Goal: Task Accomplishment & Management: Manage account settings

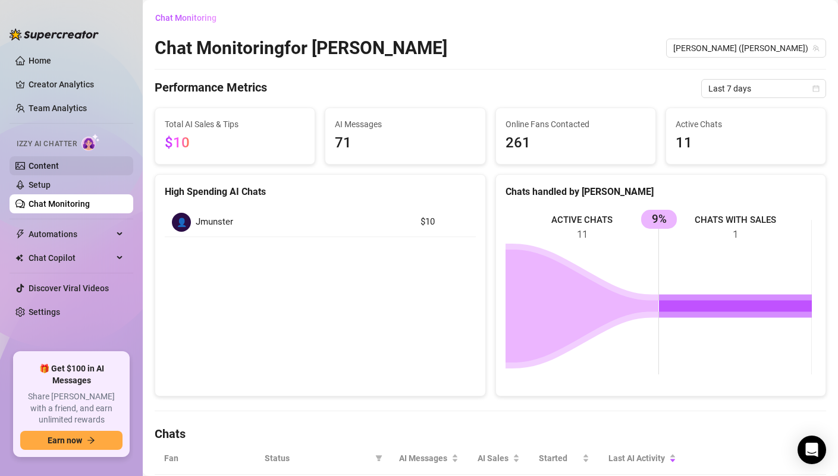
click at [59, 171] on link "Content" at bounding box center [44, 166] width 30 height 10
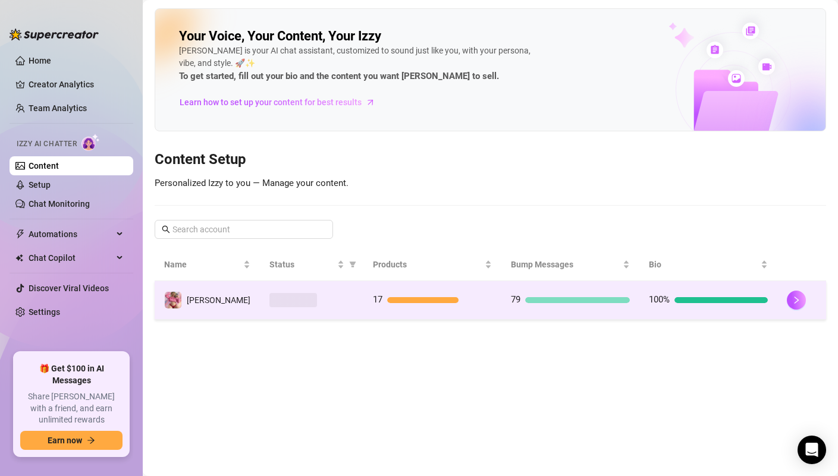
click at [339, 293] on div at bounding box center [311, 300] width 84 height 14
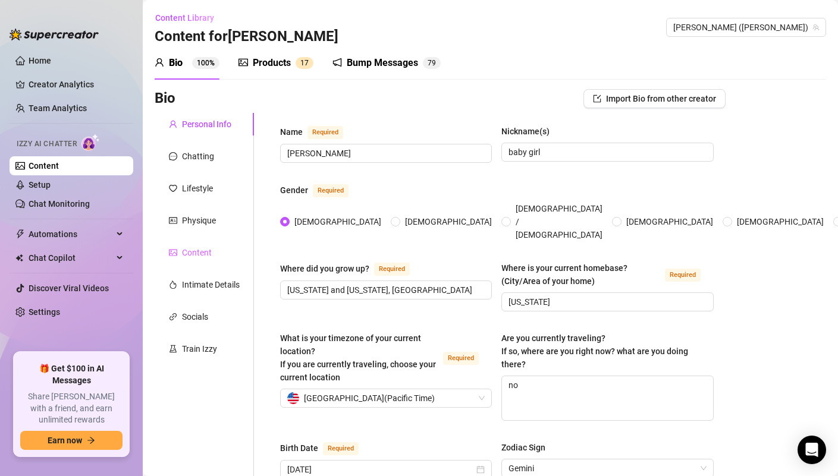
click at [216, 245] on div "Content" at bounding box center [204, 253] width 99 height 23
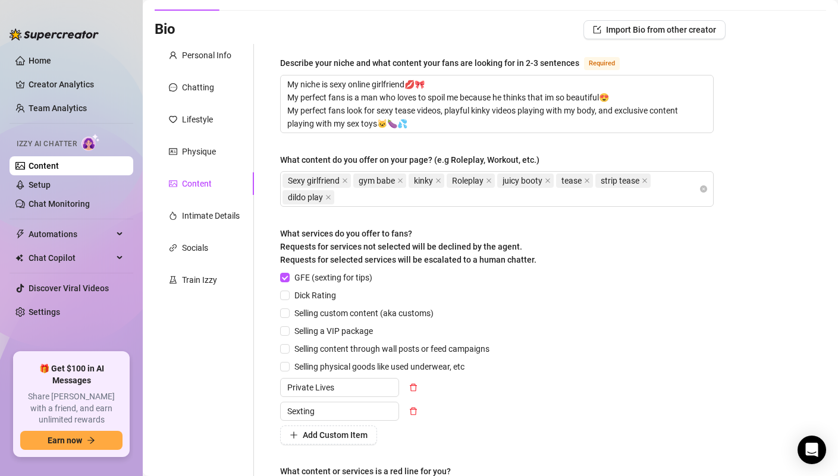
scroll to position [84, 0]
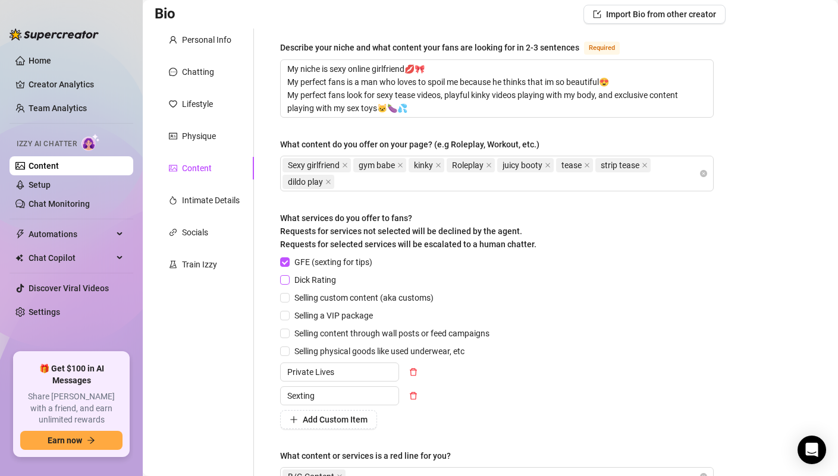
click at [287, 275] on input "Dick Rating" at bounding box center [284, 279] width 8 height 8
checkbox input "true"
click at [286, 294] on input "Selling custom content (aka customs)" at bounding box center [284, 297] width 8 height 8
checkbox input "true"
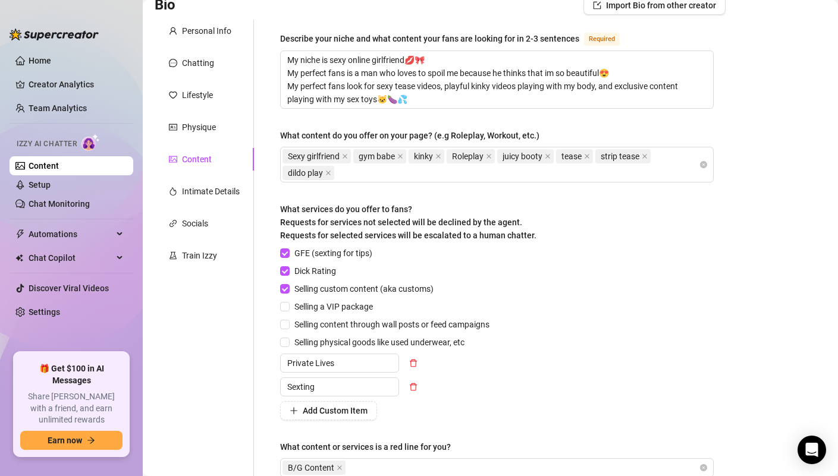
scroll to position [94, 0]
click at [280, 308] on div "Describe your niche and what content your fans are looking for in 2-3 sentences…" at bounding box center [496, 259] width 457 height 481
click at [283, 306] on input "Selling a VIP package" at bounding box center [284, 306] width 8 height 8
click at [283, 305] on input "Selling a VIP package" at bounding box center [284, 306] width 8 height 8
checkbox input "false"
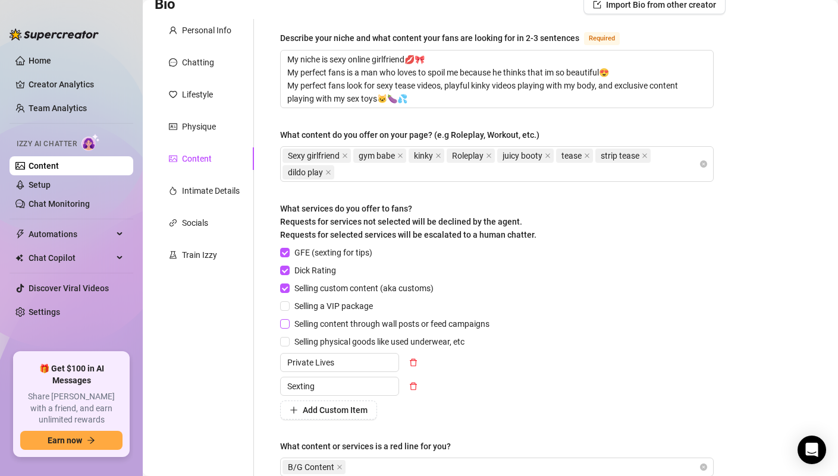
click at [288, 323] on input "Selling content through wall posts or feed campaigns" at bounding box center [284, 323] width 8 height 8
checkbox input "true"
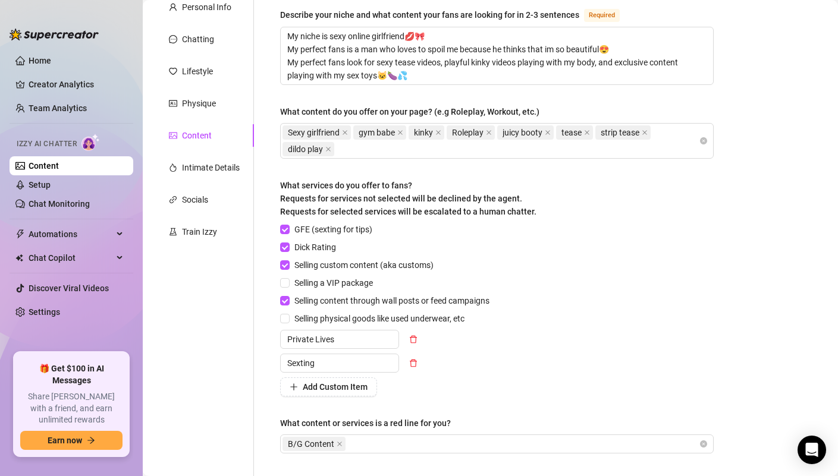
scroll to position [144, 0]
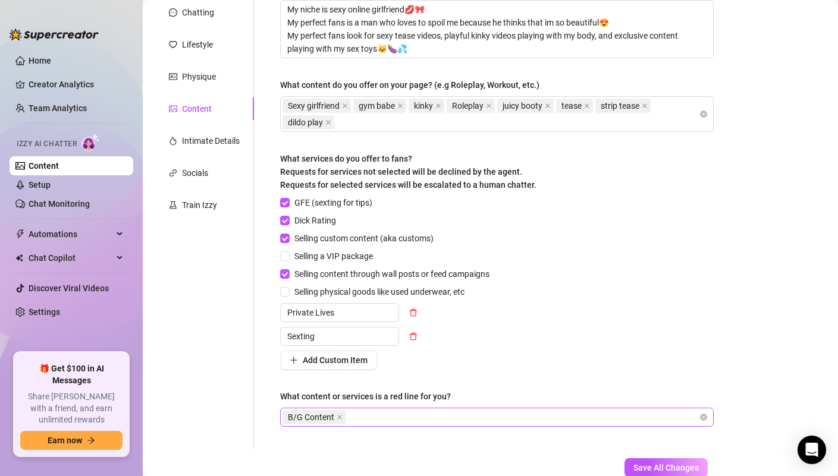
click at [367, 409] on div "B/G Content" at bounding box center [491, 417] width 416 height 17
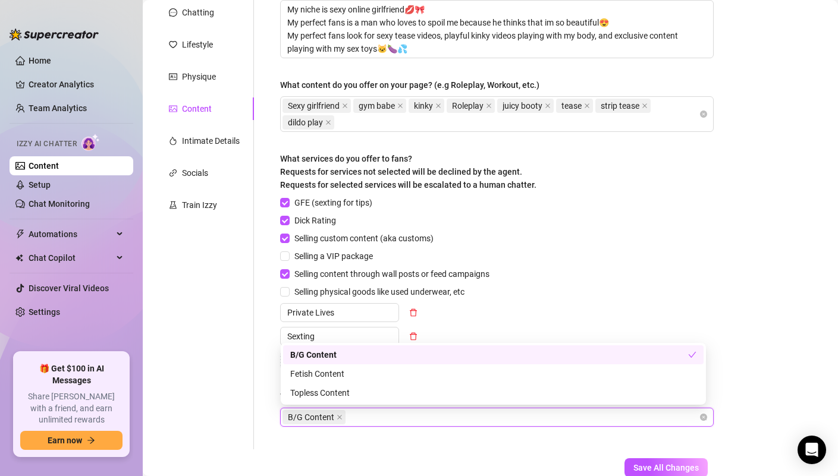
click at [623, 266] on div "GFE (sexting for tips) Dick Rating Selling custom content (aka customs) Selling…" at bounding box center [497, 283] width 434 height 174
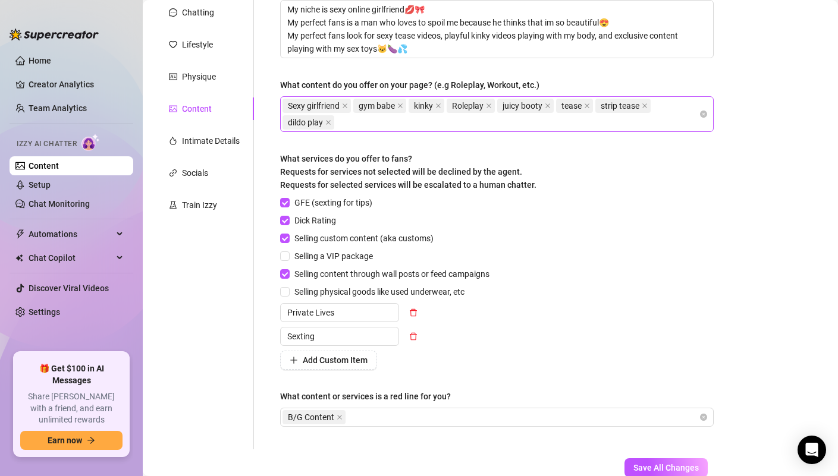
click at [380, 125] on div "Sexy girlfriend gym babe kinky Roleplay juicy booty tease strip tease dildo play" at bounding box center [491, 114] width 416 height 33
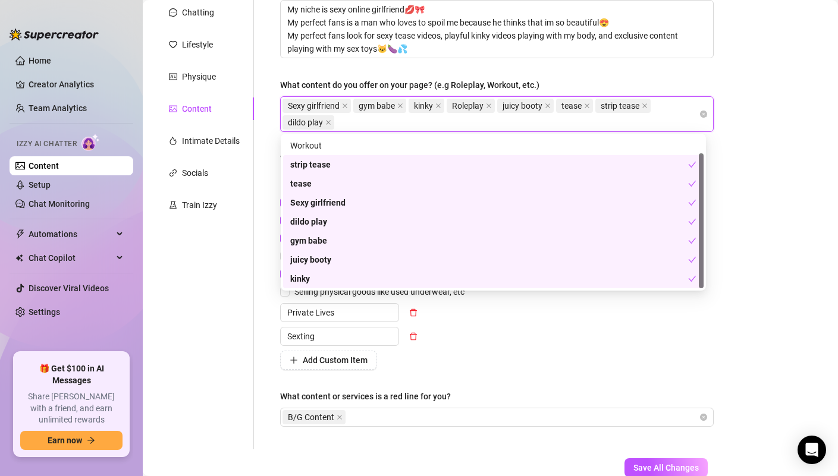
scroll to position [0, 0]
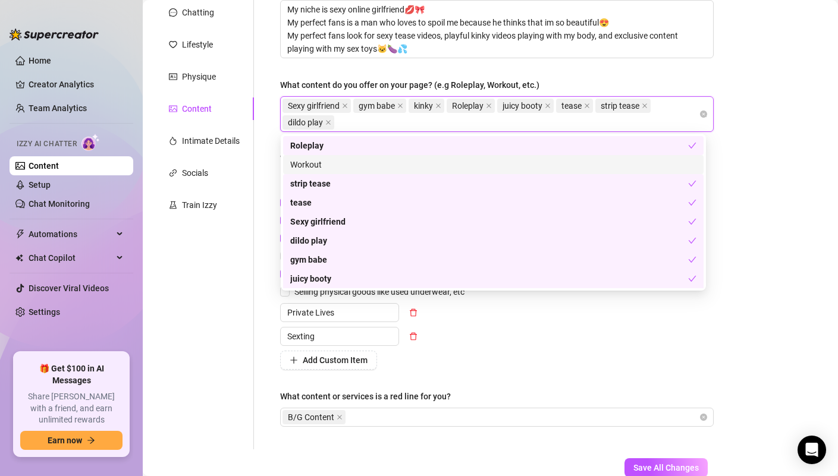
click at [319, 165] on div "Workout" at bounding box center [493, 164] width 406 height 13
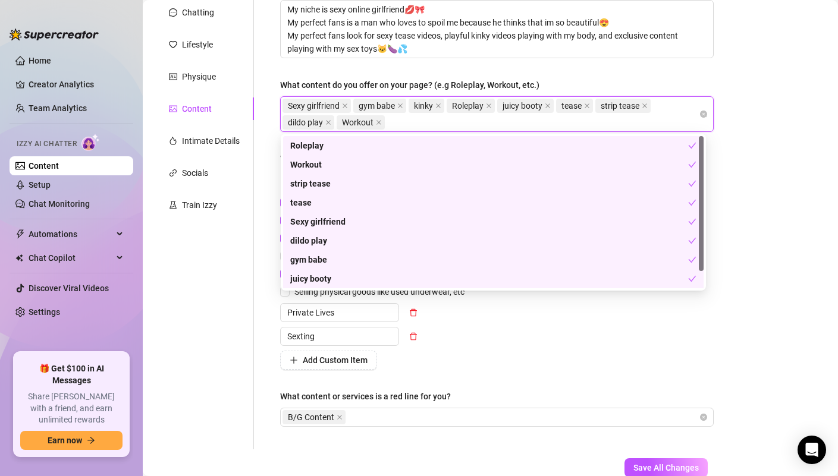
click at [779, 156] on div "Bio Import Bio from other creator Personal Info Chatting Lifestyle Physique Con…" at bounding box center [491, 231] width 672 height 573
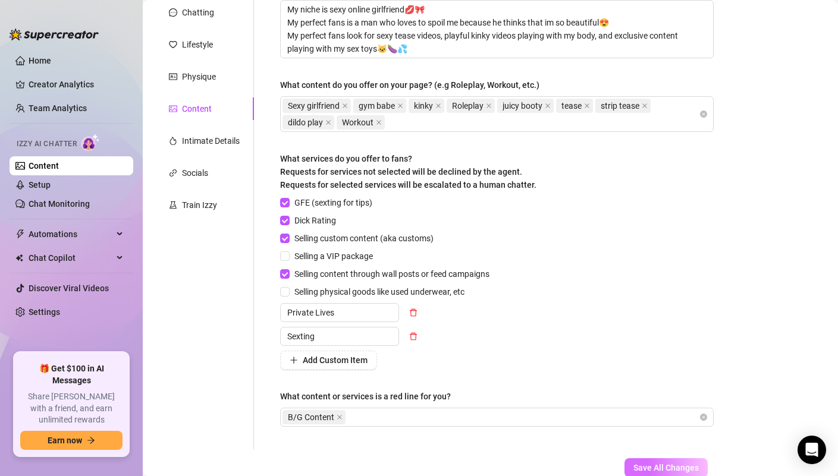
click at [666, 472] on span "Save All Changes" at bounding box center [666, 468] width 65 height 10
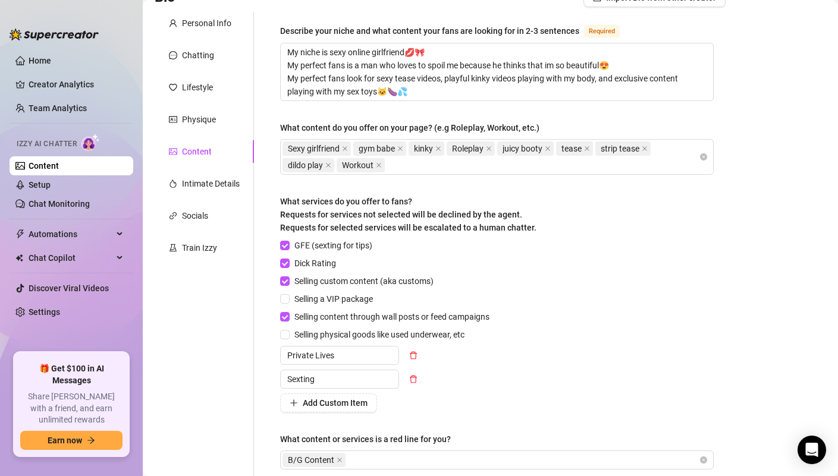
scroll to position [14, 0]
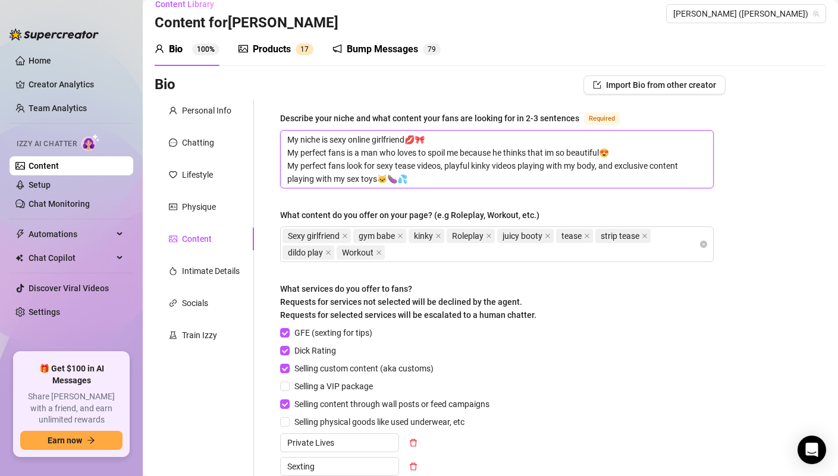
click at [375, 137] on textarea "My niche is sexy online girlfriend💋🎀 My perfect fans is a man who loves to spoi…" at bounding box center [497, 159] width 432 height 57
click at [369, 139] on textarea "My niche is sexy online sexy girlfriend💋🎀 My perfect fans is a man who loves to…" at bounding box center [497, 159] width 432 height 57
click at [416, 180] on textarea "My niche is sexy girlfriend💋🎀 My perfect fans is a man who loves to spoil me be…" at bounding box center [497, 159] width 432 height 57
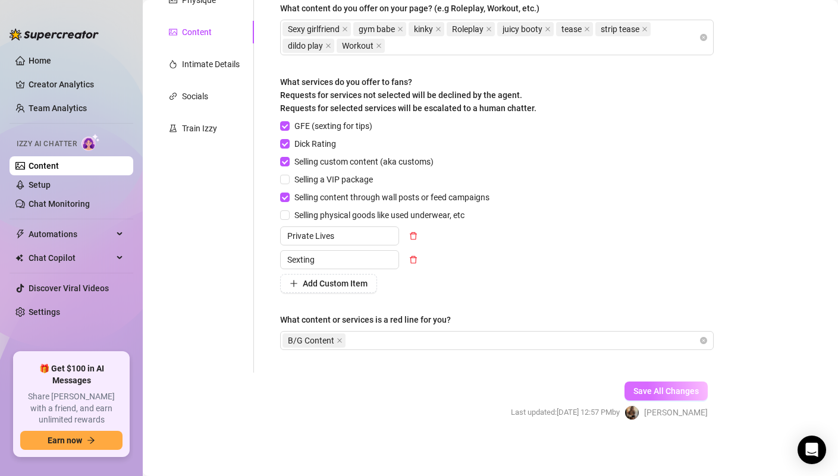
type textarea "My niche is sexy girlfriend💋🎀 My perfect fans is a man who loves to spoil me be…"
click at [667, 393] on span "Save All Changes" at bounding box center [666, 392] width 65 height 10
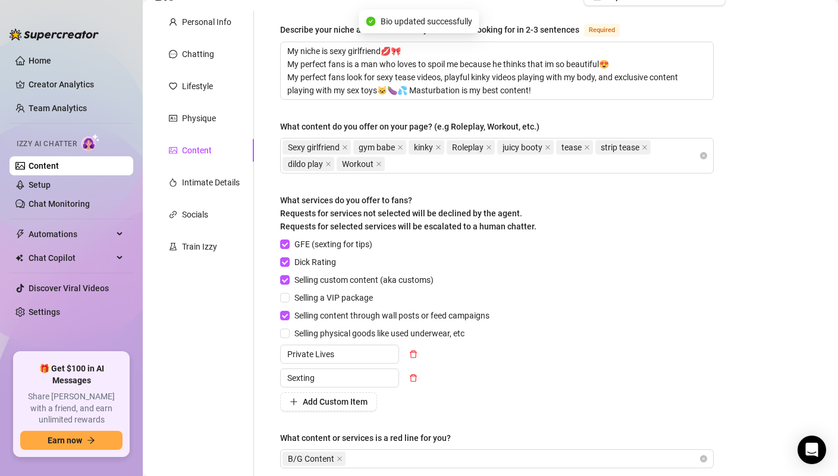
scroll to position [0, 0]
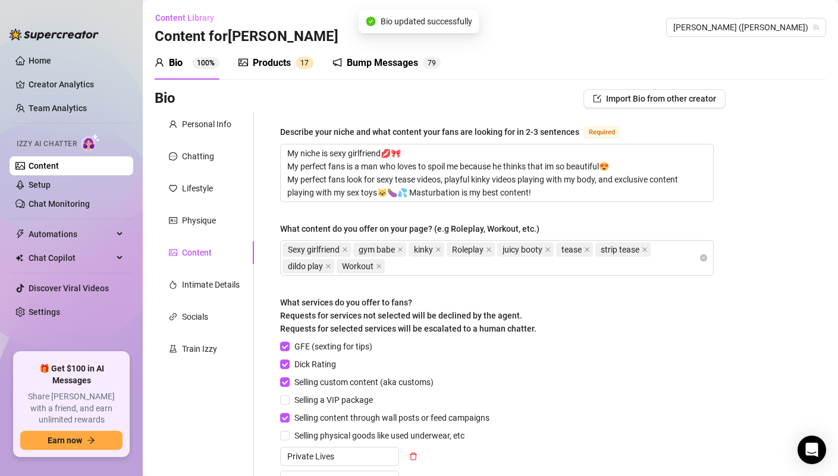
click at [288, 60] on div "Products" at bounding box center [272, 63] width 38 height 14
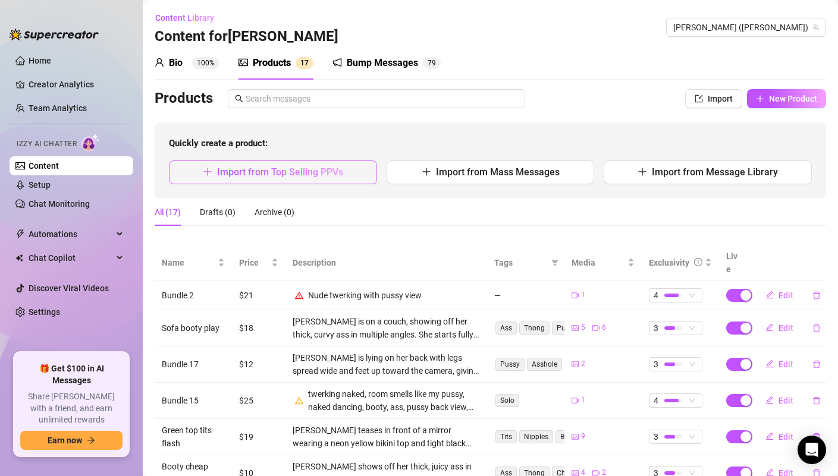
click at [273, 175] on span "Import from Top Selling PPVs" at bounding box center [280, 172] width 126 height 11
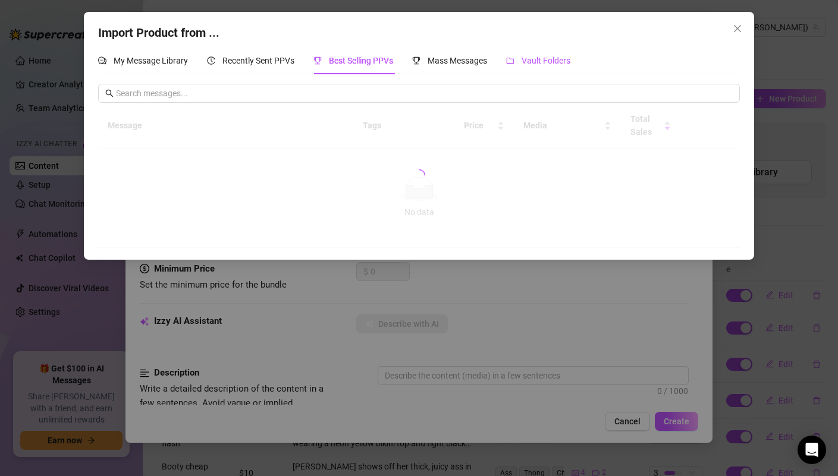
click at [536, 61] on span "Vault Folders" at bounding box center [546, 61] width 49 height 10
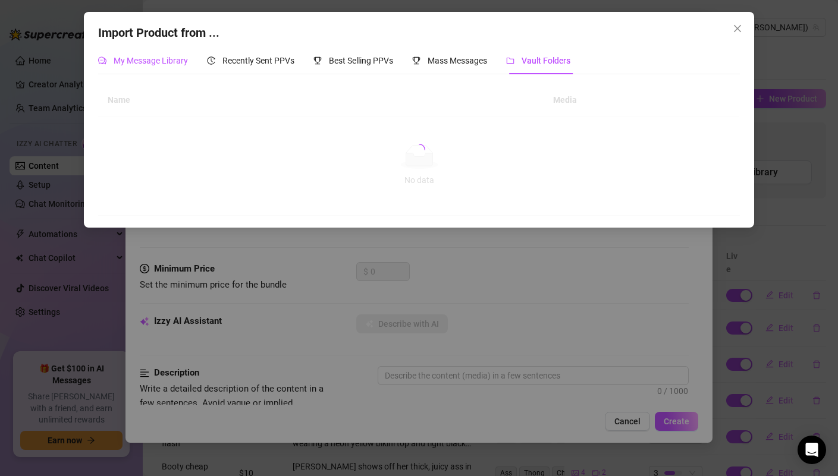
click at [169, 58] on span "My Message Library" at bounding box center [151, 61] width 74 height 10
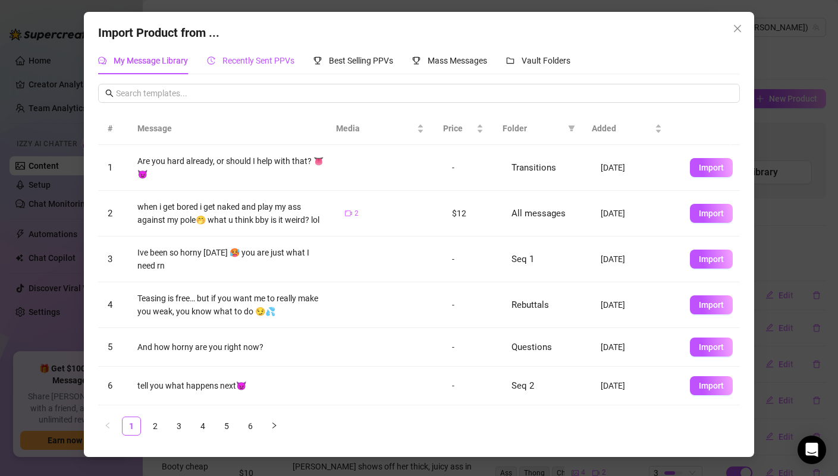
click at [261, 57] on span "Recently Sent PPVs" at bounding box center [258, 61] width 72 height 10
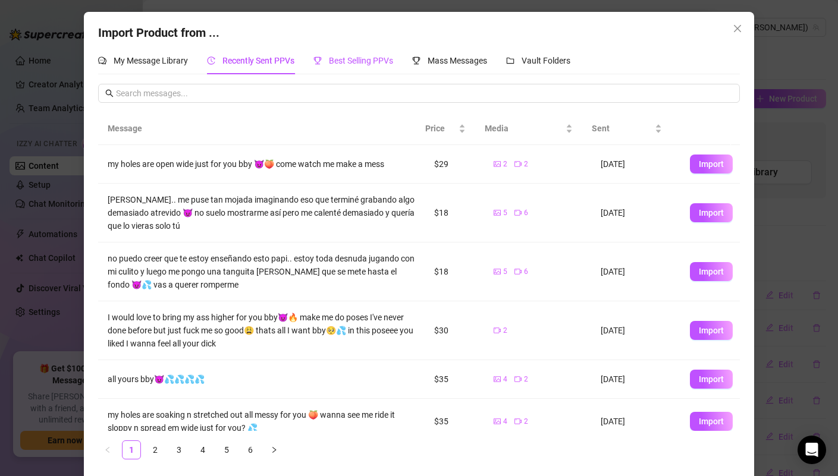
click at [332, 56] on span "Best Selling PPVs" at bounding box center [361, 61] width 64 height 10
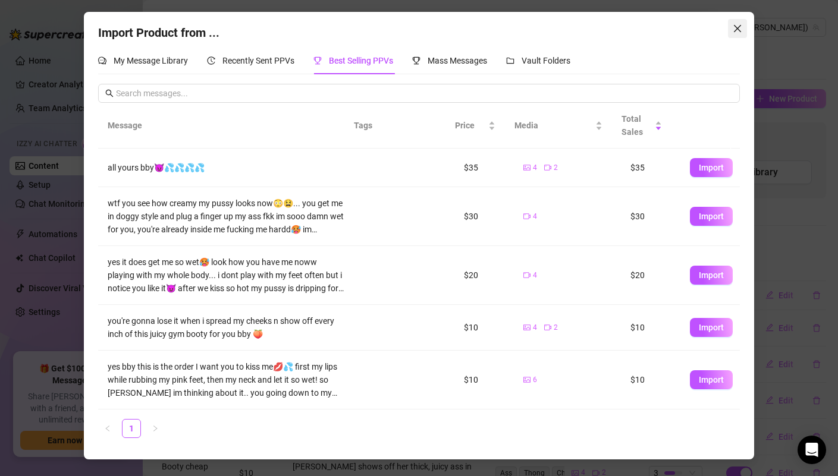
click at [744, 26] on span "Close" at bounding box center [737, 29] width 19 height 10
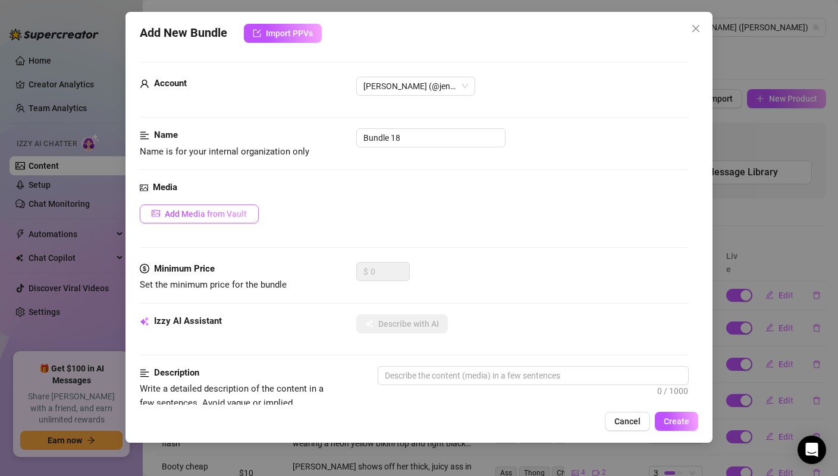
click at [219, 216] on span "Add Media from Vault" at bounding box center [206, 214] width 82 height 10
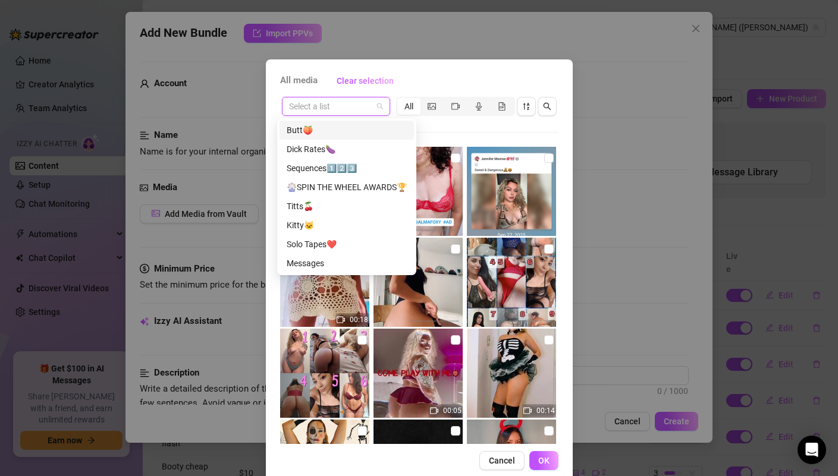
click at [359, 108] on input "search" at bounding box center [330, 107] width 83 height 18
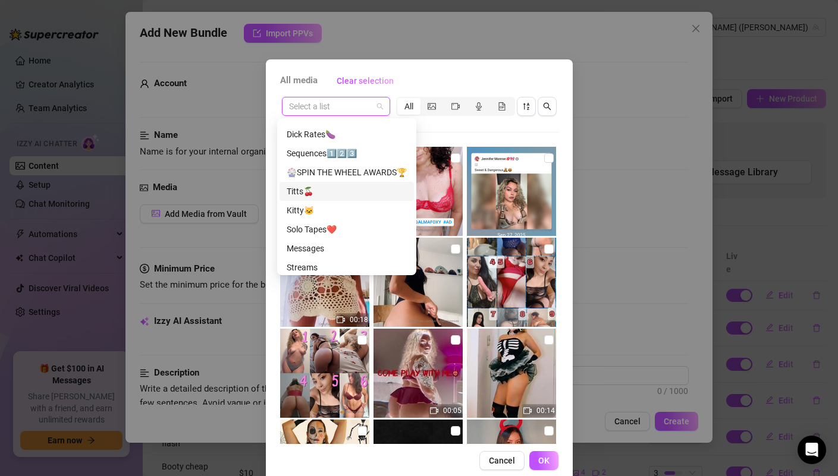
scroll to position [20, 0]
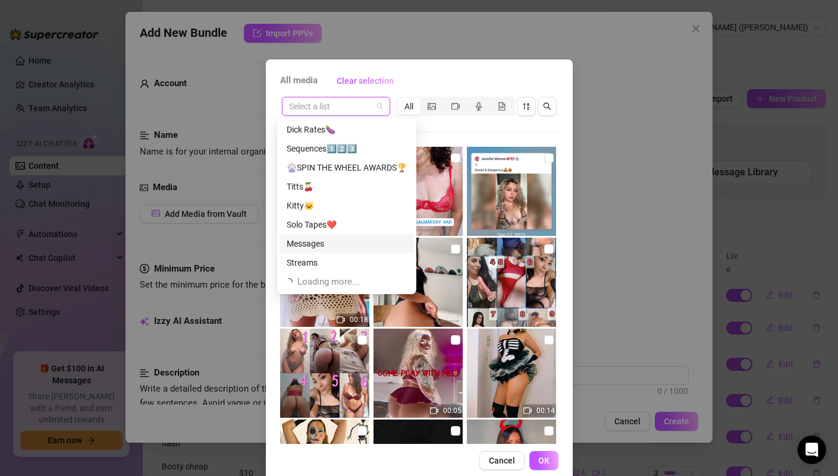
click at [324, 247] on div "Messages" at bounding box center [347, 243] width 120 height 13
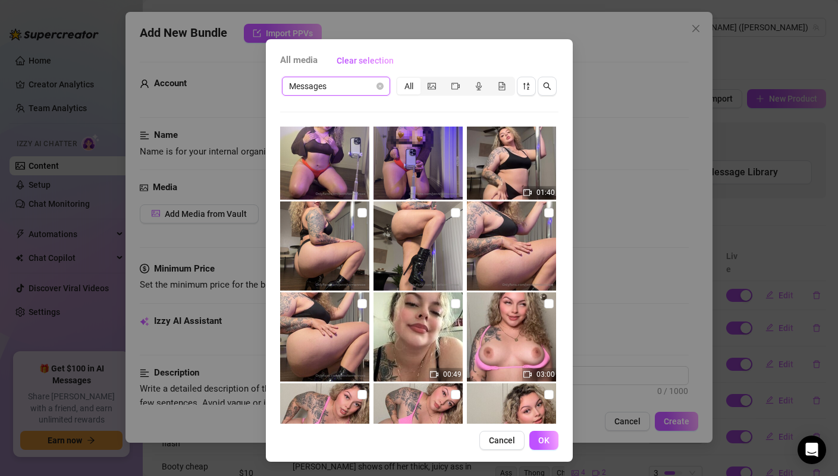
scroll to position [2206, 0]
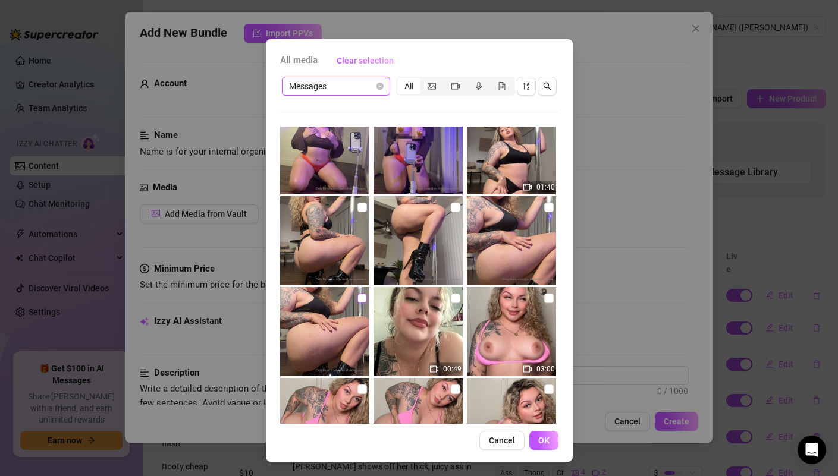
click at [358, 299] on input "checkbox" at bounding box center [363, 299] width 10 height 10
checkbox input "true"
click at [544, 207] on input "checkbox" at bounding box center [549, 208] width 10 height 10
checkbox input "true"
click at [451, 207] on input "checkbox" at bounding box center [456, 208] width 10 height 10
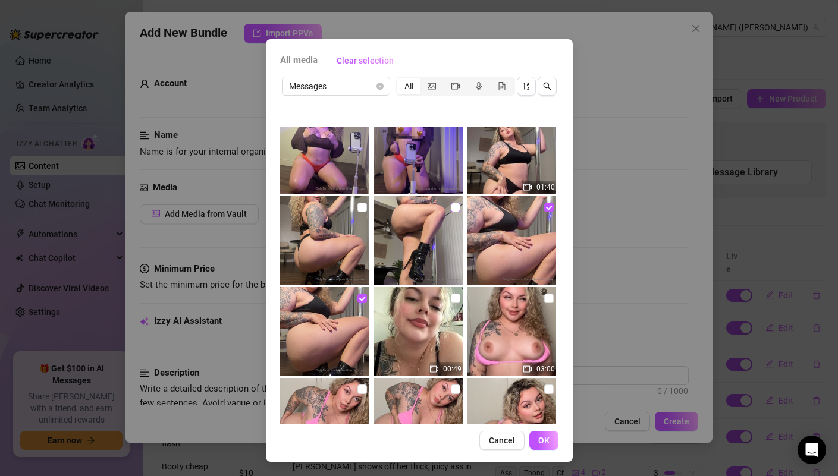
checkbox input "true"
click at [358, 209] on input "checkbox" at bounding box center [363, 208] width 10 height 10
checkbox input "true"
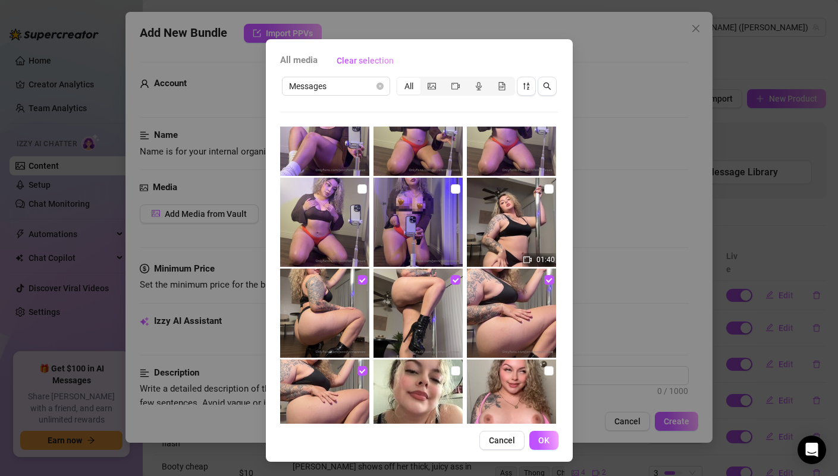
scroll to position [2133, 0]
click at [544, 190] on input "checkbox" at bounding box center [549, 190] width 10 height 10
checkbox input "true"
click at [540, 440] on span "OK" at bounding box center [543, 441] width 11 height 10
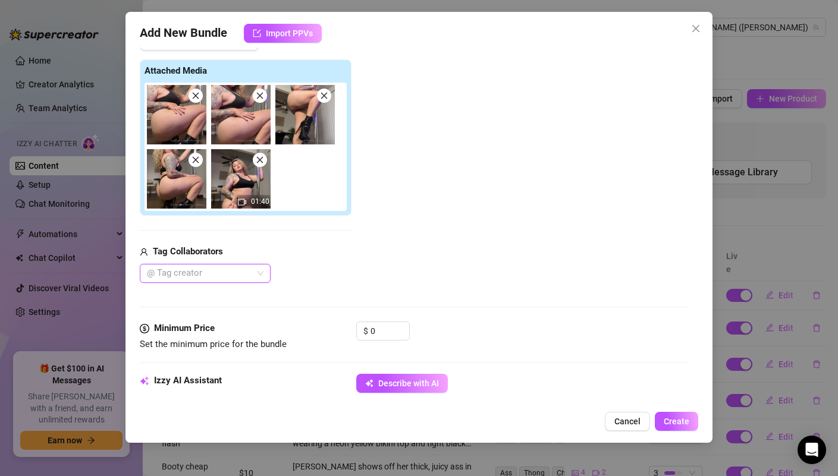
scroll to position [209, 0]
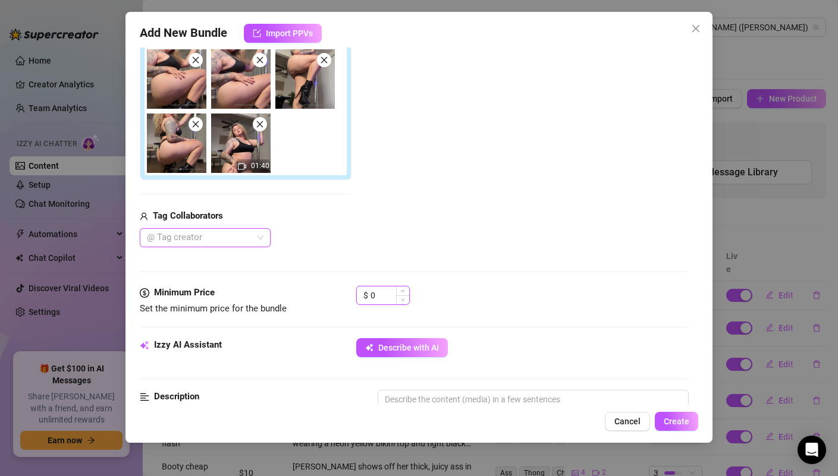
click at [380, 292] on input "0" at bounding box center [390, 296] width 39 height 18
click at [381, 292] on input "0" at bounding box center [390, 296] width 39 height 18
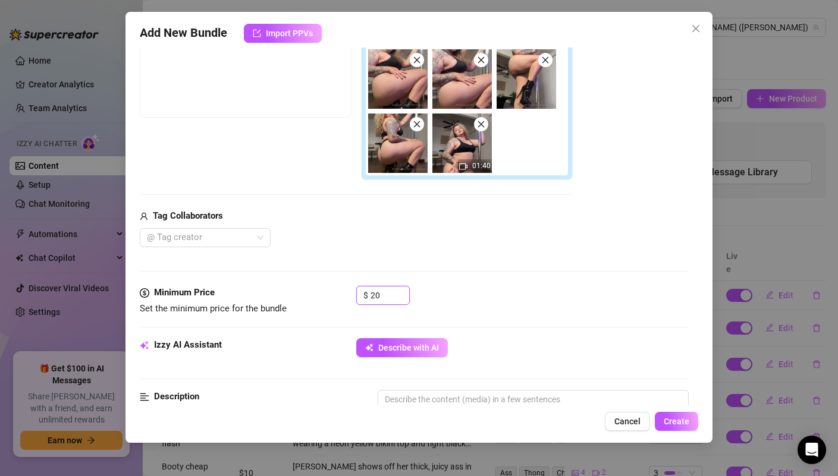
type input "20"
click at [451, 316] on div "Minimum Price Set the minimum price for the bundle $ 20" at bounding box center [414, 312] width 548 height 52
click at [223, 243] on div at bounding box center [199, 238] width 114 height 17
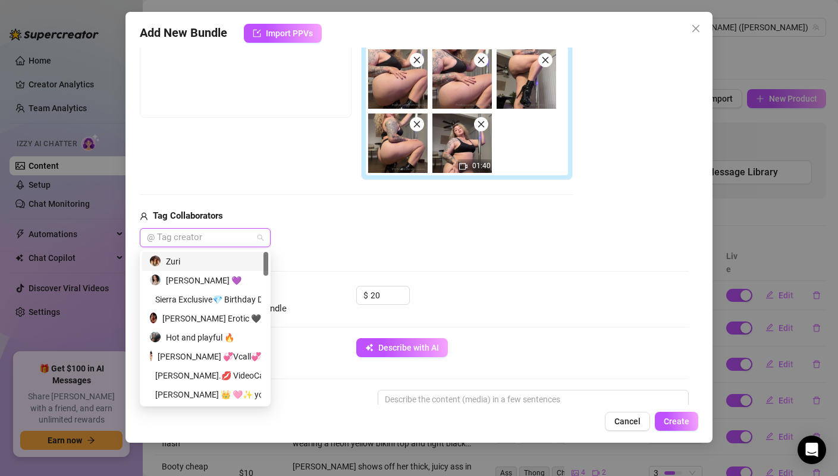
click at [308, 241] on div "@ Tag creator" at bounding box center [356, 237] width 433 height 19
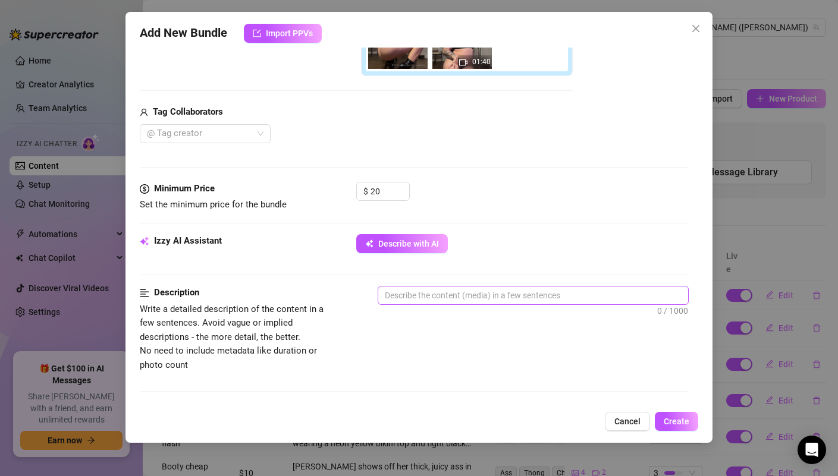
scroll to position [316, 0]
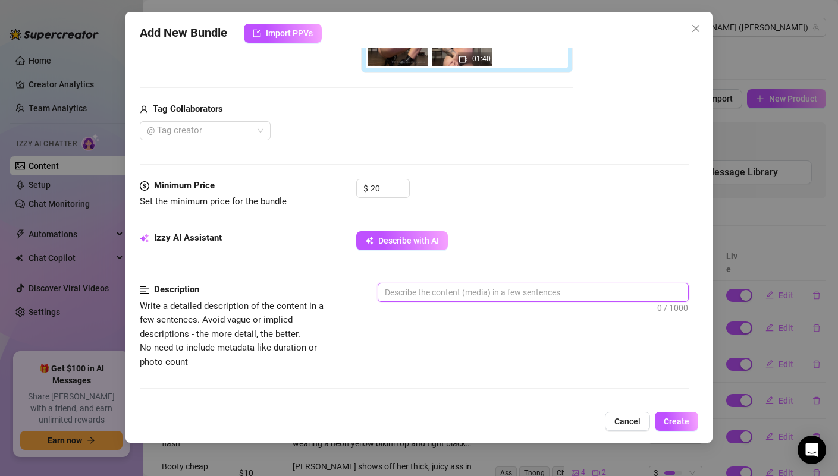
click at [397, 296] on textarea at bounding box center [532, 293] width 309 height 18
paste textarea "POLE DANCE😈🩶 Did you know a few years ago I tried pole classes? Well, this is y…"
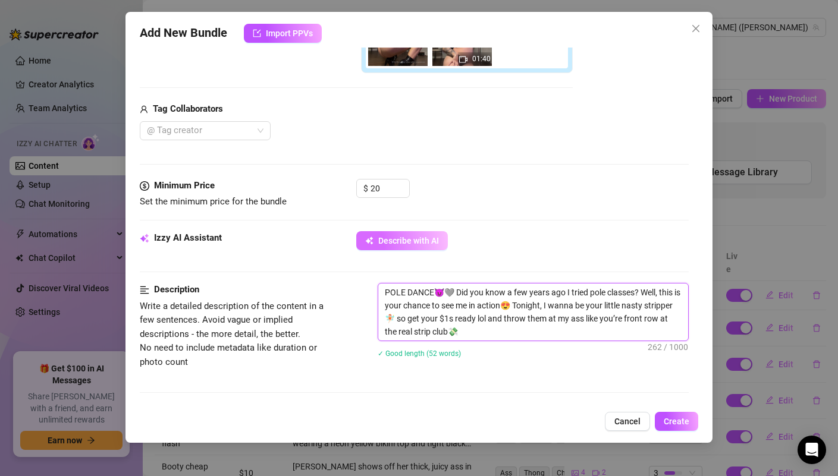
type textarea "POLE DANCE😈🩶 Did you know a few years ago I tried pole classes? Well, this is y…"
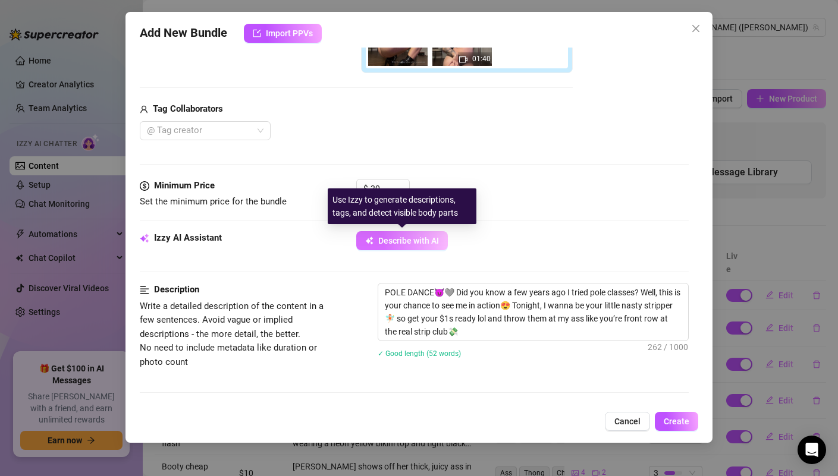
click at [415, 240] on span "Describe with AI" at bounding box center [408, 241] width 61 height 10
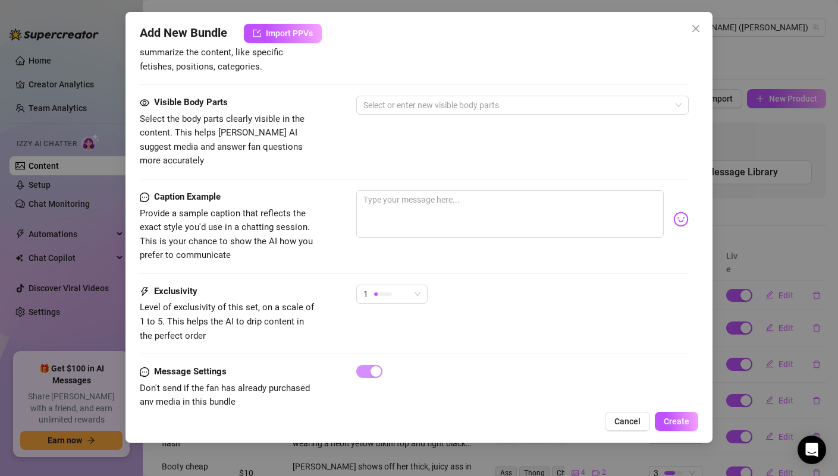
scroll to position [711, 0]
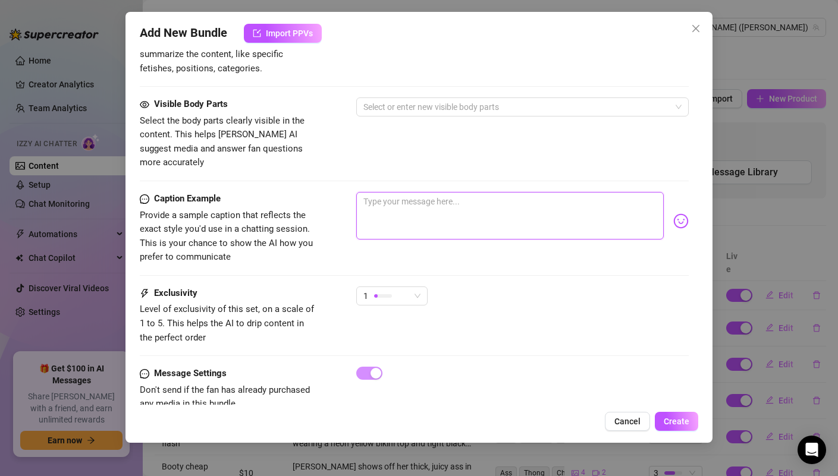
paste textarea "POLE DANCE😈🩶 Did you know a few years ago I tried pole classes? Well, this is y…"
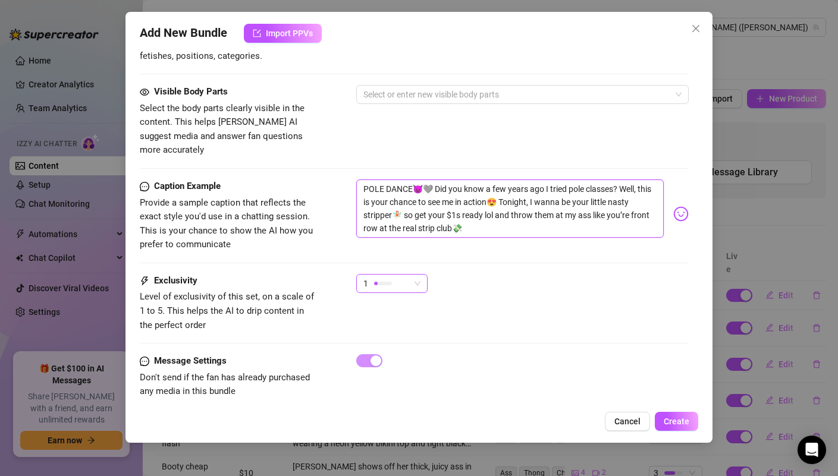
scroll to position [725, 0]
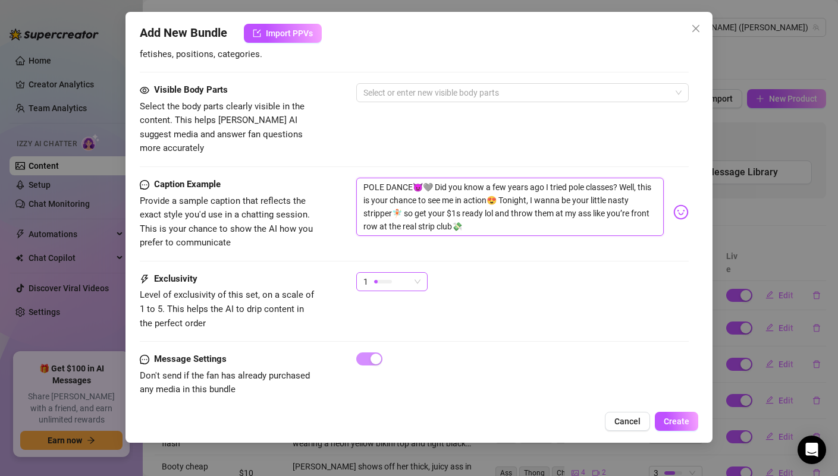
click at [416, 275] on span "1" at bounding box center [391, 282] width 57 height 18
type textarea "POLE DANCE😈🩶 Did you know a few years ago I tried pole classes? Well, this is y…"
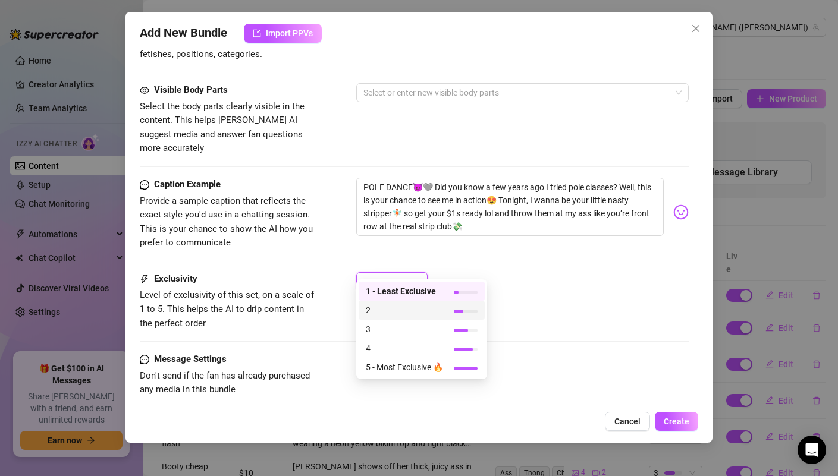
click at [415, 309] on span "2" at bounding box center [404, 310] width 77 height 13
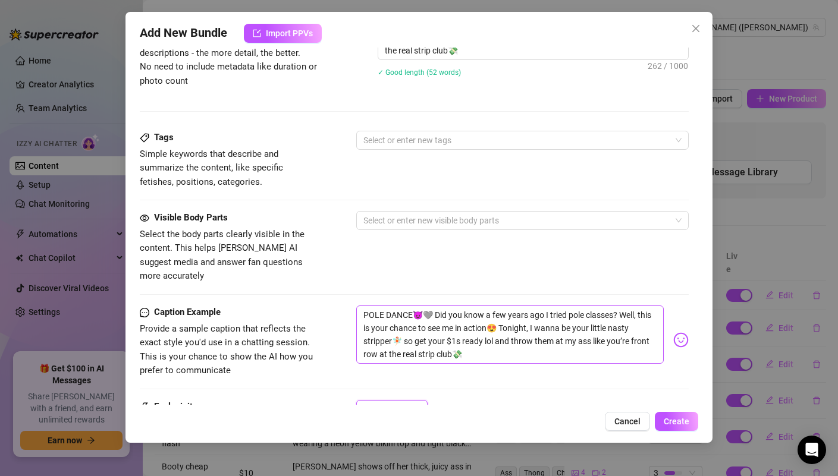
scroll to position [526, 0]
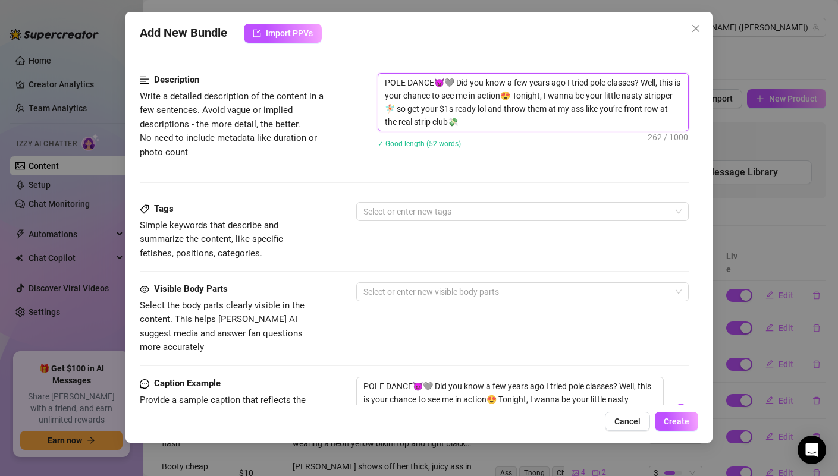
click at [452, 110] on textarea "POLE DANCE😈🩶 Did you know a few years ago I tried pole classes? Well, this is y…" at bounding box center [532, 102] width 309 height 57
click at [534, 111] on textarea "POLE DANCE😈🩶 Did you know a few years ago I tried pole classes? Well, this is y…" at bounding box center [532, 102] width 309 height 57
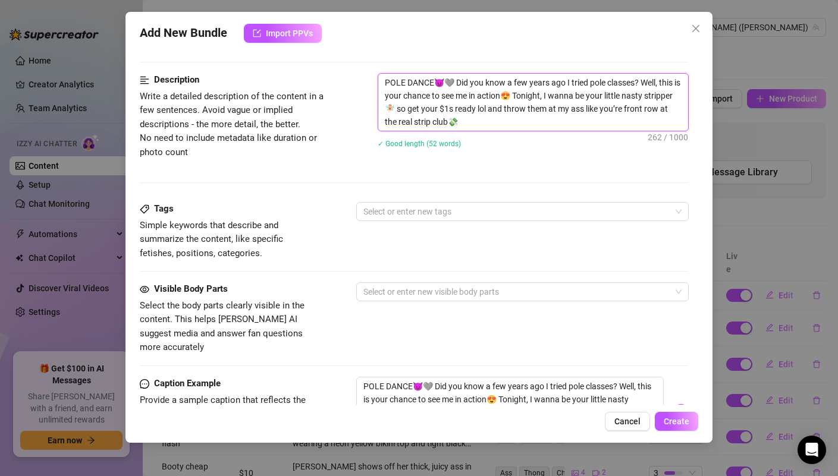
drag, startPoint x: 516, startPoint y: 121, endPoint x: 380, endPoint y: 73, distance: 143.9
click at [380, 74] on textarea "POLE DANCE😈🩶 Did you know a few years ago I tried pole classes? Well, this is y…" at bounding box center [532, 102] width 309 height 57
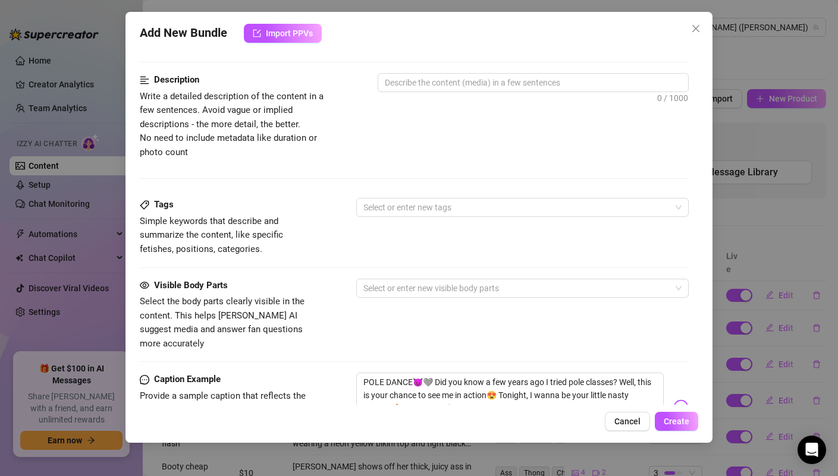
drag, startPoint x: 413, startPoint y: 187, endPoint x: 416, endPoint y: 193, distance: 6.9
click at [413, 187] on div "Description Write a detailed description of the content in a few sentences. Avo…" at bounding box center [414, 135] width 548 height 125
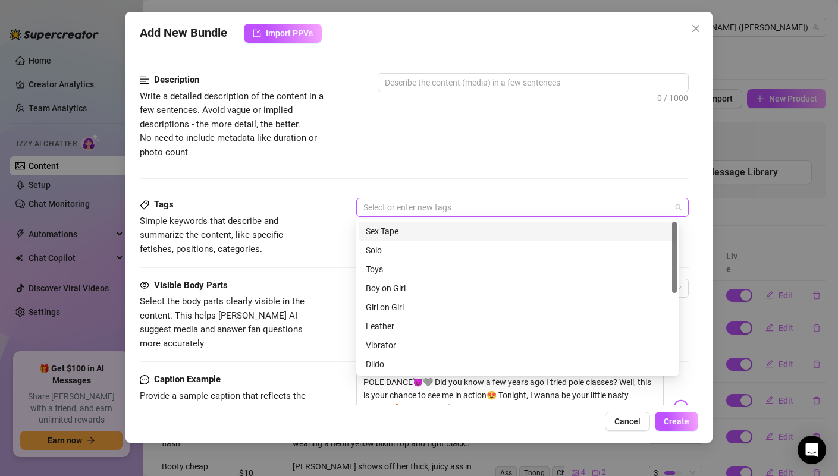
click at [419, 202] on div at bounding box center [516, 207] width 315 height 17
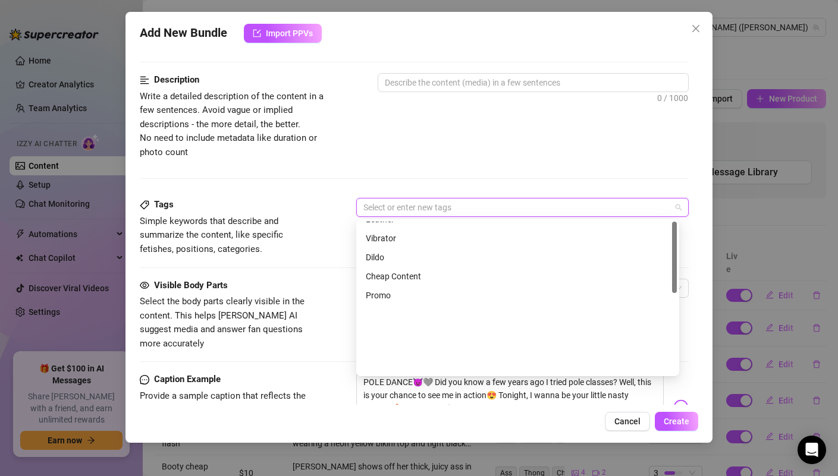
scroll to position [171, 0]
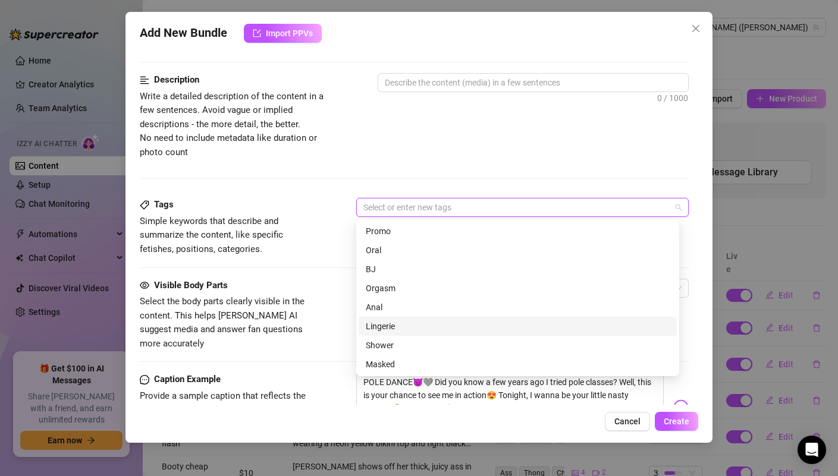
click at [402, 331] on div "Lingerie" at bounding box center [518, 326] width 304 height 13
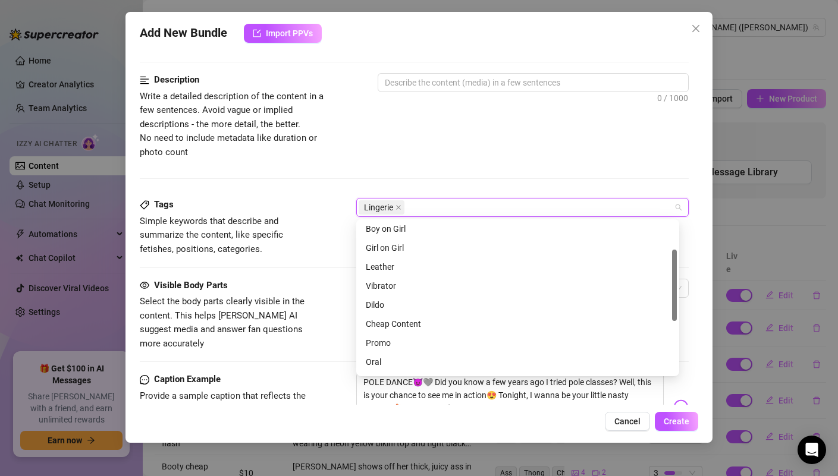
scroll to position [0, 0]
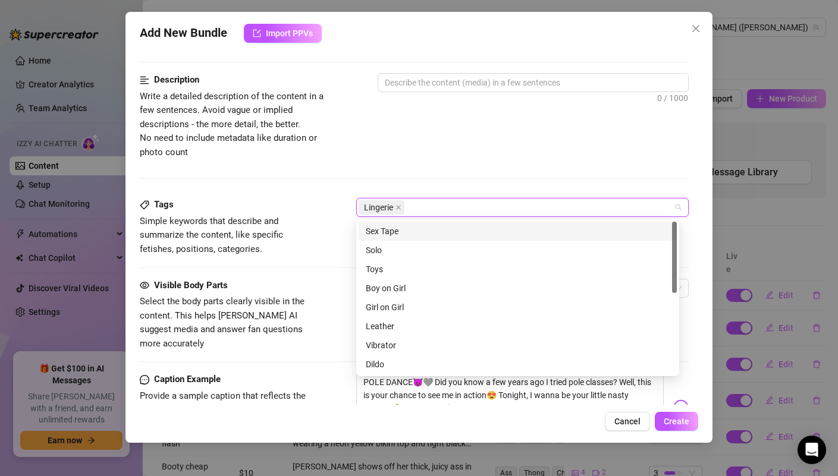
click at [425, 210] on div "Lingerie" at bounding box center [516, 207] width 315 height 17
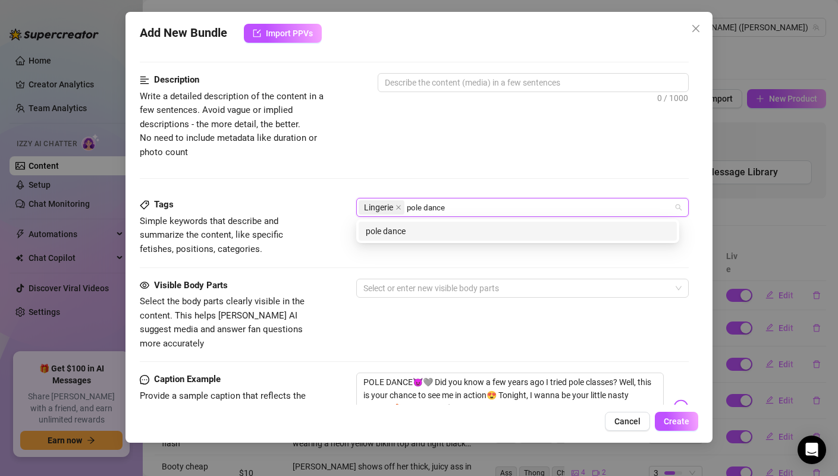
type input "pole dance"
click at [417, 232] on div "pole dance" at bounding box center [518, 231] width 304 height 13
type input "dancing"
click at [505, 229] on div "dancing" at bounding box center [518, 231] width 304 height 13
type input "teasing dance"
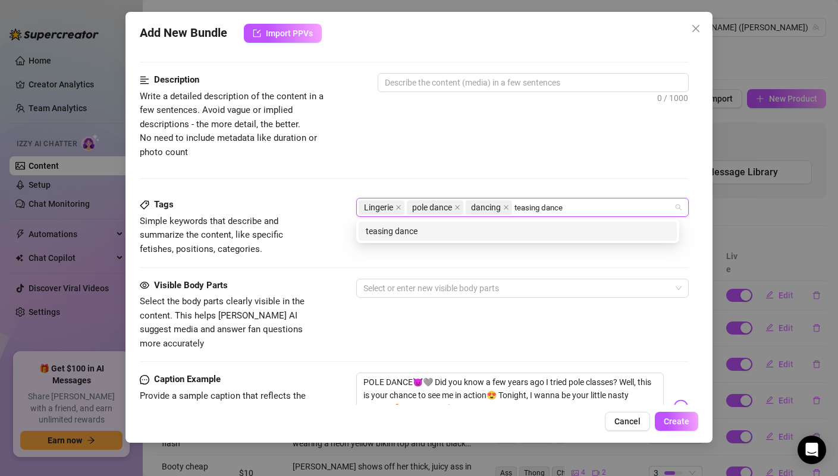
click at [475, 233] on div "teasing dance" at bounding box center [518, 231] width 304 height 13
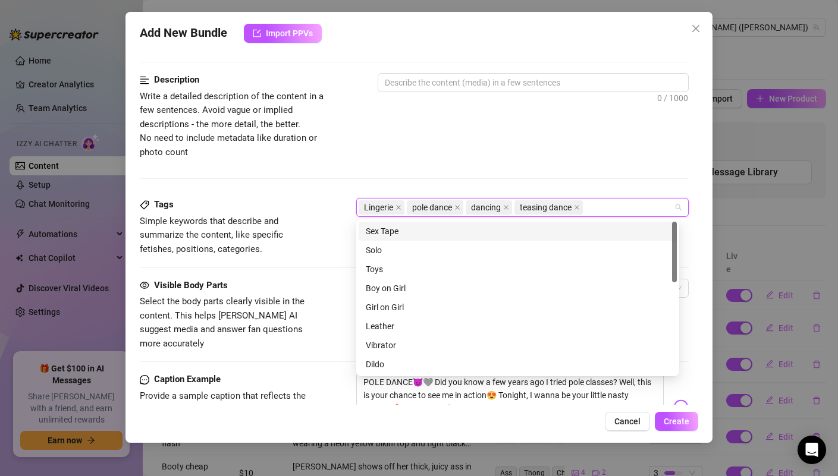
click at [454, 152] on div "Description Write a detailed description of the content in a few sentences. Avo…" at bounding box center [414, 116] width 548 height 86
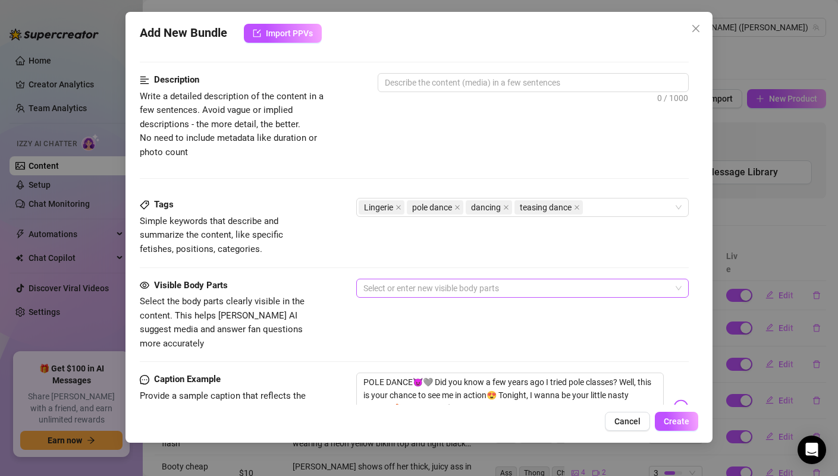
click at [438, 286] on div at bounding box center [516, 288] width 315 height 17
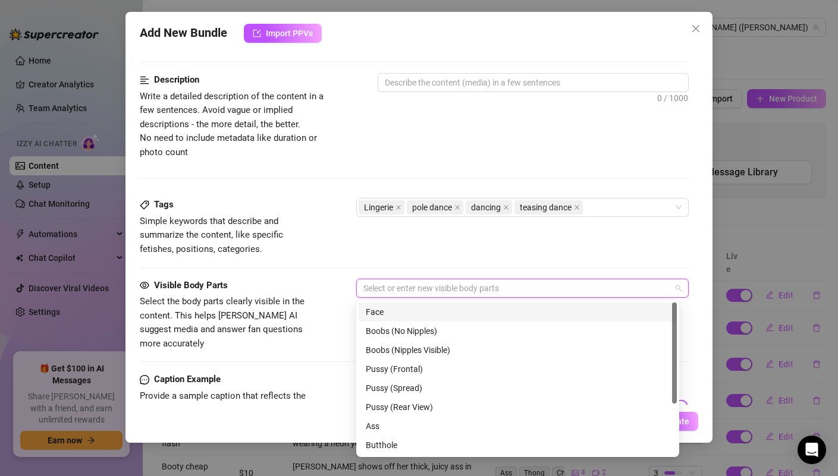
click at [421, 303] on div "Face" at bounding box center [518, 312] width 318 height 19
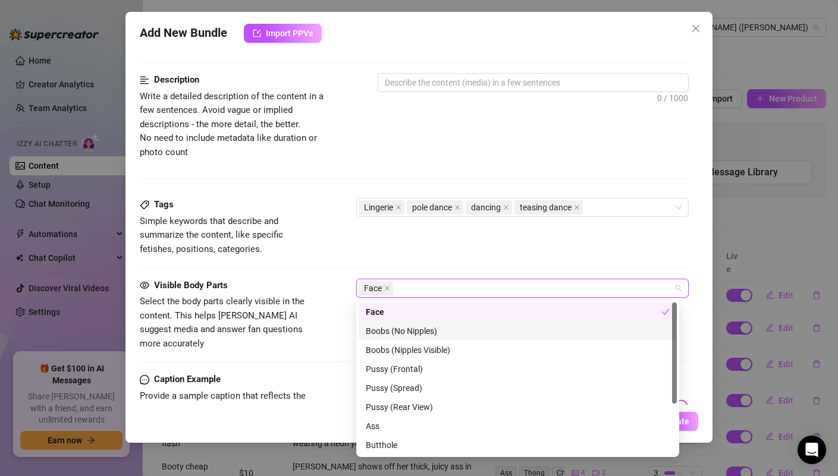
click at [446, 334] on div "Boobs (No Nipples)" at bounding box center [518, 331] width 304 height 13
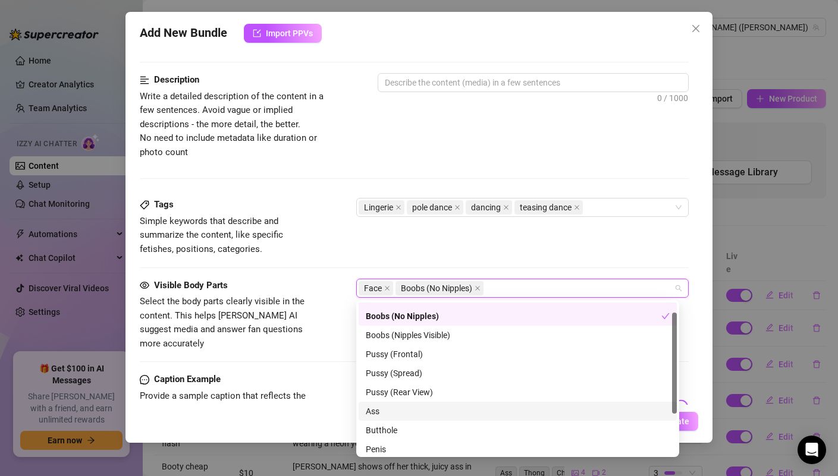
scroll to position [76, 0]
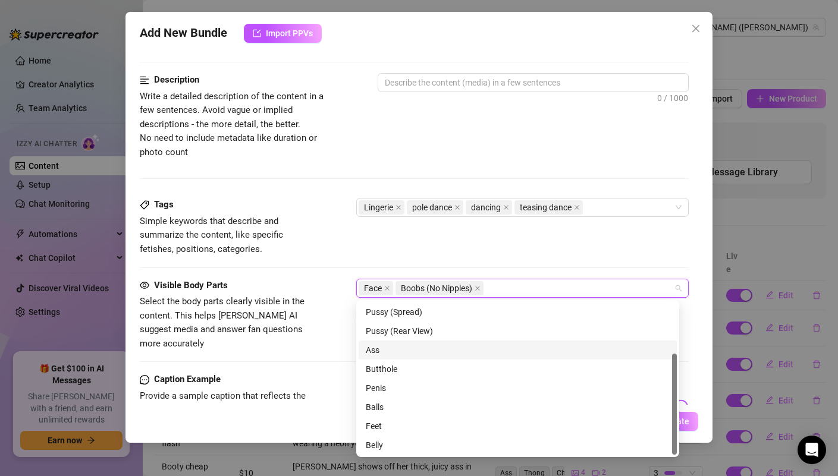
click at [388, 356] on div "Ass" at bounding box center [518, 350] width 304 height 13
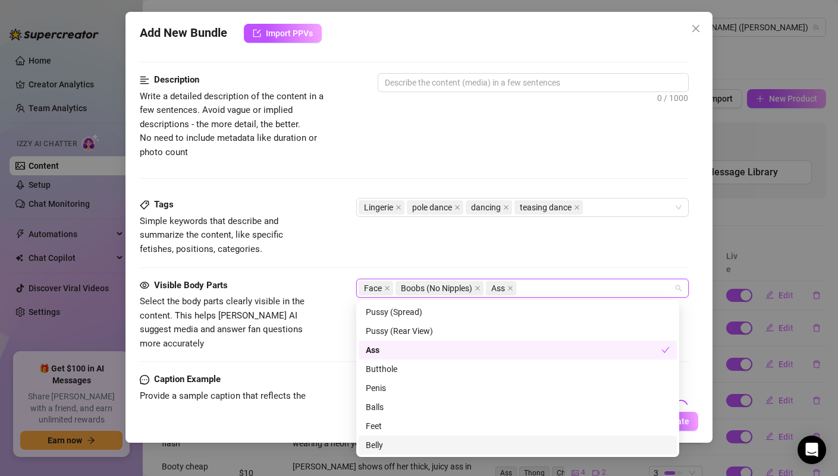
click at [389, 444] on div "Belly" at bounding box center [518, 445] width 304 height 13
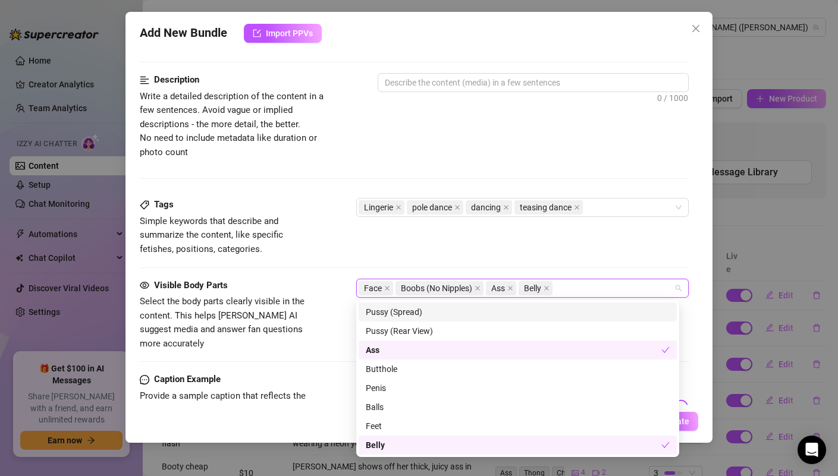
click at [586, 247] on div "Tags Simple keywords that describe and summarize the content, like specific fet…" at bounding box center [414, 227] width 548 height 58
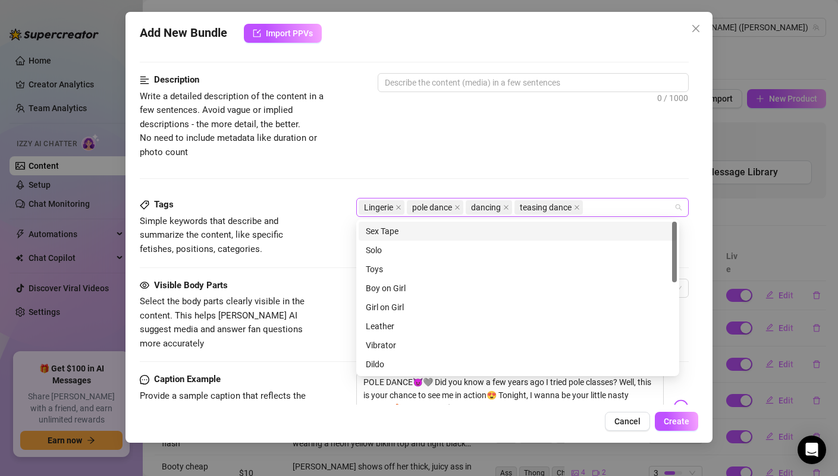
click at [610, 209] on div "Lingerie pole dance dancing teasing dance" at bounding box center [516, 207] width 315 height 17
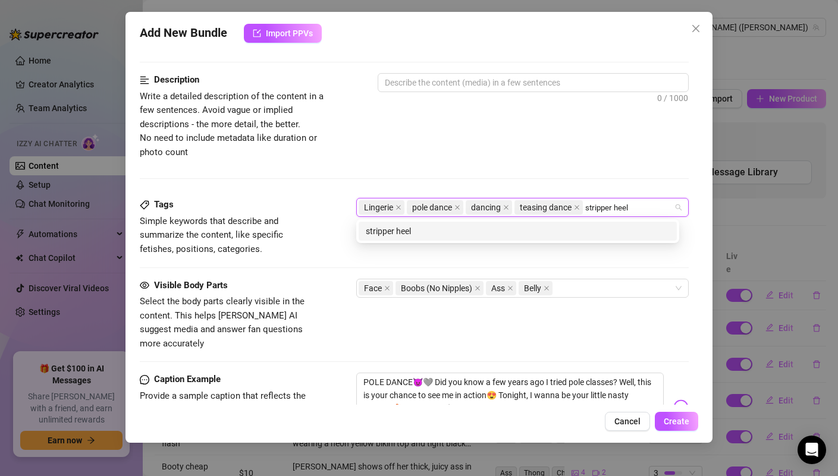
type input "stripper heels"
click at [582, 230] on div "stripper heels" at bounding box center [518, 231] width 304 height 13
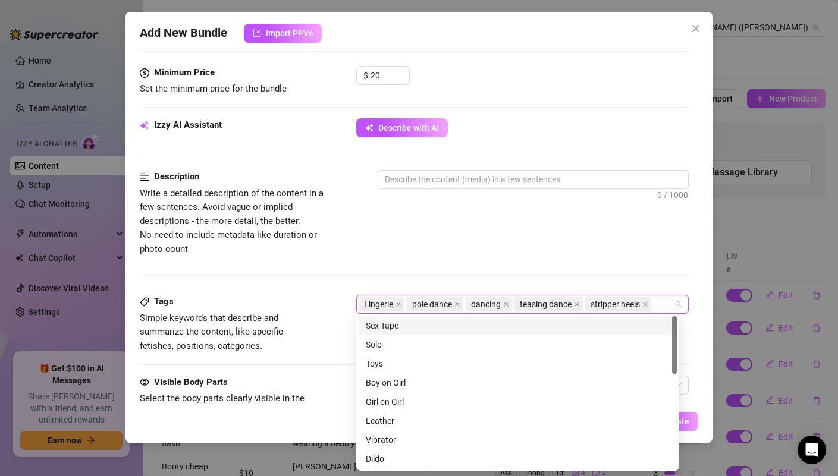
scroll to position [428, 0]
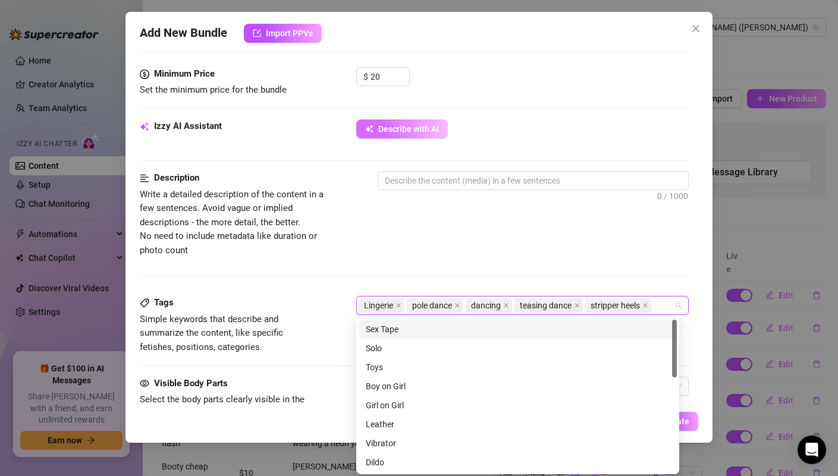
click at [424, 135] on button "Describe with AI" at bounding box center [402, 129] width 92 height 19
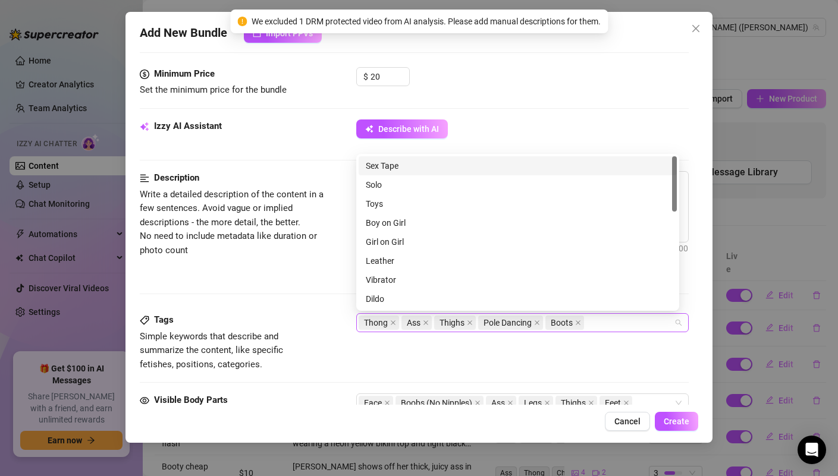
click at [604, 324] on div "Thong Ass Thighs Pole Dancing Boots" at bounding box center [516, 323] width 315 height 17
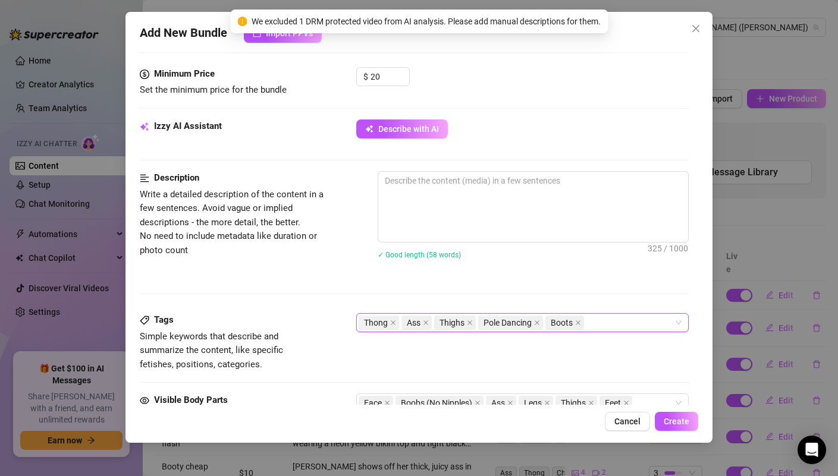
click at [624, 325] on div "Thong Ass Thighs Pole Dancing Boots" at bounding box center [516, 323] width 315 height 17
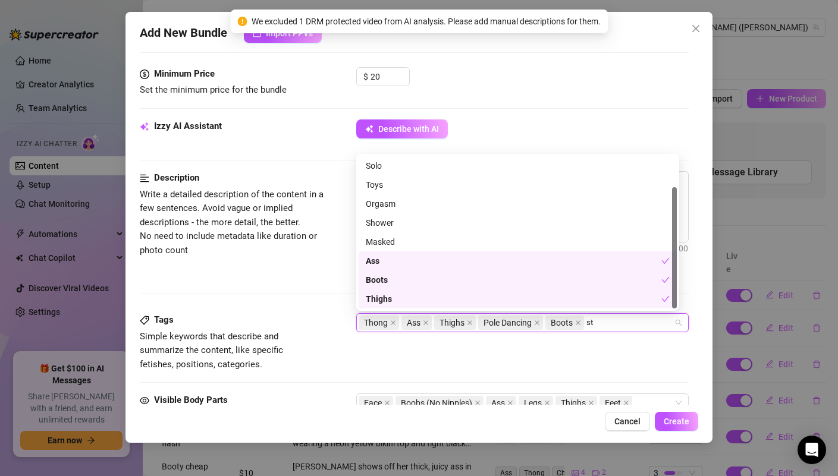
scroll to position [0, 0]
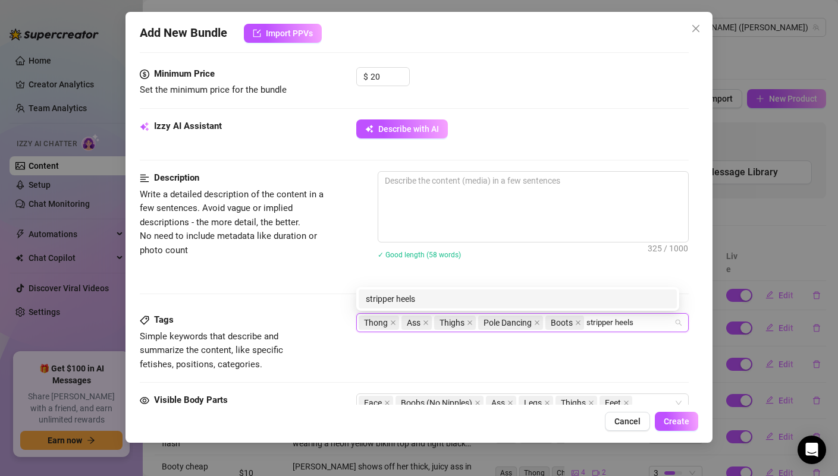
type input "stripper heels"
click at [582, 302] on div "stripper heels" at bounding box center [518, 299] width 304 height 13
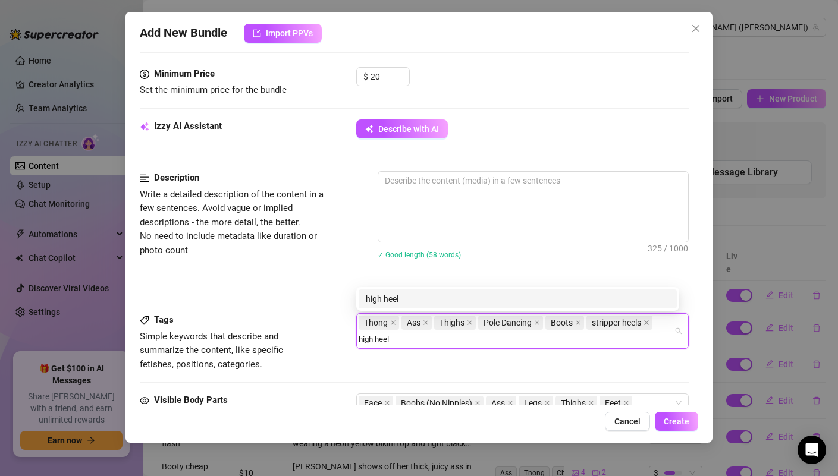
type input "high heels"
click at [542, 302] on div "high heels" at bounding box center [518, 299] width 304 height 13
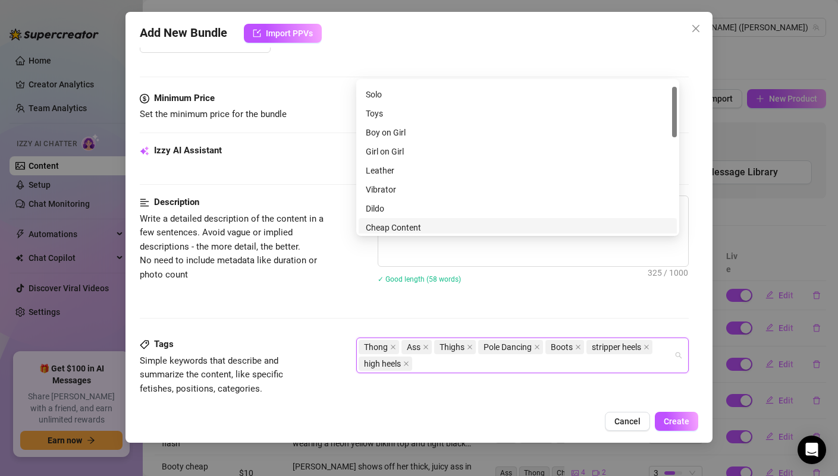
scroll to position [403, 0]
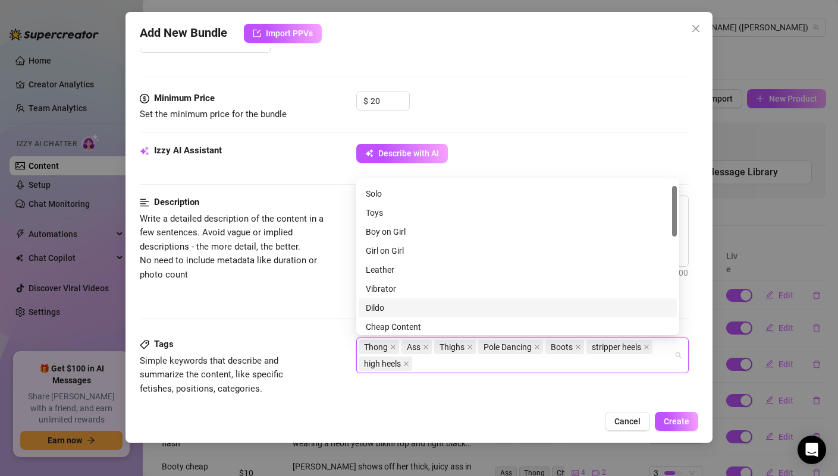
click at [313, 306] on div "Description Write a detailed description of the content in a few sentences. Avo…" at bounding box center [414, 267] width 548 height 142
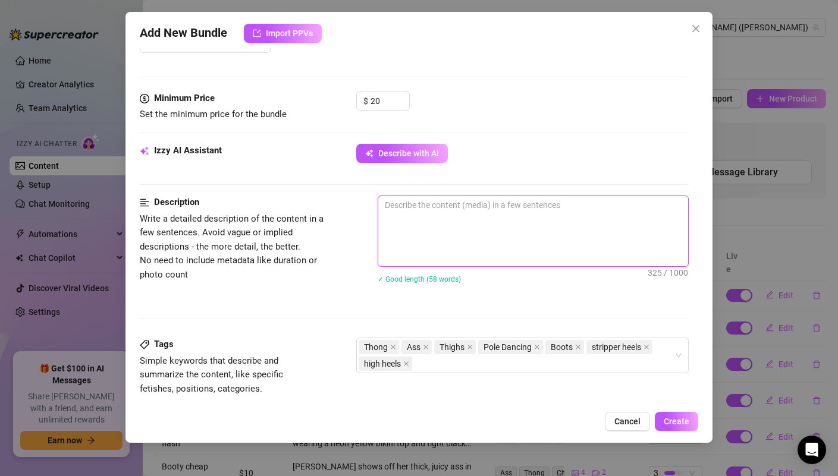
click at [572, 264] on textarea "[PERSON_NAME] wears a tight black bra and thong, showing off her thick thighs a…" at bounding box center [532, 231] width 309 height 70
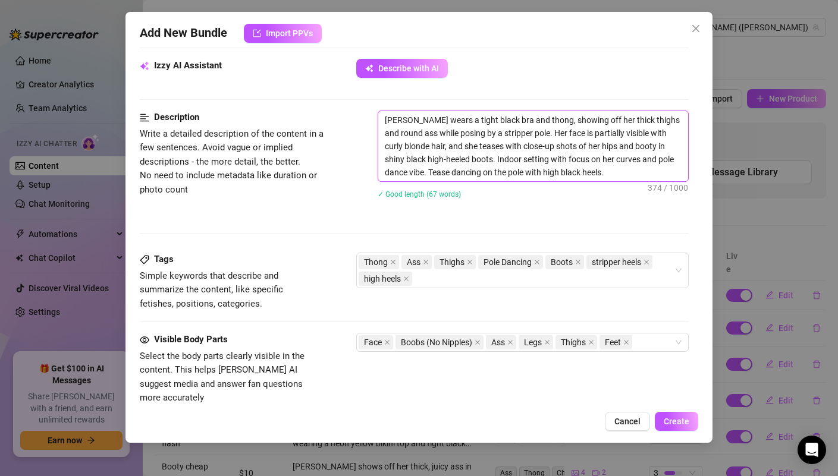
scroll to position [738, 0]
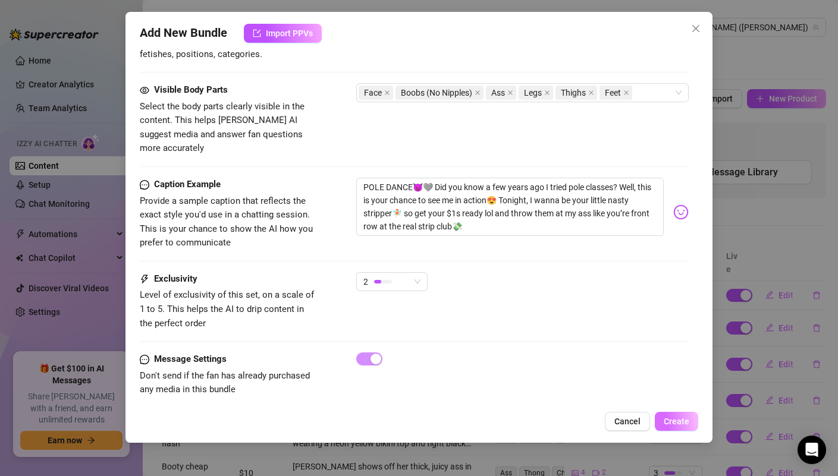
type textarea "[PERSON_NAME] wears a tight black bra and thong, showing off her thick thighs a…"
click at [678, 419] on span "Create" at bounding box center [677, 422] width 26 height 10
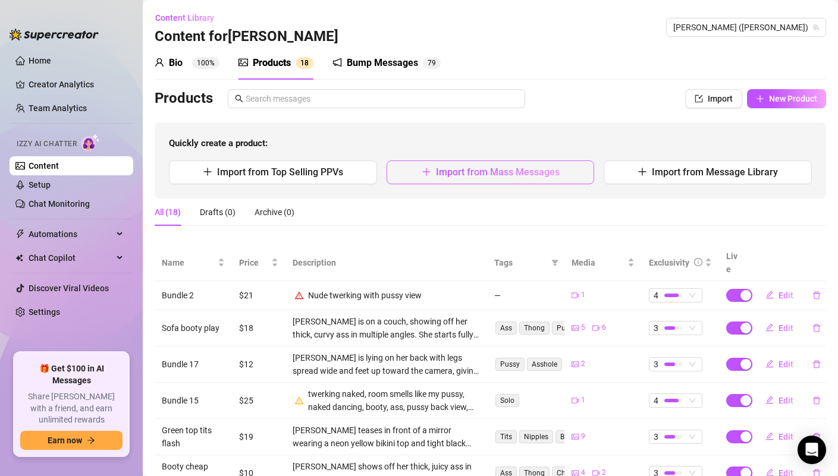
click at [492, 170] on span "Import from Mass Messages" at bounding box center [498, 172] width 124 height 11
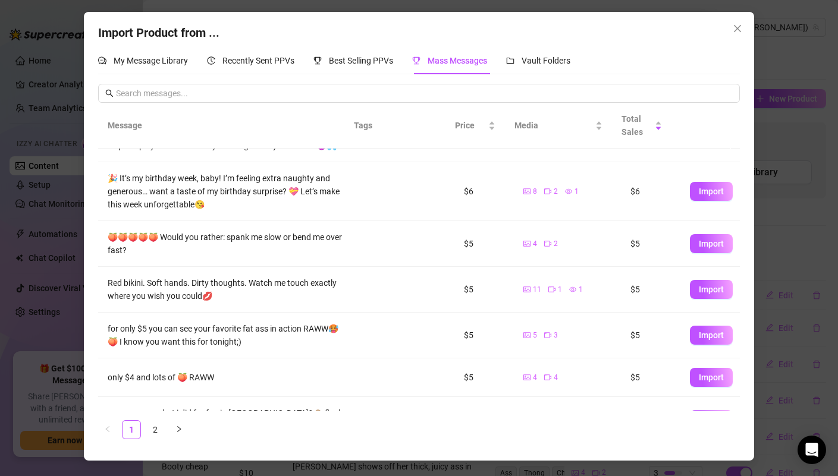
scroll to position [0, 0]
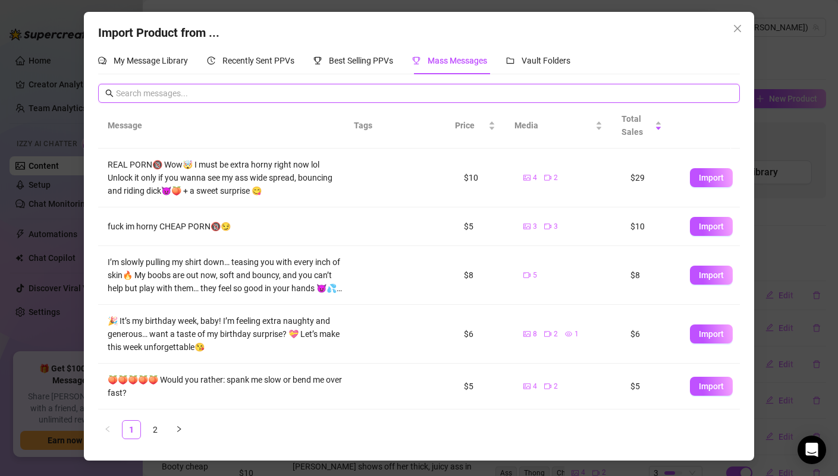
click at [207, 95] on input "text" at bounding box center [424, 93] width 617 height 13
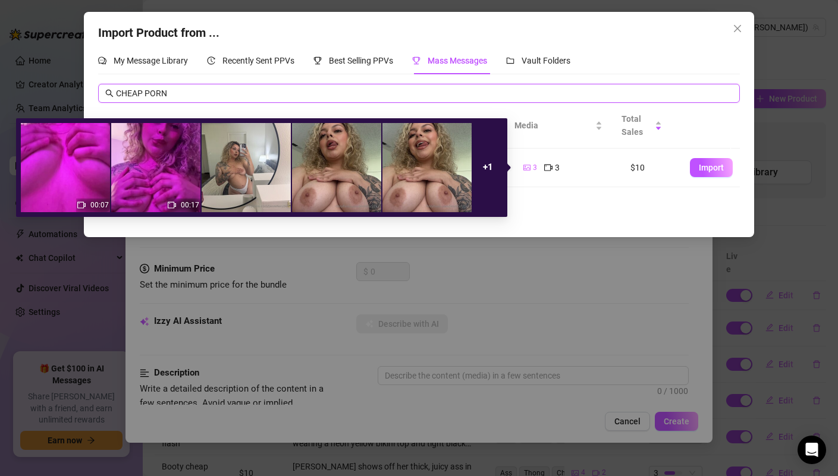
type input "CHEAP PORN"
click at [544, 168] on icon "video-camera" at bounding box center [548, 168] width 8 height 7
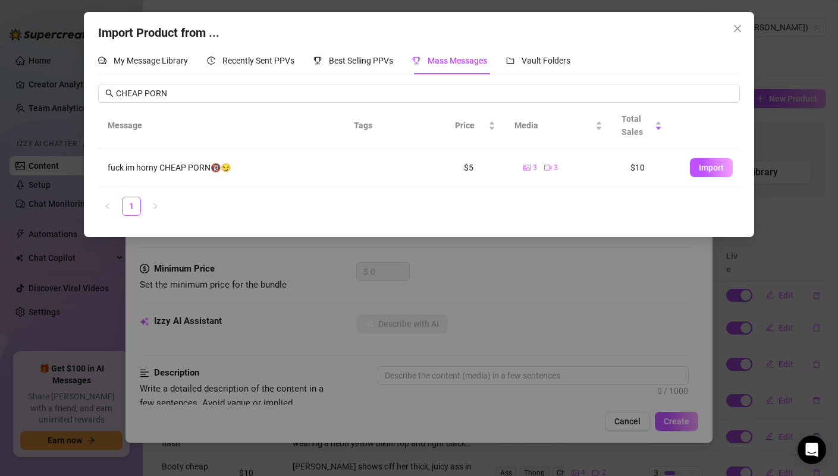
click at [545, 183] on td "3 3" at bounding box center [567, 168] width 107 height 39
click at [570, 59] on span "Vault Folders" at bounding box center [546, 61] width 49 height 10
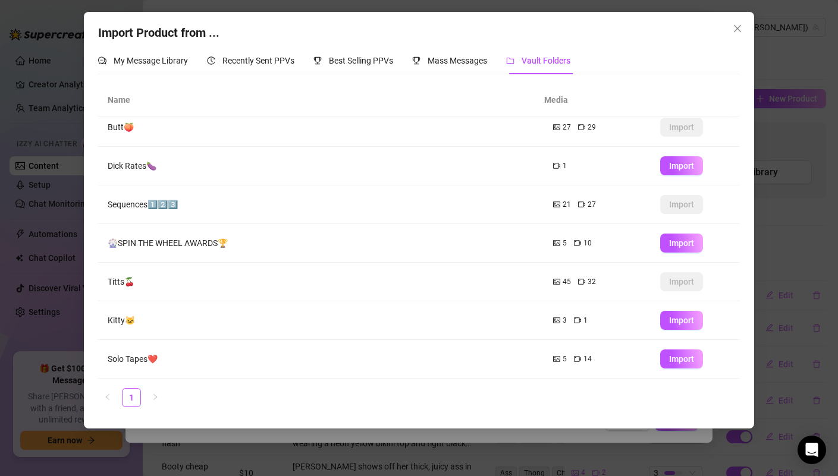
scroll to position [8, 0]
click at [735, 29] on icon "close" at bounding box center [738, 29] width 10 height 10
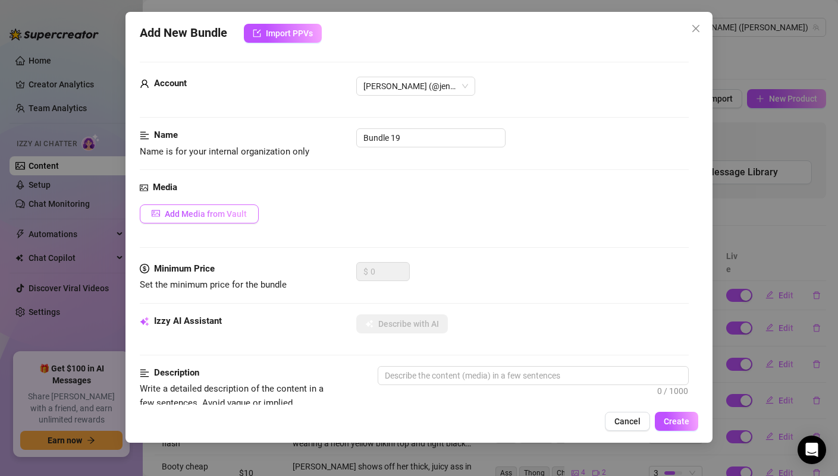
click at [222, 209] on span "Add Media from Vault" at bounding box center [206, 214] width 82 height 10
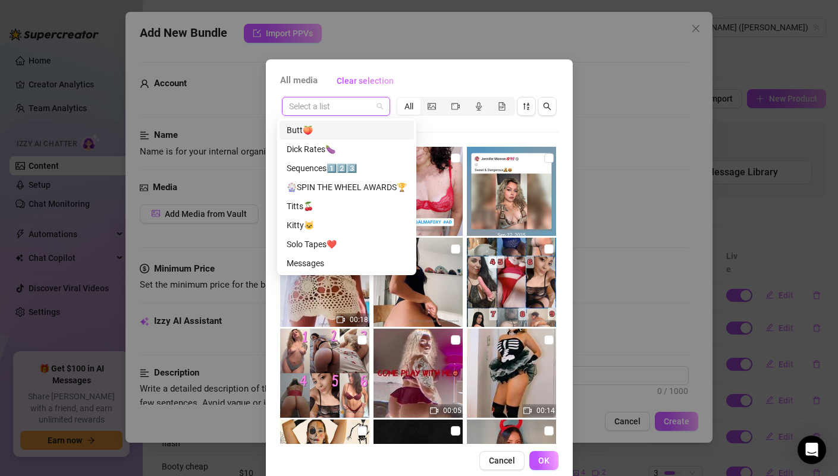
click at [323, 111] on input "search" at bounding box center [330, 107] width 83 height 18
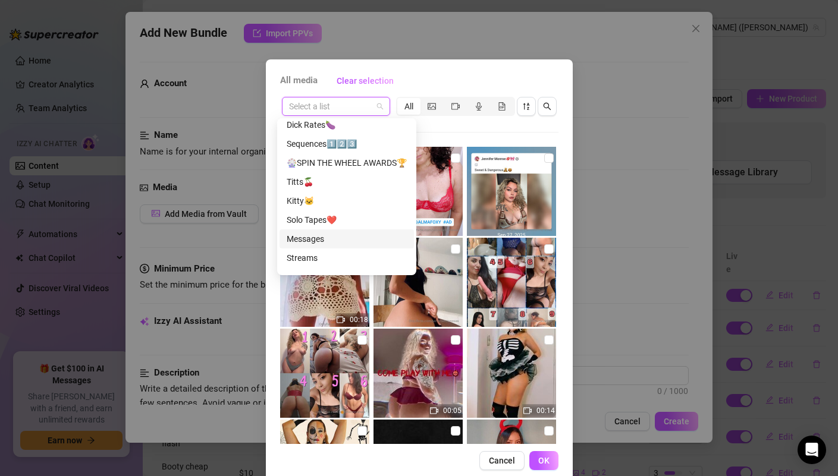
scroll to position [76, 0]
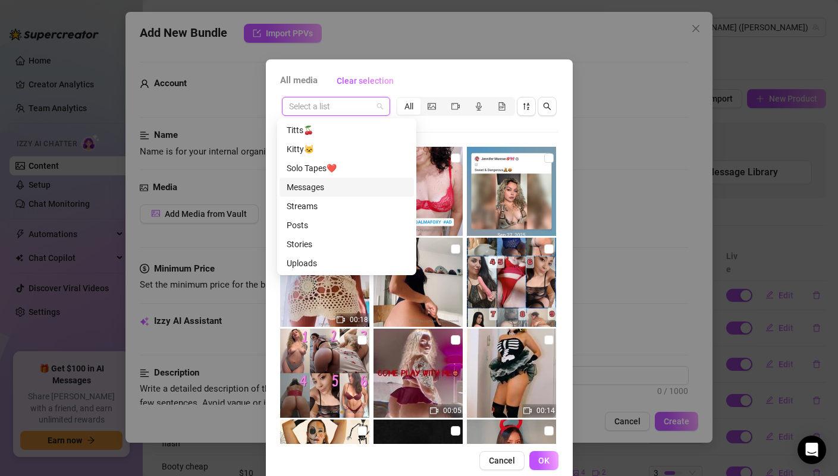
click at [330, 190] on div "Messages" at bounding box center [347, 187] width 120 height 13
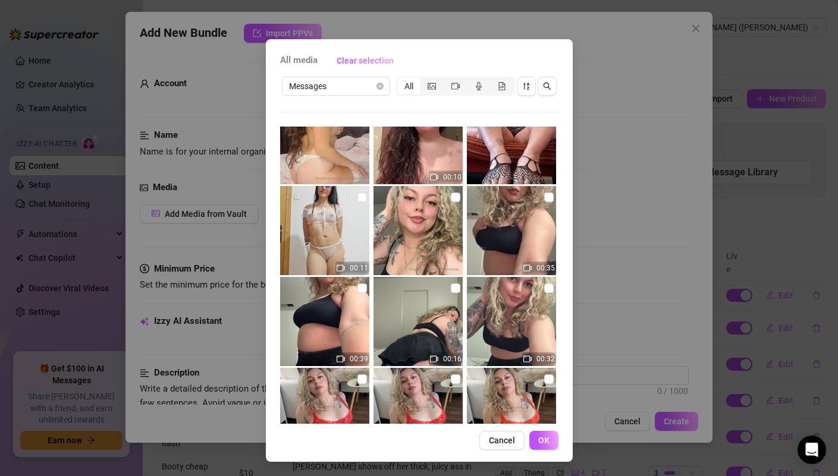
scroll to position [6858, 0]
click at [439, 327] on img at bounding box center [418, 321] width 89 height 89
checkbox input "true"
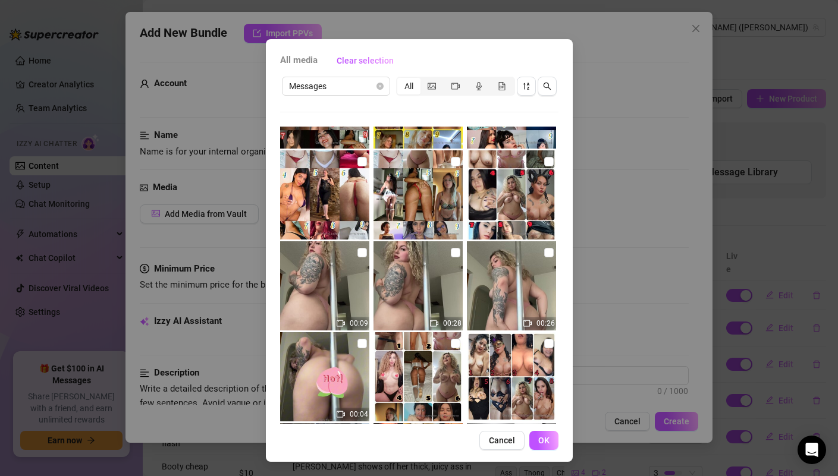
scroll to position [7261, 0]
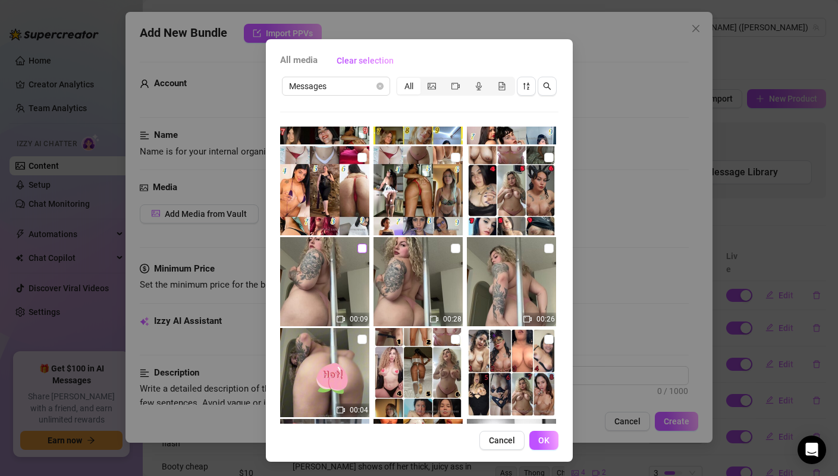
click at [358, 247] on input "checkbox" at bounding box center [363, 249] width 10 height 10
checkbox input "true"
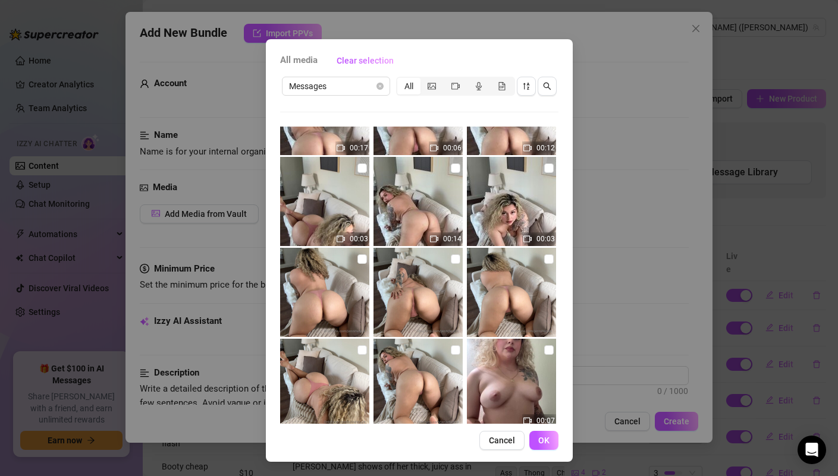
scroll to position [7719, 0]
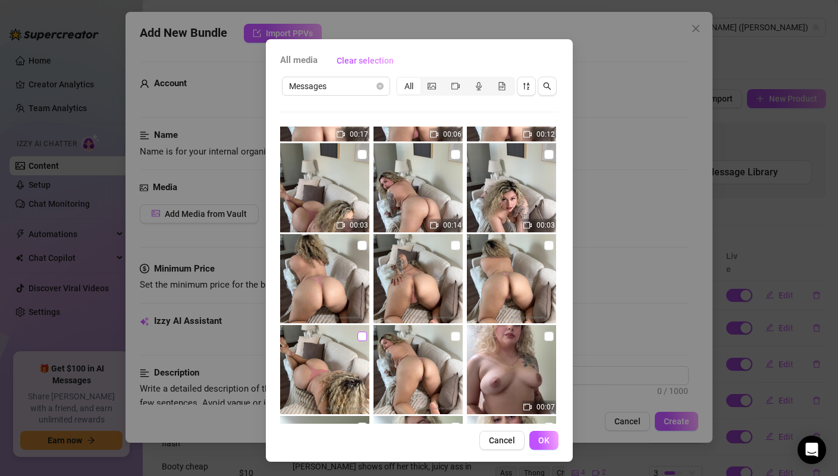
click at [358, 330] on label at bounding box center [363, 336] width 10 height 13
click at [358, 332] on input "checkbox" at bounding box center [363, 337] width 10 height 10
checkbox input "true"
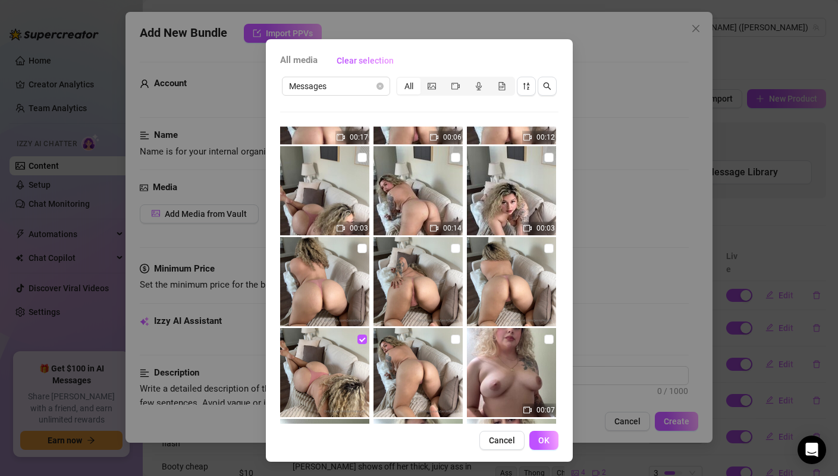
scroll to position [7715, 0]
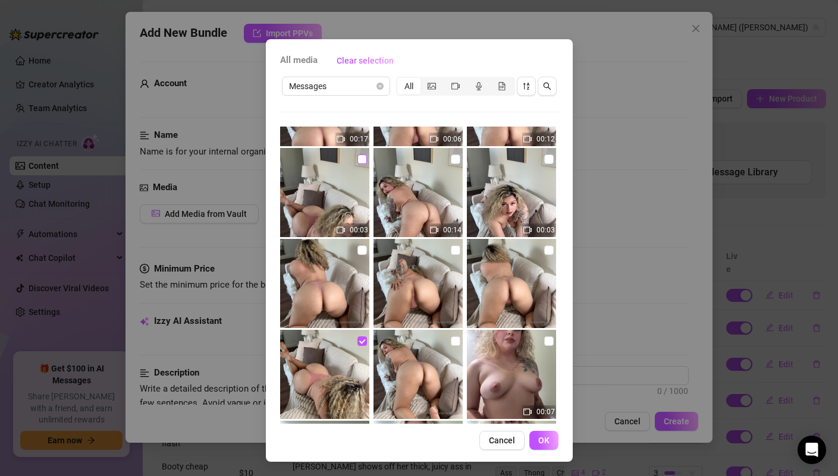
click at [358, 161] on input "checkbox" at bounding box center [363, 160] width 10 height 10
checkbox input "true"
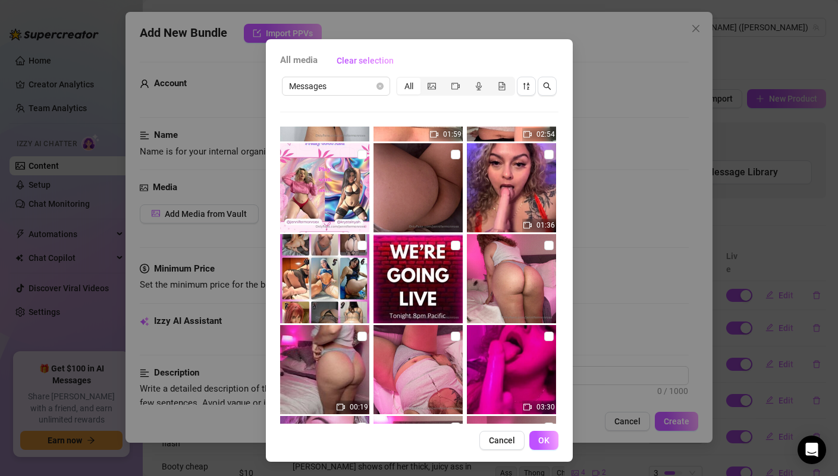
scroll to position [3714, 0]
click at [419, 201] on img at bounding box center [418, 188] width 89 height 89
checkbox input "true"
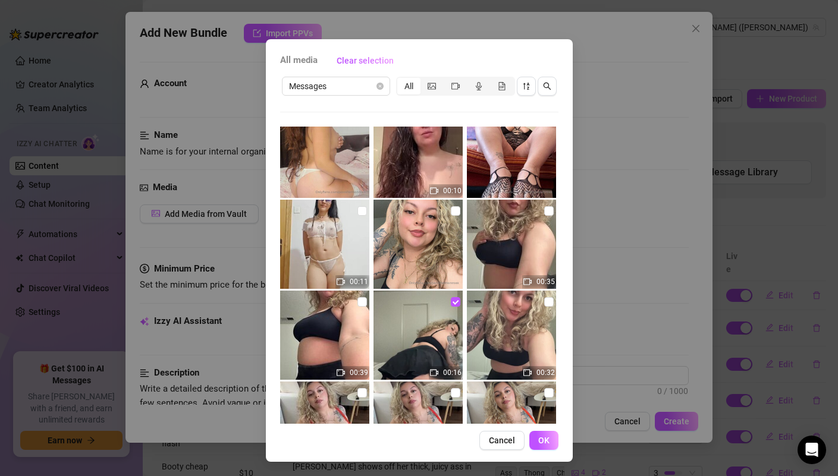
scroll to position [6870, 0]
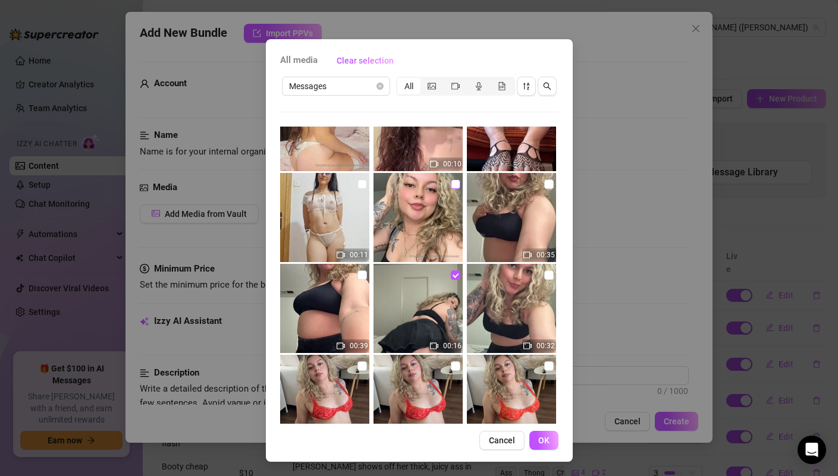
click at [451, 182] on input "checkbox" at bounding box center [456, 185] width 10 height 10
checkbox input "true"
click at [541, 443] on span "OK" at bounding box center [543, 441] width 11 height 10
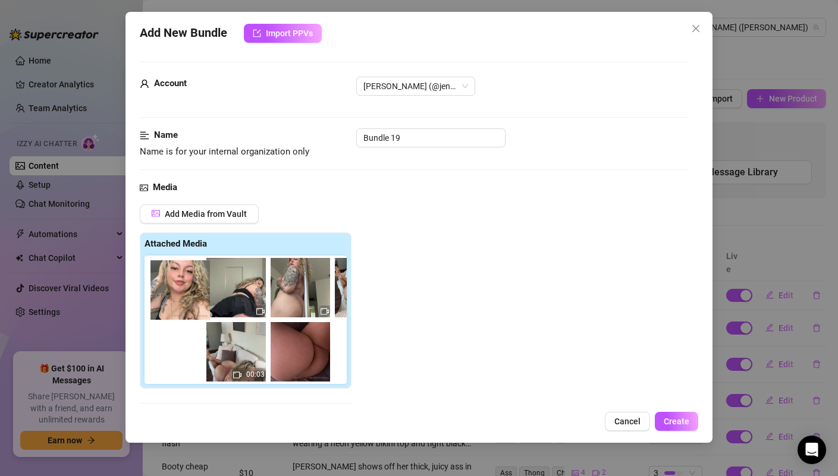
drag, startPoint x: 327, startPoint y: 363, endPoint x: 199, endPoint y: 300, distance: 142.3
click at [199, 300] on div "00:03" at bounding box center [248, 320] width 207 height 128
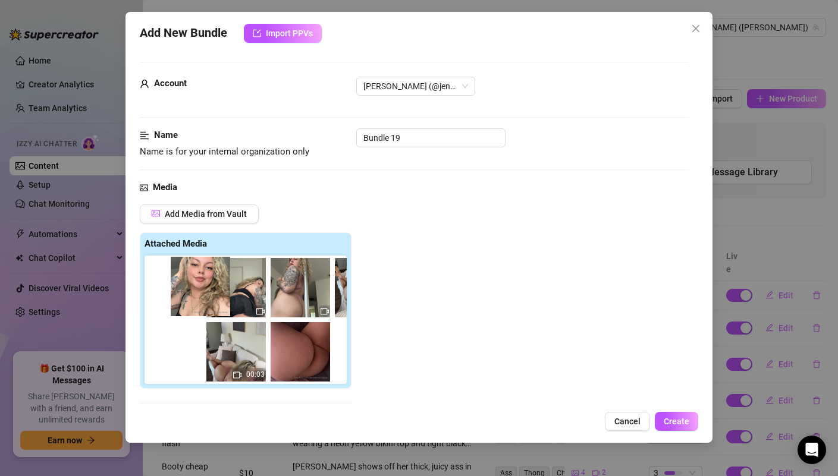
drag, startPoint x: 305, startPoint y: 346, endPoint x: 199, endPoint y: 278, distance: 125.9
click at [199, 278] on div "00:03" at bounding box center [248, 320] width 207 height 128
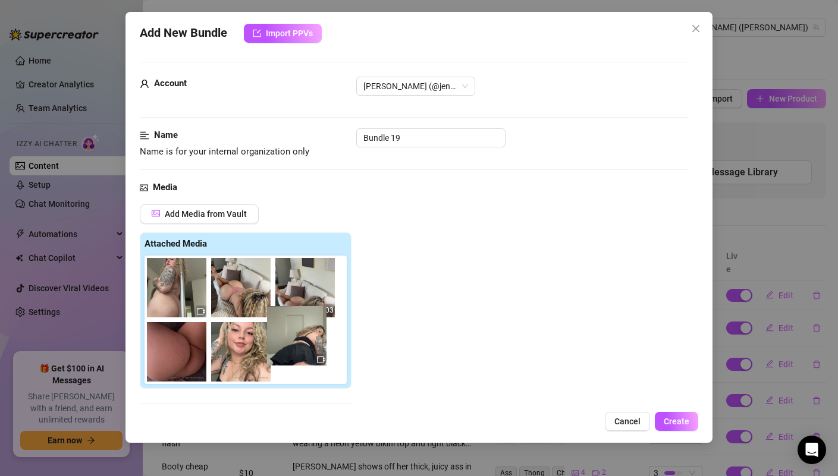
drag, startPoint x: 193, startPoint y: 300, endPoint x: 317, endPoint y: 348, distance: 133.3
click at [317, 348] on div "00:03" at bounding box center [248, 320] width 207 height 128
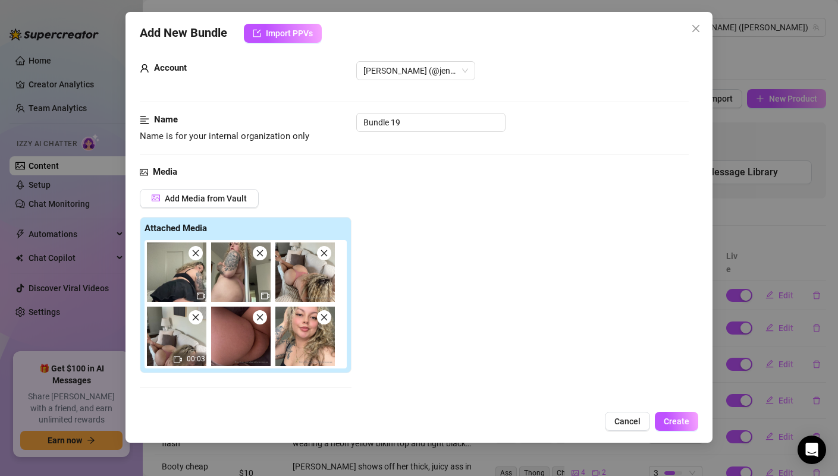
scroll to position [176, 0]
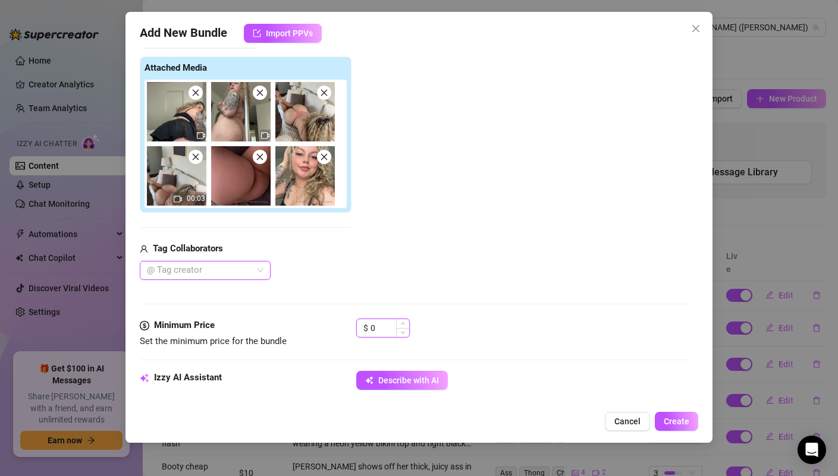
click at [387, 328] on input "0" at bounding box center [390, 328] width 39 height 18
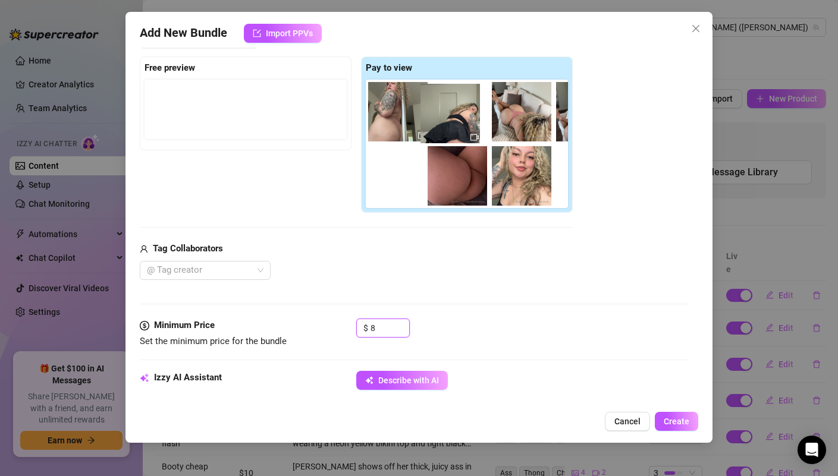
drag, startPoint x: 413, startPoint y: 109, endPoint x: 469, endPoint y: 112, distance: 56.0
click at [469, 112] on div "00:03" at bounding box center [469, 144] width 207 height 128
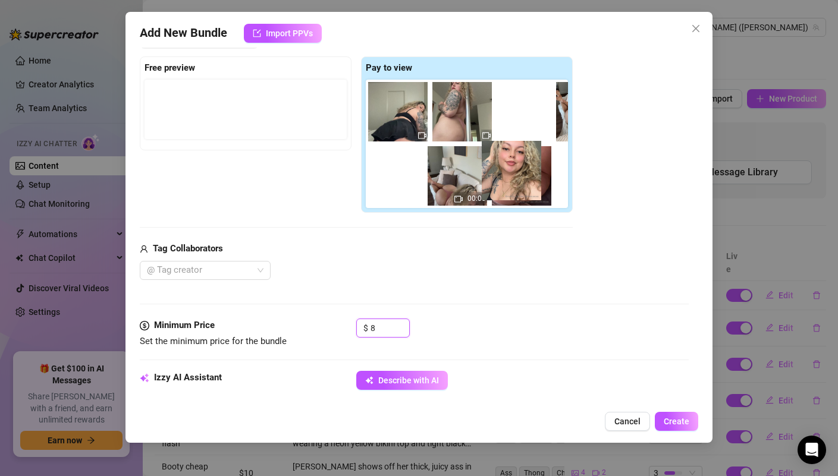
drag, startPoint x: 526, startPoint y: 180, endPoint x: 504, endPoint y: 171, distance: 23.7
click at [504, 171] on div "00:03" at bounding box center [469, 144] width 207 height 128
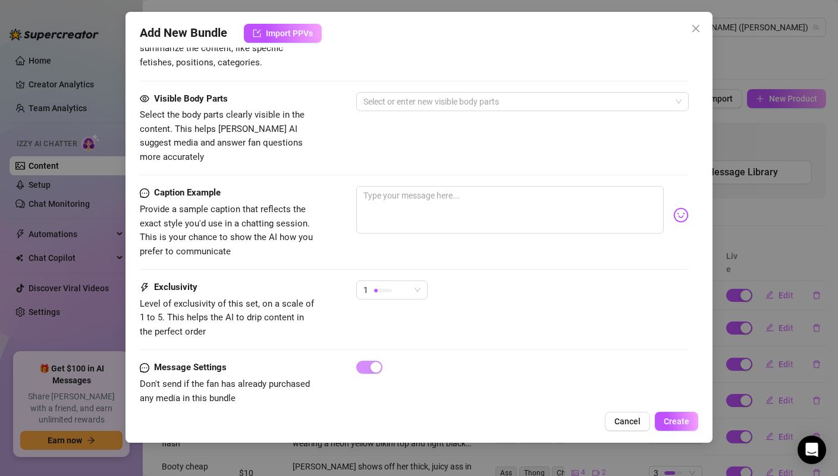
scroll to position [722, 0]
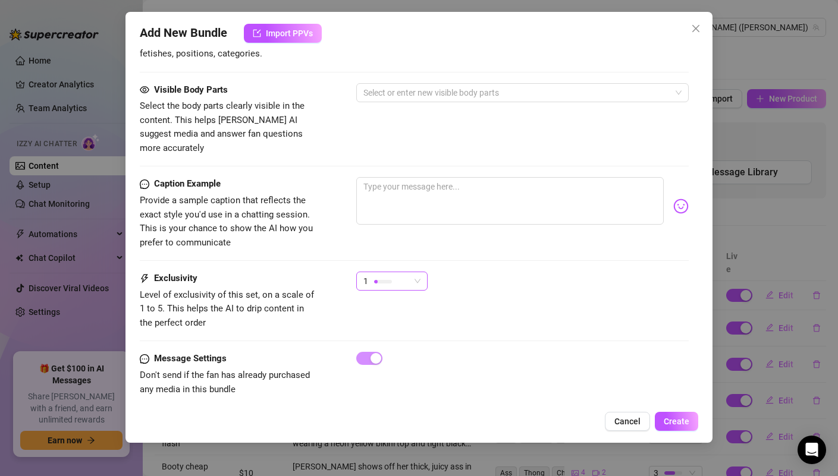
click at [394, 272] on div "1" at bounding box center [386, 281] width 46 height 18
type input "8"
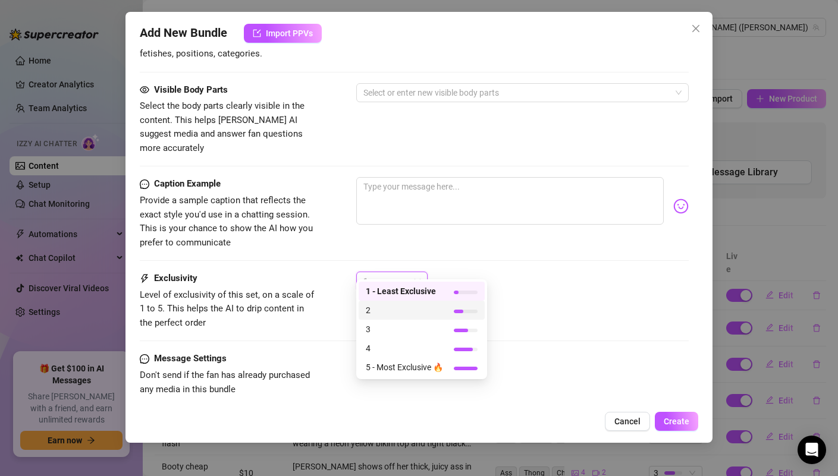
click at [394, 307] on span "2" at bounding box center [404, 310] width 77 height 13
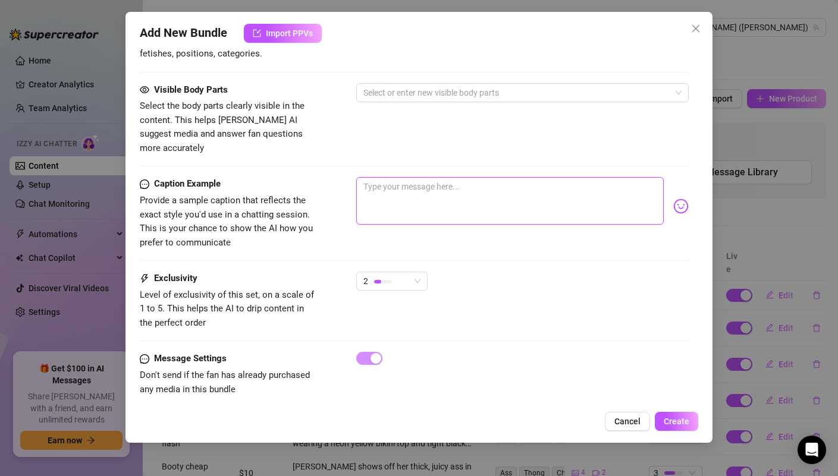
click at [393, 180] on textarea at bounding box center [509, 201] width 307 height 48
paste textarea "CHEAP PORN🔞🥵 I must be so fcking horny rn because I don't care this is so cheap…"
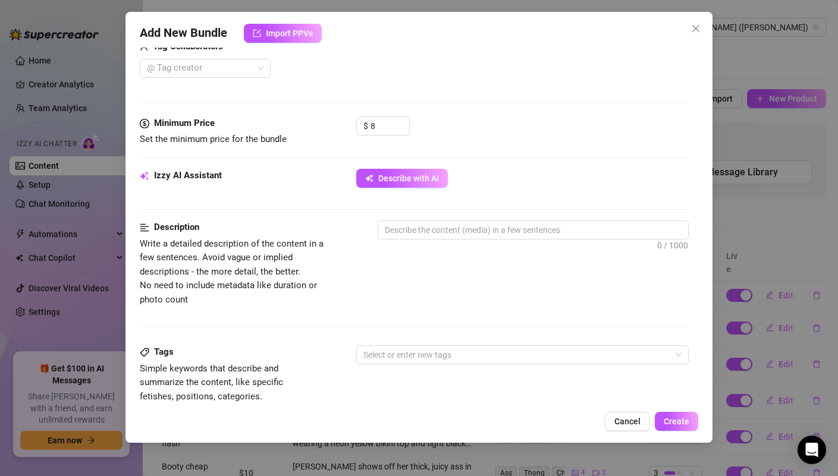
scroll to position [377, 0]
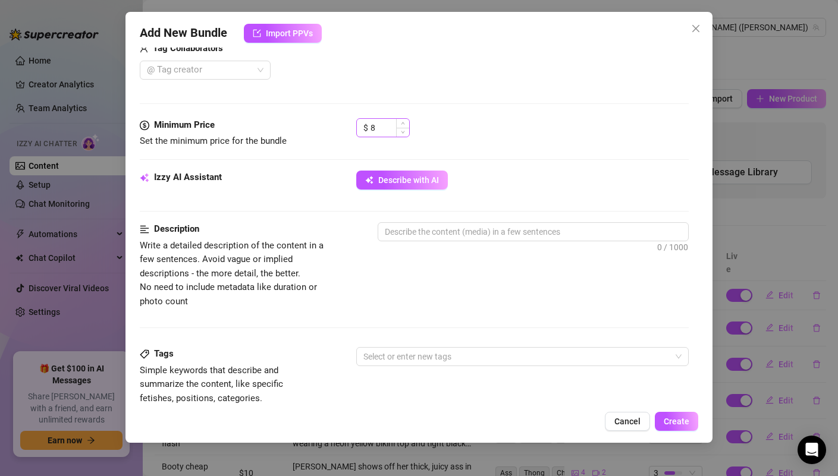
type textarea "CHEAP PORN🔞🥵 I must be so fcking horny rn because I don't care this is so cheap…"
click at [394, 128] on input "8" at bounding box center [390, 128] width 39 height 18
type input "9.99"
click at [526, 151] on div "Minimum Price Set the minimum price for the bundle $ 9.99" at bounding box center [414, 144] width 548 height 52
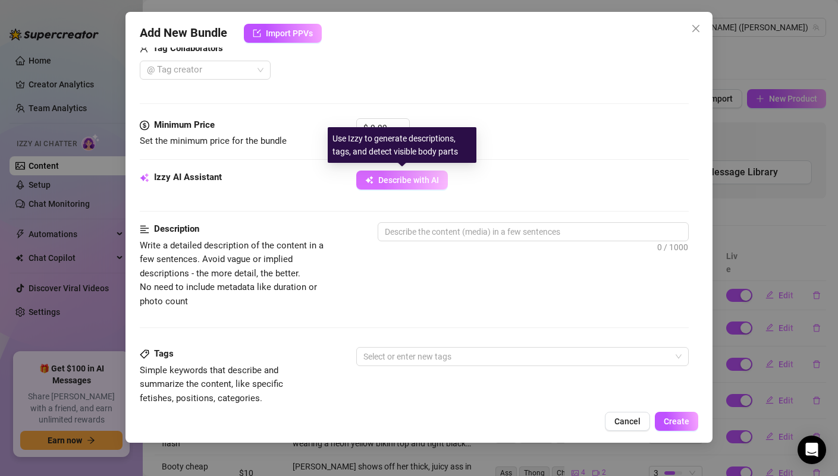
click at [438, 183] on span "Describe with AI" at bounding box center [408, 180] width 61 height 10
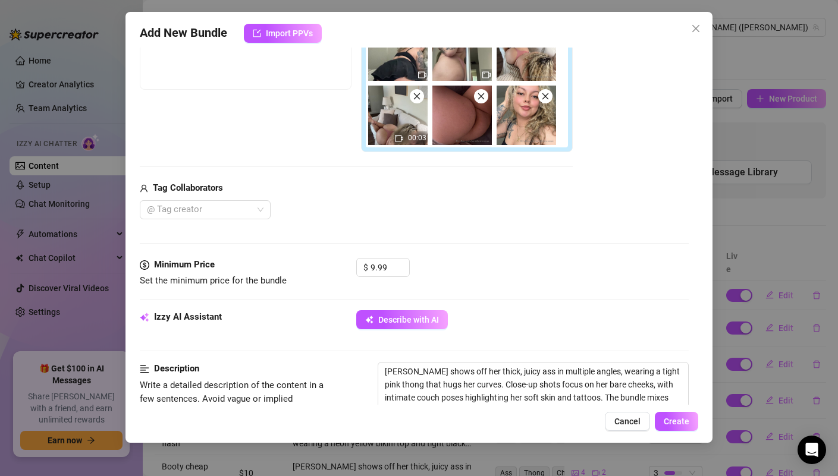
scroll to position [378, 0]
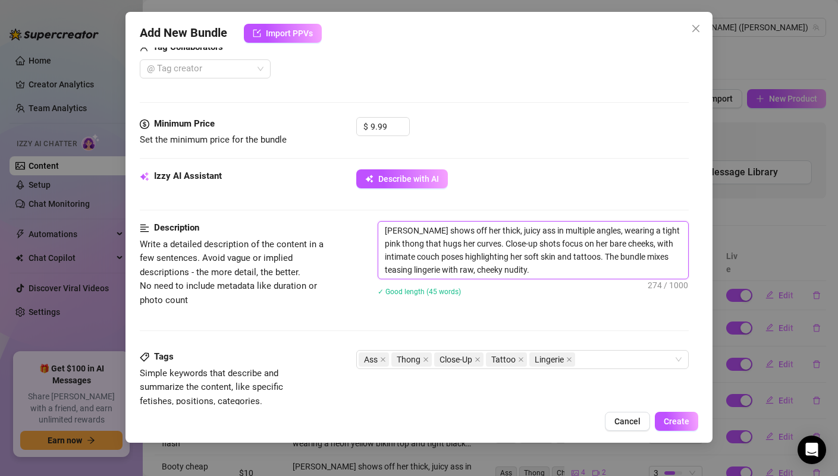
click at [557, 270] on textarea "[PERSON_NAME] shows off her thick, juicy ass in multiple angles, wearing a tigh…" at bounding box center [532, 250] width 309 height 57
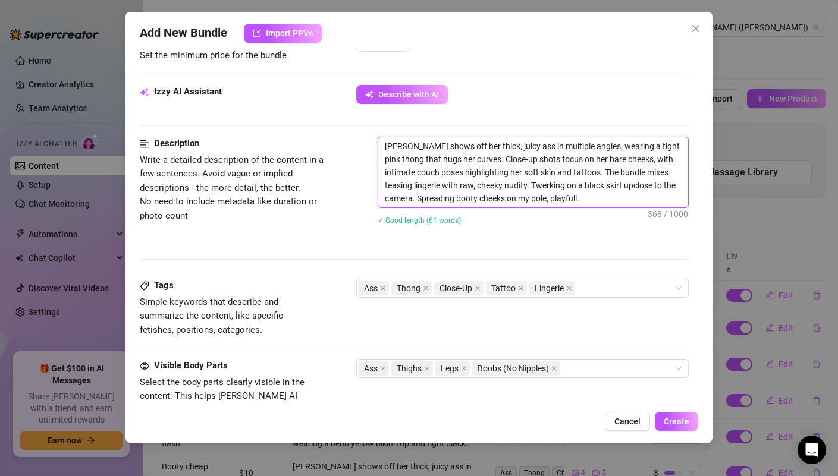
scroll to position [463, 0]
click at [605, 284] on div "Ass Thong Close-Up Tattoo Lingerie" at bounding box center [516, 288] width 315 height 17
type textarea "[PERSON_NAME] shows off her thick, juicy ass in multiple angles, wearing a tigh…"
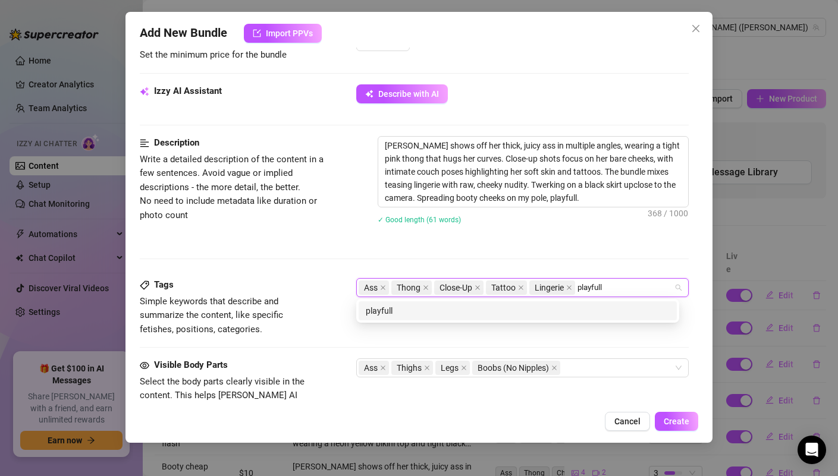
type input "playful"
click at [527, 311] on div "playful" at bounding box center [518, 311] width 304 height 13
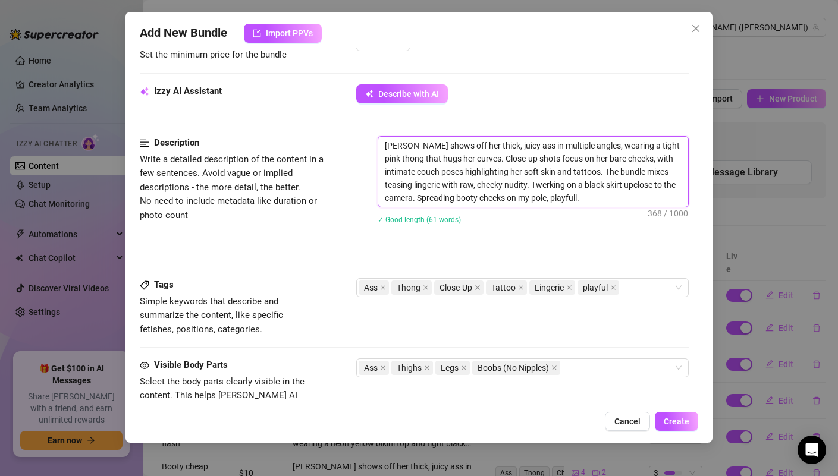
click at [589, 197] on textarea "[PERSON_NAME] shows off her thick, juicy ass in multiple angles, wearing a tigh…" at bounding box center [532, 172] width 309 height 70
click at [592, 198] on textarea "[PERSON_NAME] shows off her thick, juicy ass in multiple angles, wearing a tigh…" at bounding box center [532, 172] width 309 height 70
click at [622, 195] on textarea "[PERSON_NAME] shows off her thick, juicy ass in multiple angles, wearing a tigh…" at bounding box center [532, 172] width 309 height 70
click at [657, 184] on textarea "[PERSON_NAME] shows off her thick, juicy ass in multiple angles, wearing a tigh…" at bounding box center [532, 172] width 309 height 70
click at [650, 184] on textarea "[PERSON_NAME] shows off her thick, juicy ass in multiple angles, wearing a tigh…" at bounding box center [532, 172] width 309 height 70
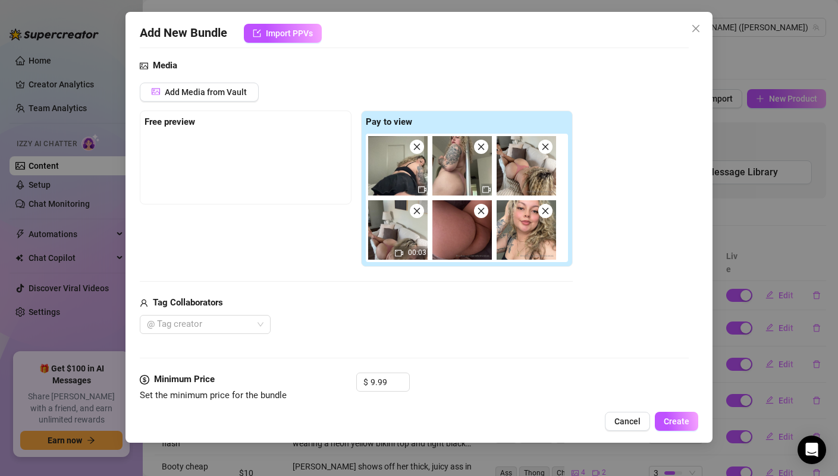
scroll to position [123, 0]
type textarea "[PERSON_NAME] shows off her thick, juicy ass in multiple angles, wearing a tigh…"
click at [688, 417] on span "Create" at bounding box center [677, 422] width 26 height 10
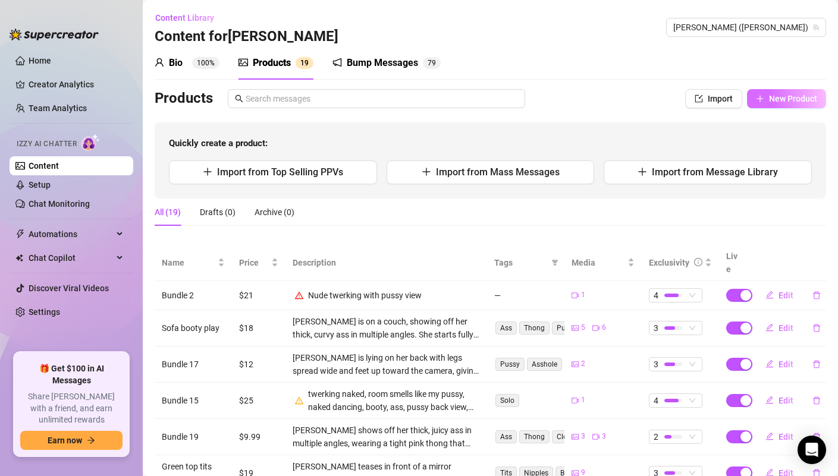
click at [760, 104] on button "New Product" at bounding box center [786, 98] width 79 height 19
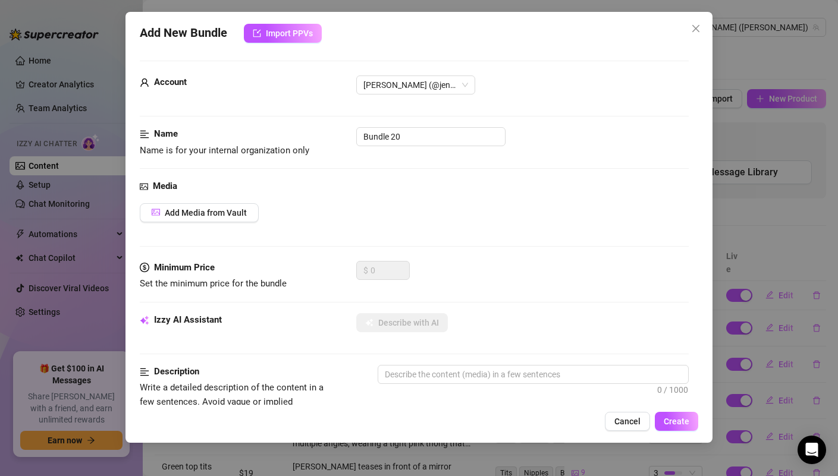
scroll to position [2, 0]
click at [229, 211] on span "Add Media from Vault" at bounding box center [206, 212] width 82 height 10
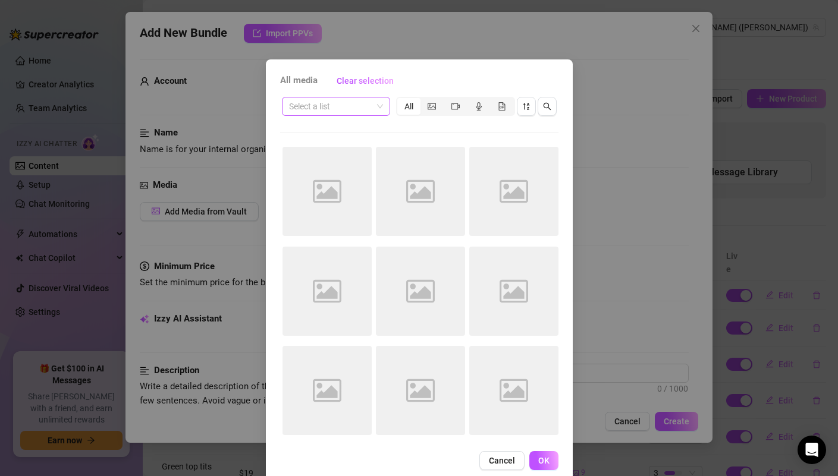
click at [360, 106] on input "search" at bounding box center [330, 107] width 83 height 18
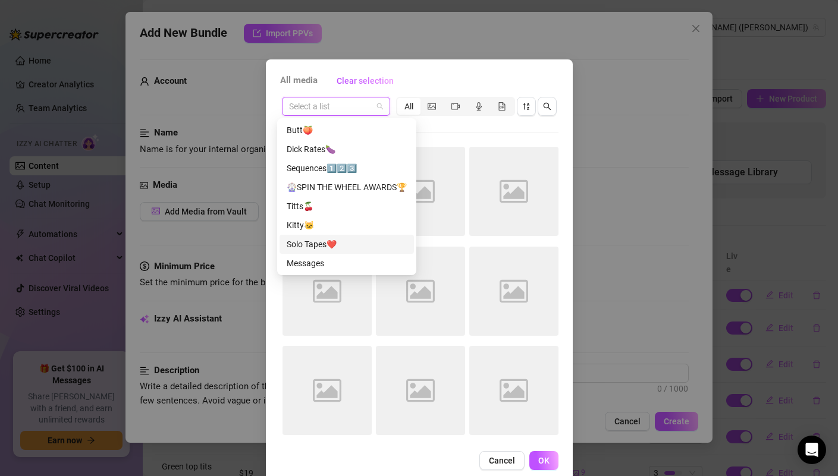
click at [346, 250] on div "Solo Tapes❤️" at bounding box center [347, 244] width 120 height 13
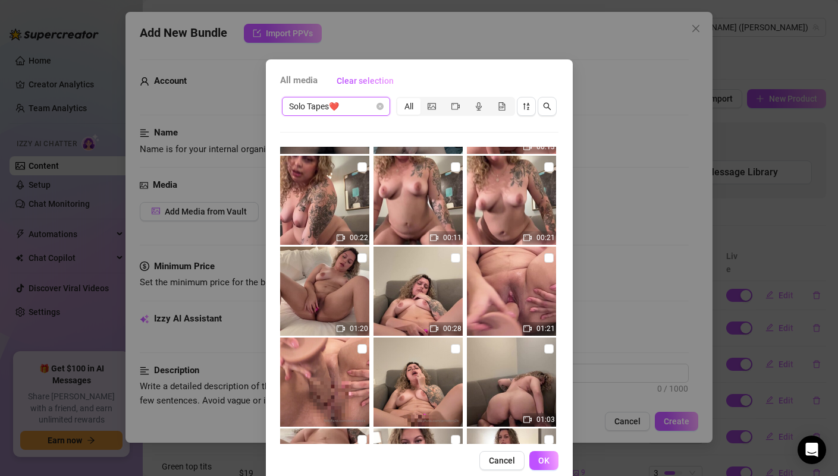
scroll to position [358, 0]
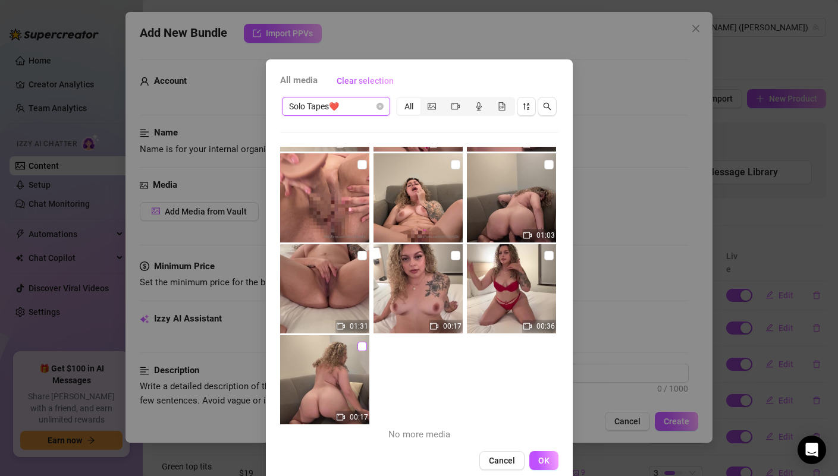
click at [358, 346] on input "checkbox" at bounding box center [363, 347] width 10 height 10
checkbox input "true"
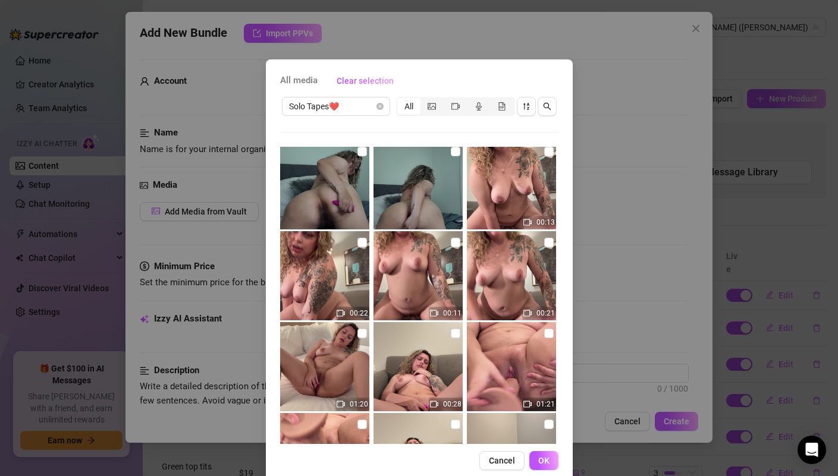
scroll to position [0, 0]
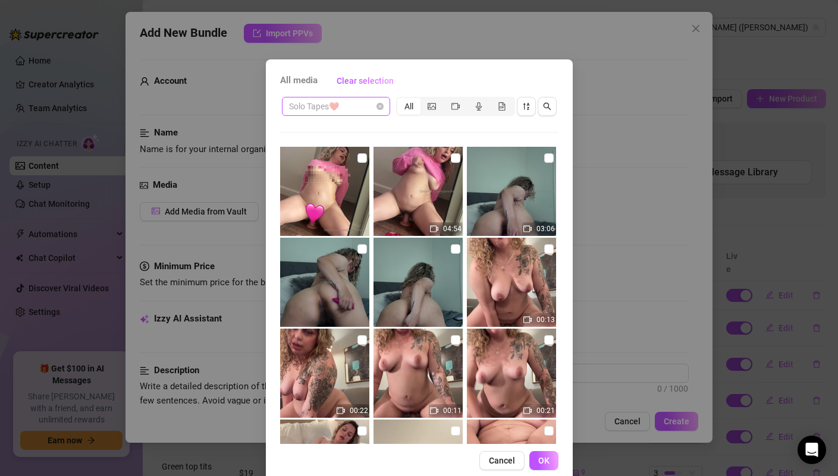
click at [327, 114] on span "Solo Tapes❤️" at bounding box center [336, 107] width 94 height 18
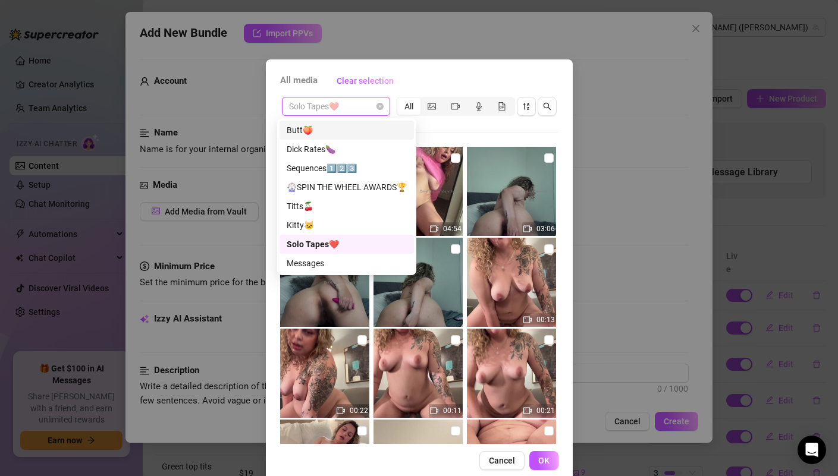
click at [331, 134] on div "Butt🍑" at bounding box center [347, 130] width 120 height 13
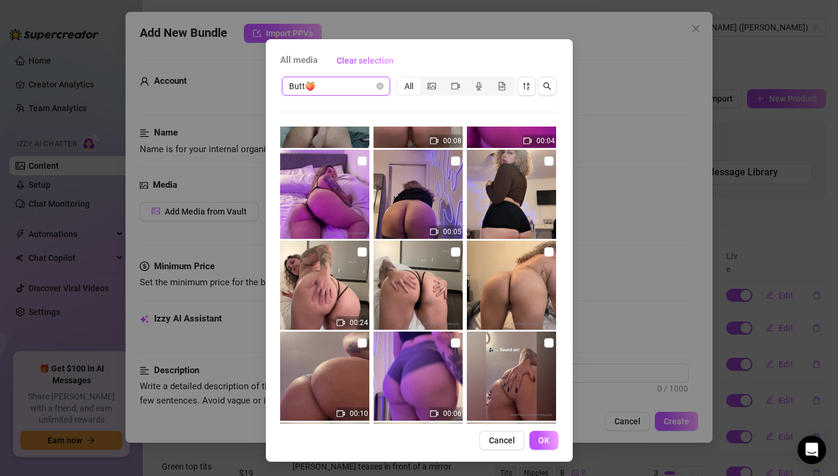
scroll to position [1450, 0]
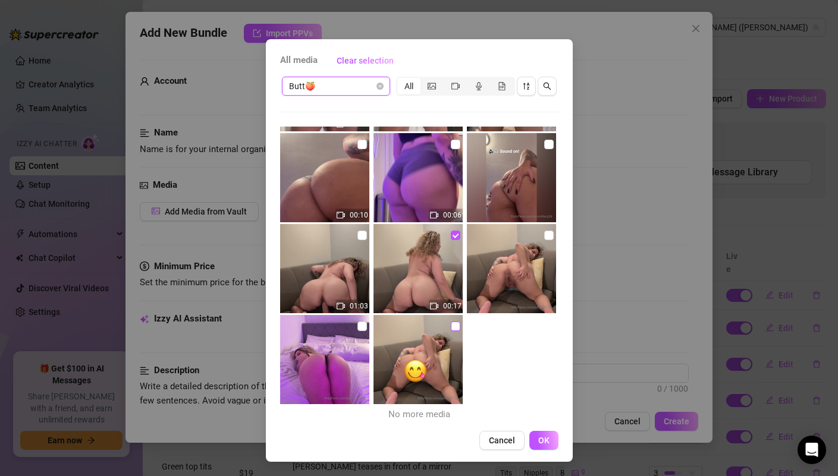
click at [451, 326] on input "checkbox" at bounding box center [456, 327] width 10 height 10
checkbox input "true"
click at [544, 237] on input "checkbox" at bounding box center [549, 236] width 10 height 10
checkbox input "true"
click at [358, 236] on input "checkbox" at bounding box center [363, 236] width 10 height 10
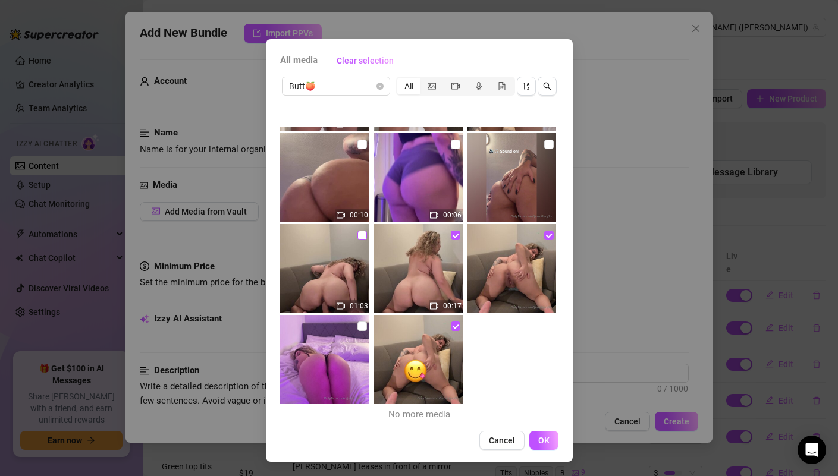
checkbox input "true"
click at [542, 443] on span "OK" at bounding box center [543, 441] width 11 height 10
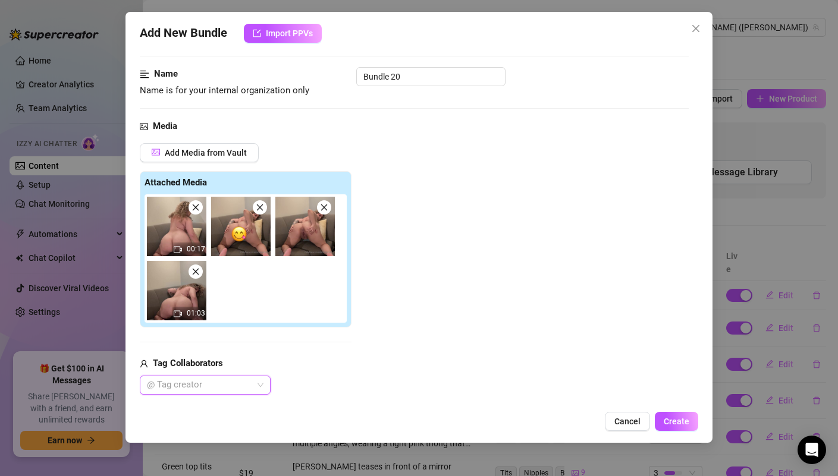
scroll to position [376, 0]
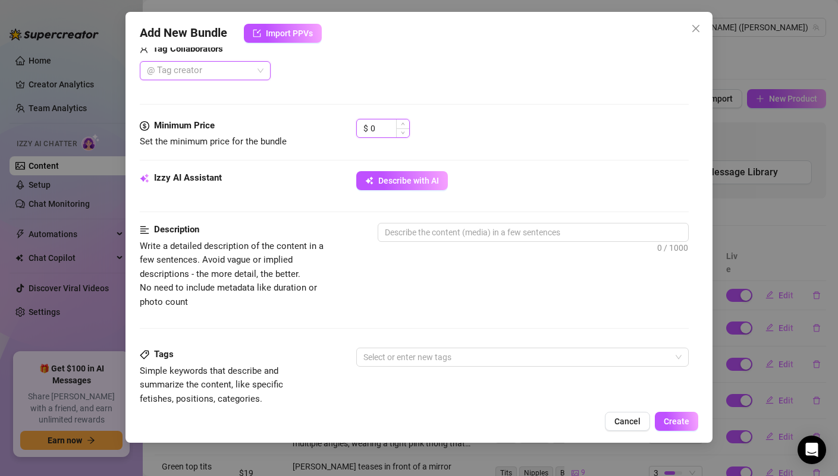
click at [382, 128] on input "0" at bounding box center [390, 129] width 39 height 18
type input "20"
click at [493, 150] on div "Minimum Price Set the minimum price for the bundle $ 20" at bounding box center [414, 145] width 548 height 52
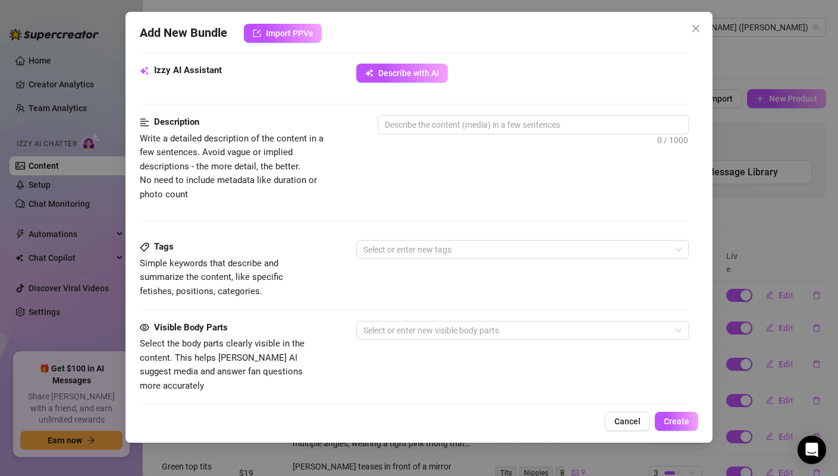
scroll to position [722, 0]
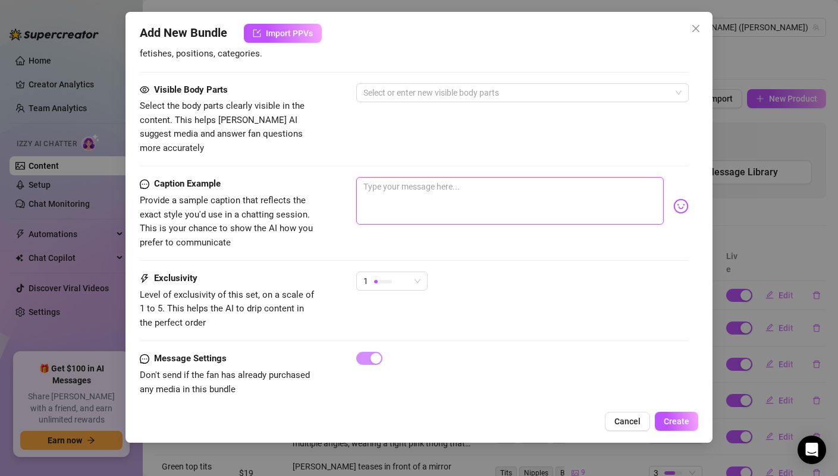
click at [391, 184] on textarea at bounding box center [509, 201] width 307 height 48
paste textarea "Movie Time🍿😋 Yess bby this is my first movie eveeer and fuck mee is hot as fuck…"
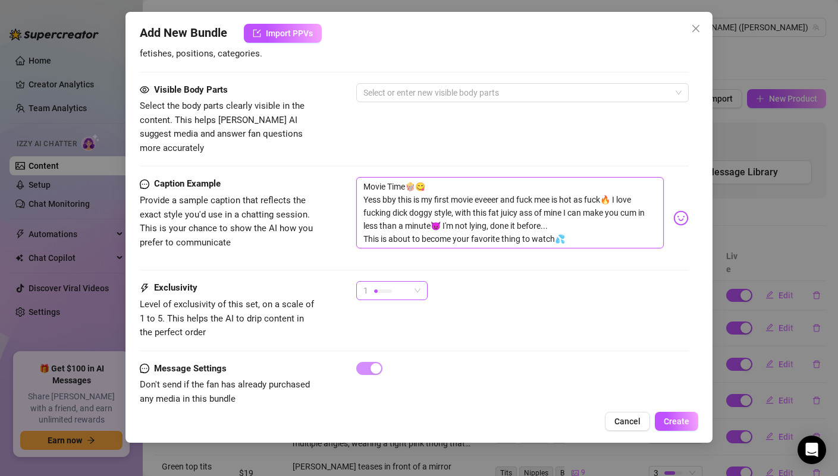
click at [413, 282] on span "1" at bounding box center [391, 291] width 57 height 18
type textarea "Movie Time🍿😋 Yess bby this is my first movie eveeer and fuck mee is hot as fuck…"
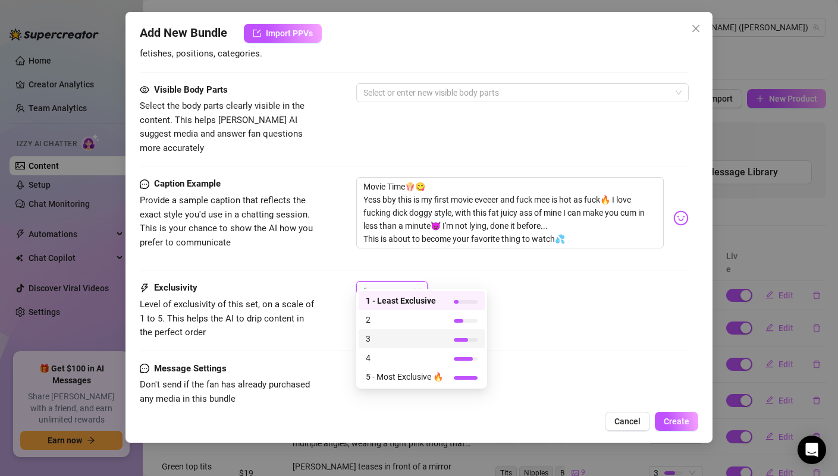
click at [402, 345] on span "3" at bounding box center [404, 339] width 77 height 13
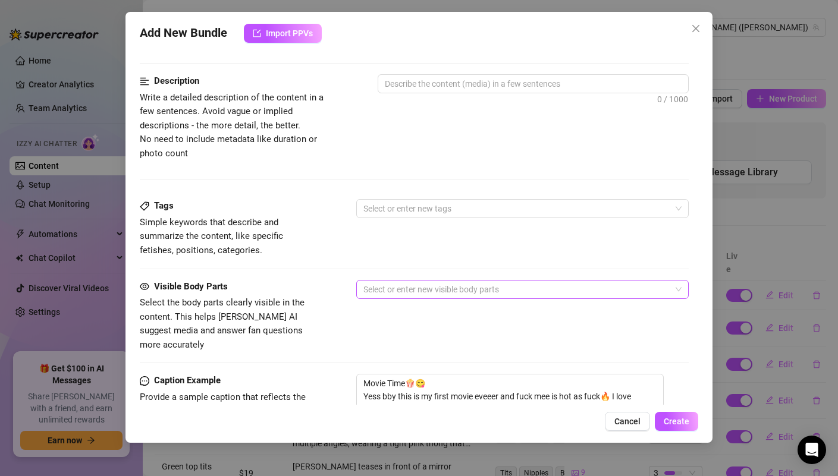
scroll to position [415, 0]
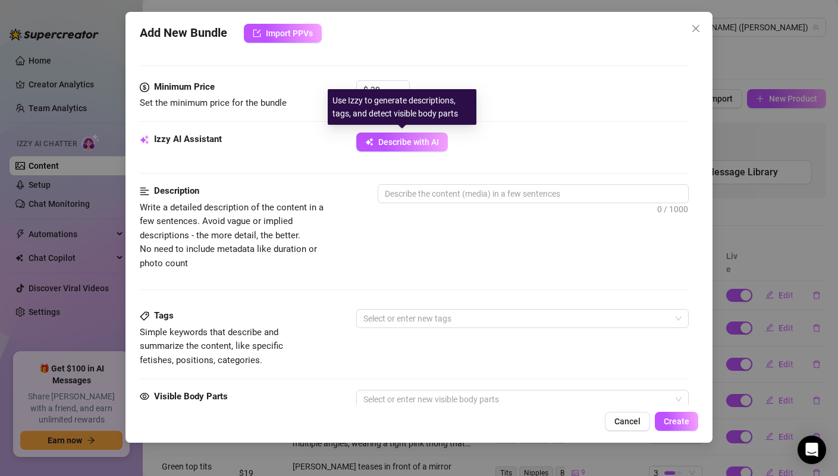
click at [406, 128] on div "Minimum Price Set the minimum price for the bundle $ 20" at bounding box center [414, 106] width 548 height 52
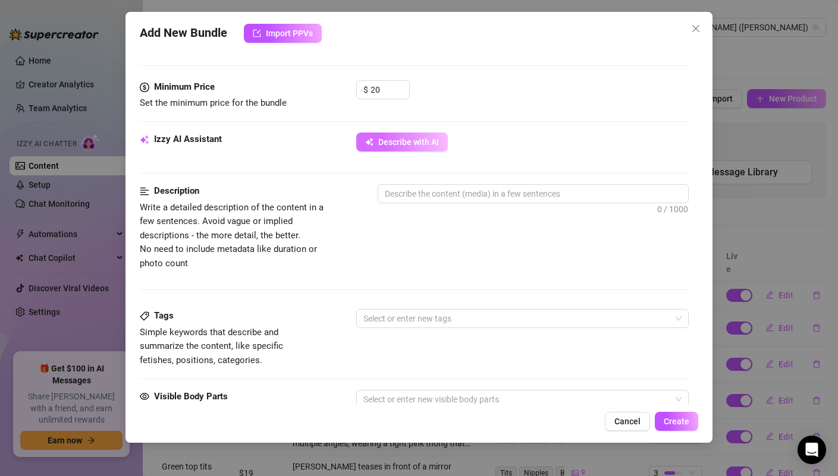
click at [406, 135] on button "Describe with AI" at bounding box center [402, 142] width 92 height 19
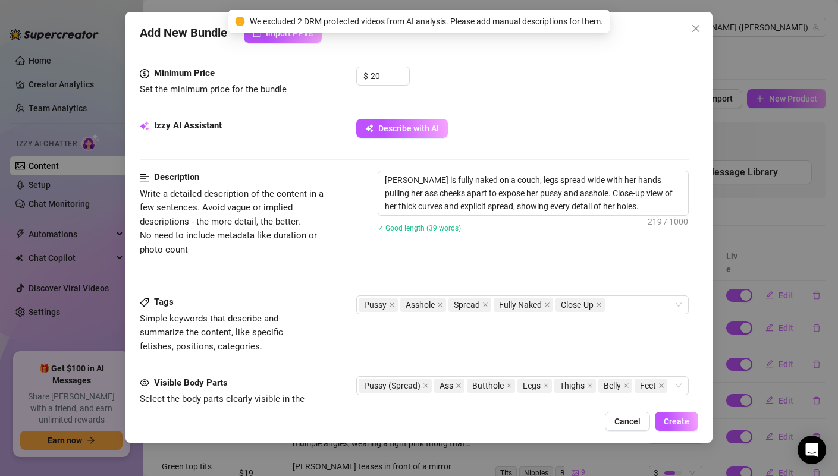
scroll to position [479, 0]
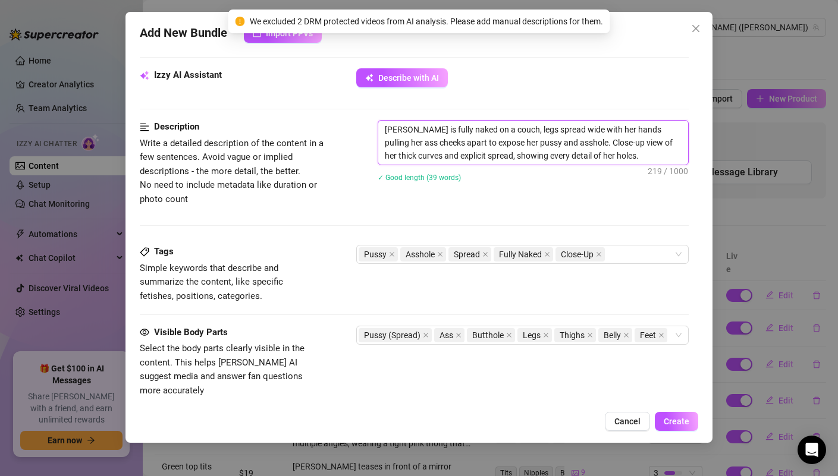
click at [622, 152] on textarea "[PERSON_NAME] is fully naked on a couch, legs spread wide with her hands pullin…" at bounding box center [532, 143] width 309 height 44
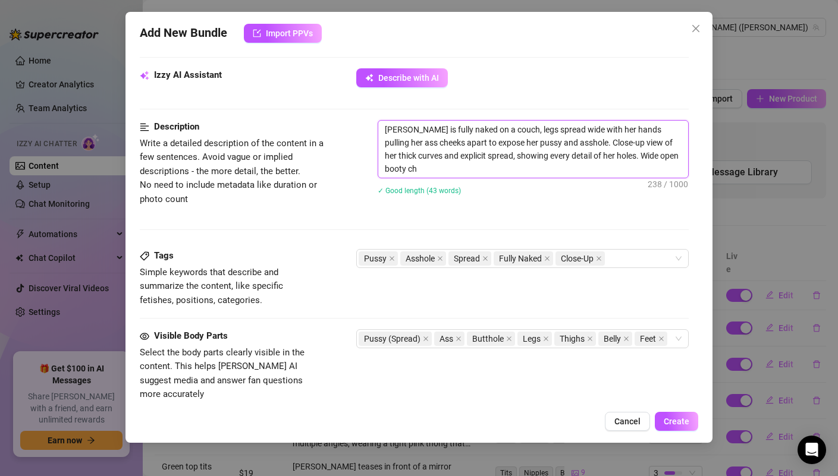
scroll to position [0, 0]
click at [645, 255] on div "Pussy Asshole Spread Fully Naked Close-Up" at bounding box center [516, 258] width 315 height 17
type textarea "[PERSON_NAME] is fully naked on a couch, legs spread wide with her hands pullin…"
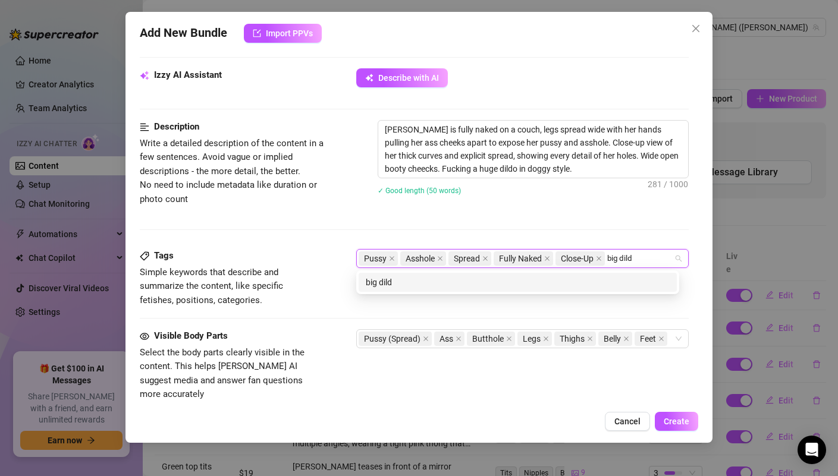
type input "big dildo"
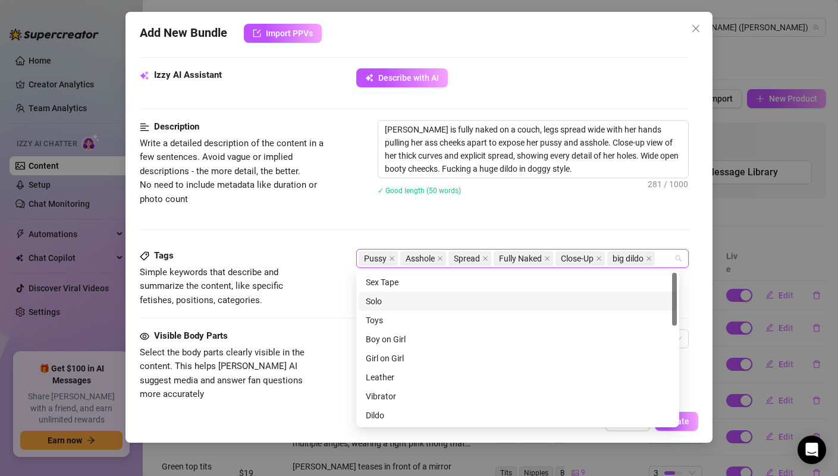
click at [421, 300] on div "Solo" at bounding box center [518, 301] width 304 height 13
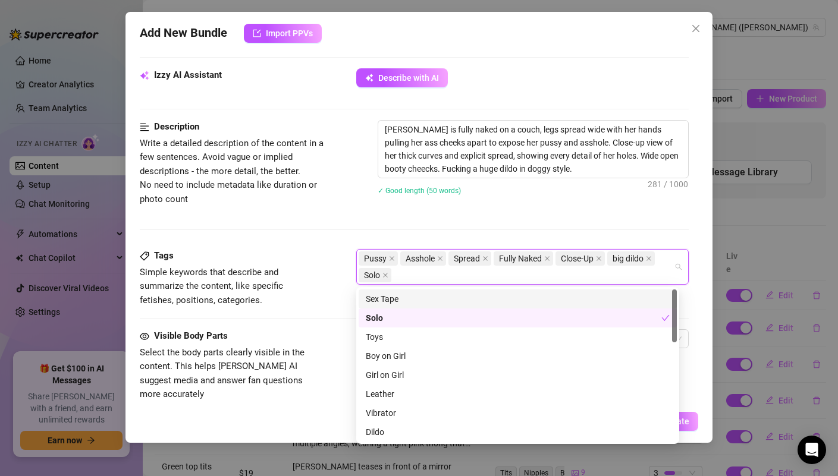
click at [422, 296] on div "Sex Tape" at bounding box center [518, 299] width 304 height 13
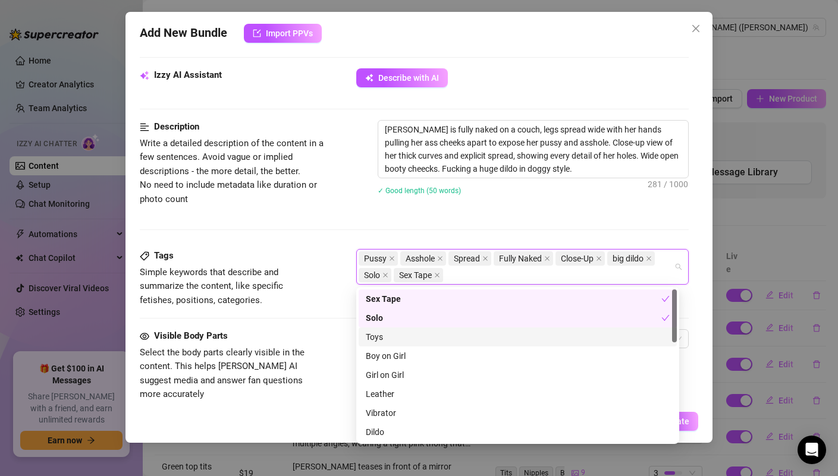
click at [401, 337] on div "Toys" at bounding box center [518, 337] width 304 height 13
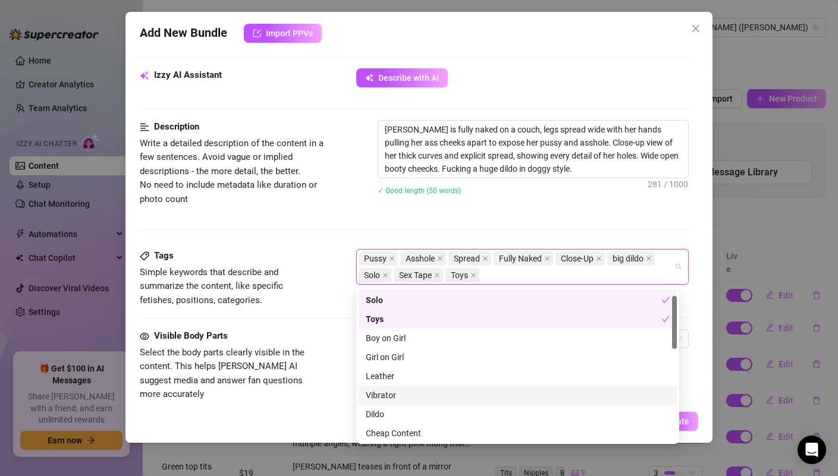
scroll to position [37, 0]
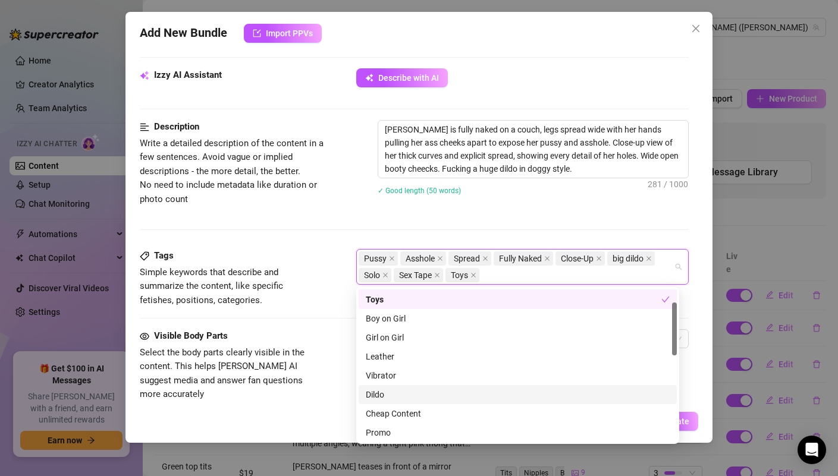
click at [388, 391] on div "Dildo" at bounding box center [518, 394] width 304 height 13
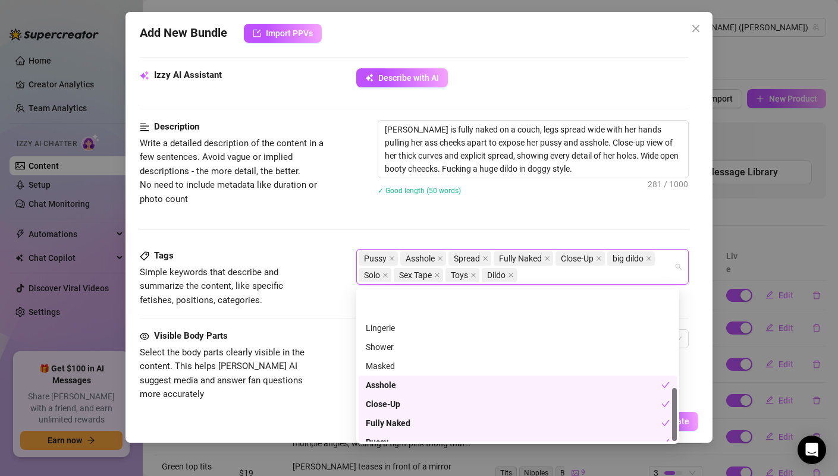
scroll to position [286, 0]
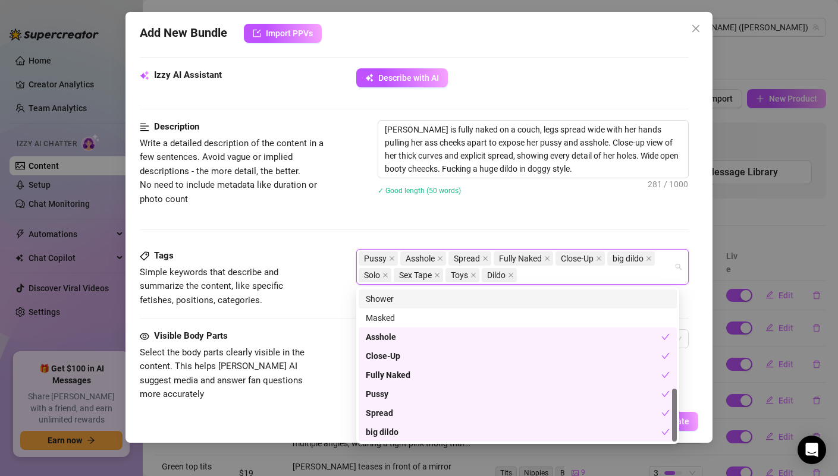
click at [575, 224] on div "Description Write a detailed description of the content in a few sentences. Avo…" at bounding box center [414, 184] width 548 height 129
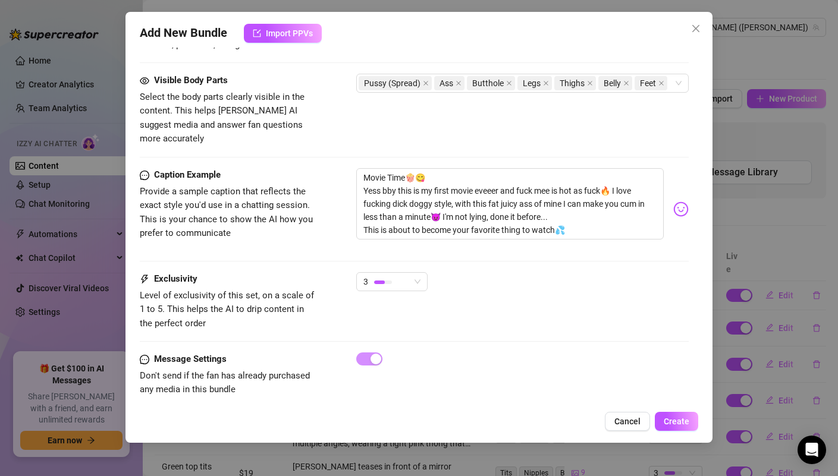
scroll to position [735, 0]
click at [675, 421] on span "Create" at bounding box center [677, 422] width 26 height 10
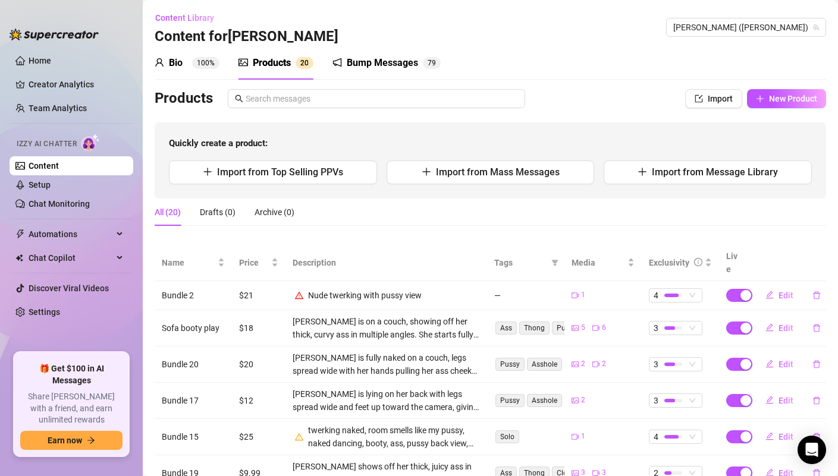
click at [785, 84] on div "Bio 100% Products 2 0 Bump Messages 7 9 Bio Import Bio from other creator Perso…" at bounding box center [491, 358] width 672 height 624
click at [783, 89] on button "New Product" at bounding box center [786, 98] width 79 height 19
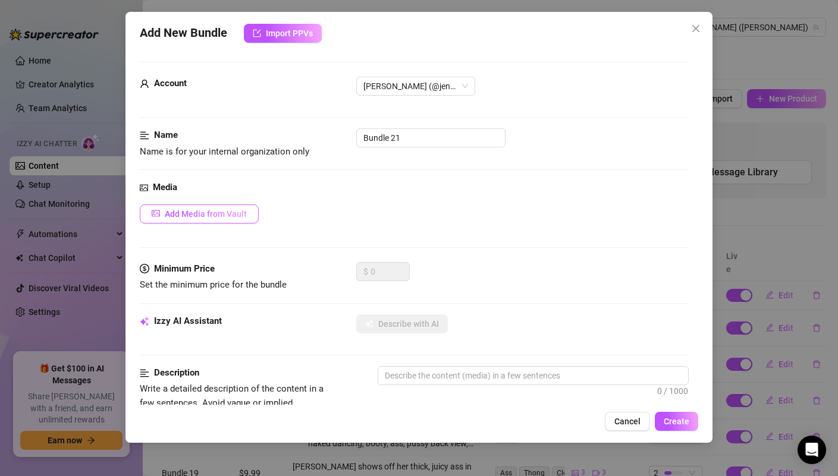
click at [222, 212] on span "Add Media from Vault" at bounding box center [206, 214] width 82 height 10
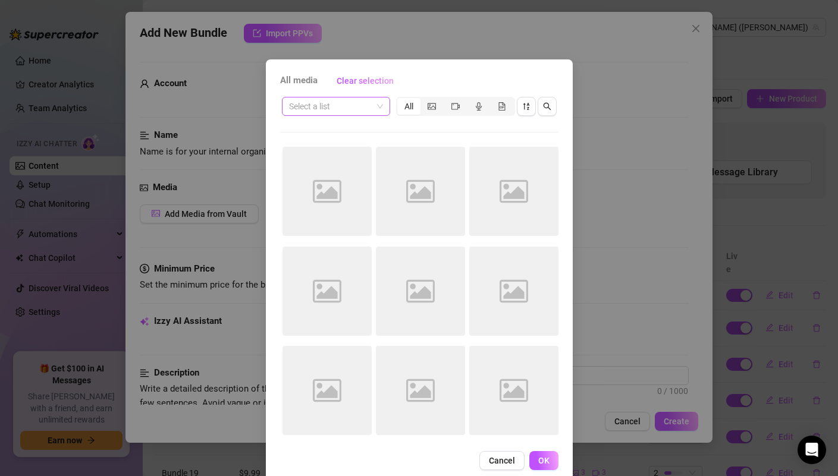
click at [341, 105] on input "search" at bounding box center [330, 107] width 83 height 18
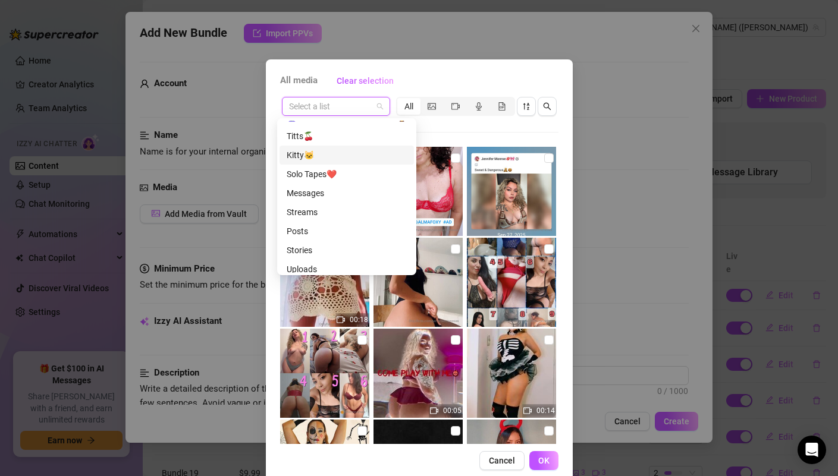
scroll to position [76, 0]
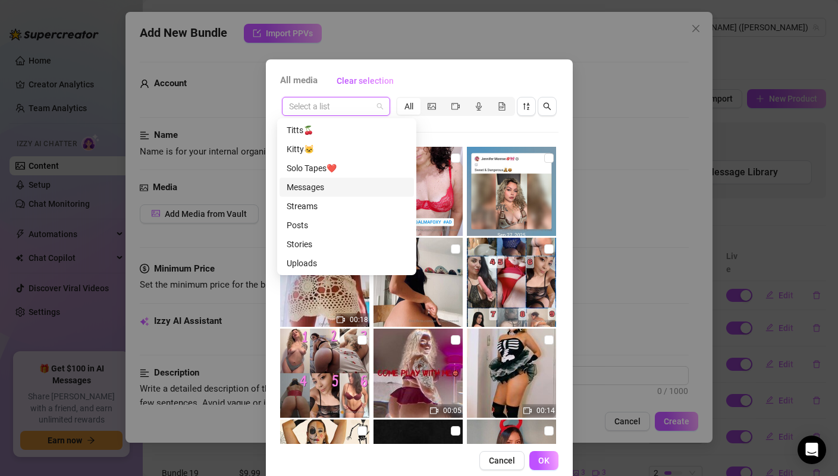
click at [322, 189] on div "Messages" at bounding box center [347, 187] width 120 height 13
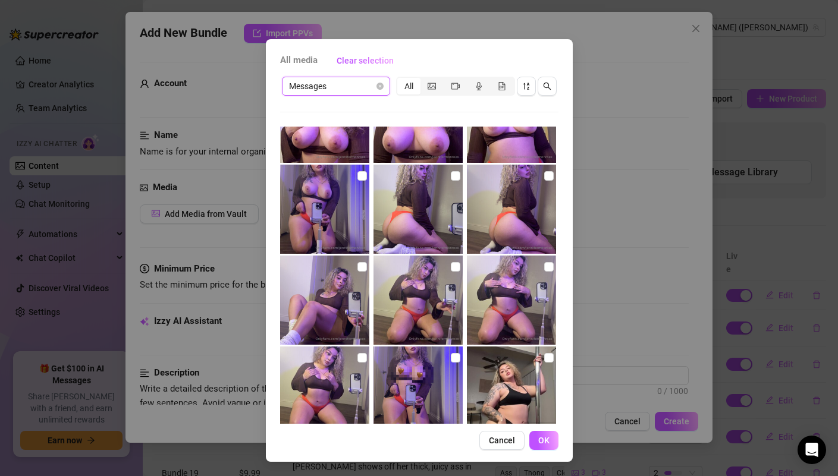
scroll to position [1984, 0]
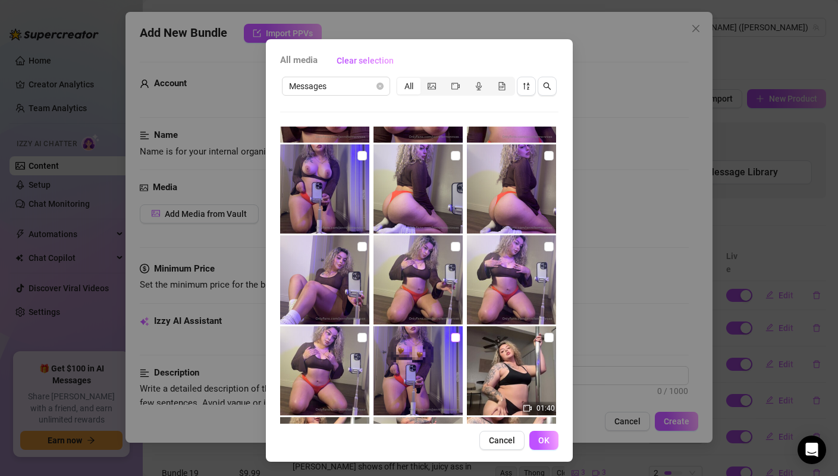
click at [451, 337] on input "checkbox" at bounding box center [456, 338] width 10 height 10
checkbox input "true"
click at [358, 338] on input "checkbox" at bounding box center [363, 338] width 10 height 10
checkbox input "true"
click at [544, 246] on input "checkbox" at bounding box center [549, 247] width 10 height 10
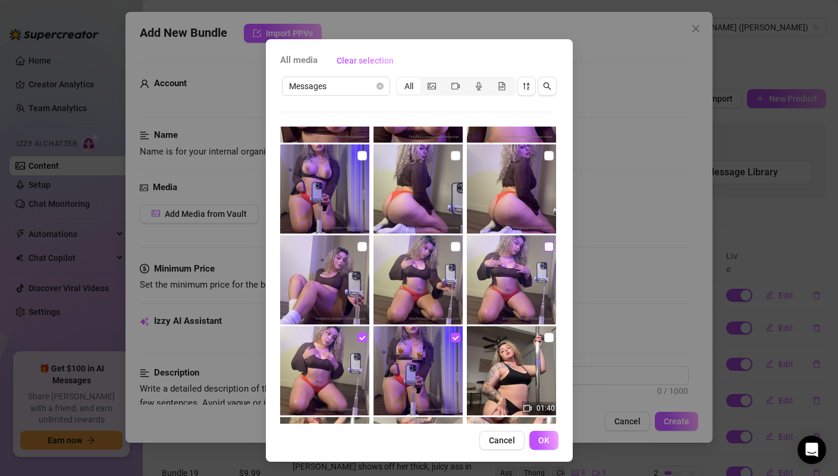
checkbox input "true"
click at [451, 245] on input "checkbox" at bounding box center [456, 247] width 10 height 10
checkbox input "true"
click at [347, 248] on img at bounding box center [324, 280] width 89 height 89
checkbox input "true"
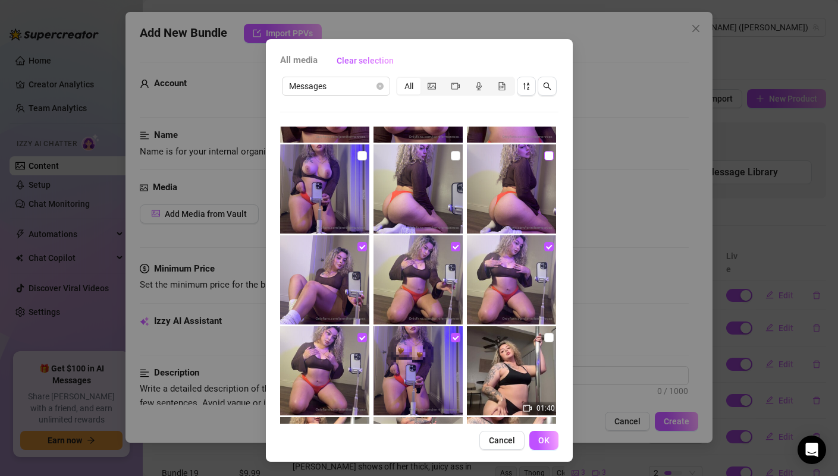
click at [544, 158] on input "checkbox" at bounding box center [549, 156] width 10 height 10
checkbox input "true"
click at [451, 158] on input "checkbox" at bounding box center [456, 156] width 10 height 10
checkbox input "true"
click at [358, 156] on input "checkbox" at bounding box center [363, 156] width 10 height 10
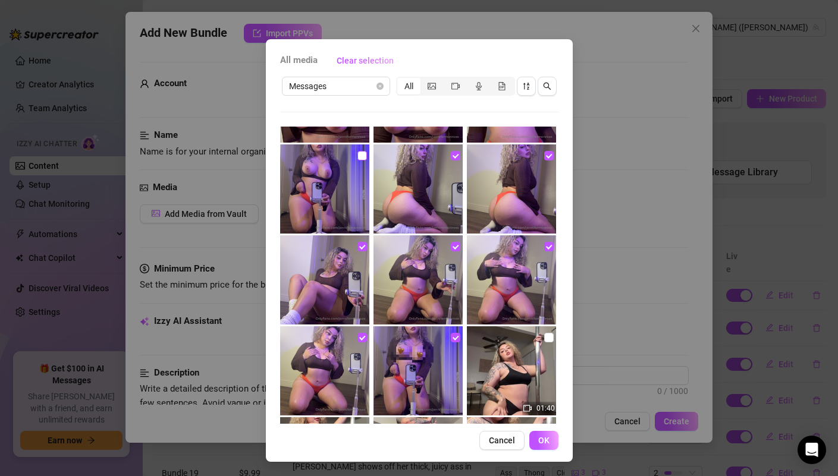
checkbox input "true"
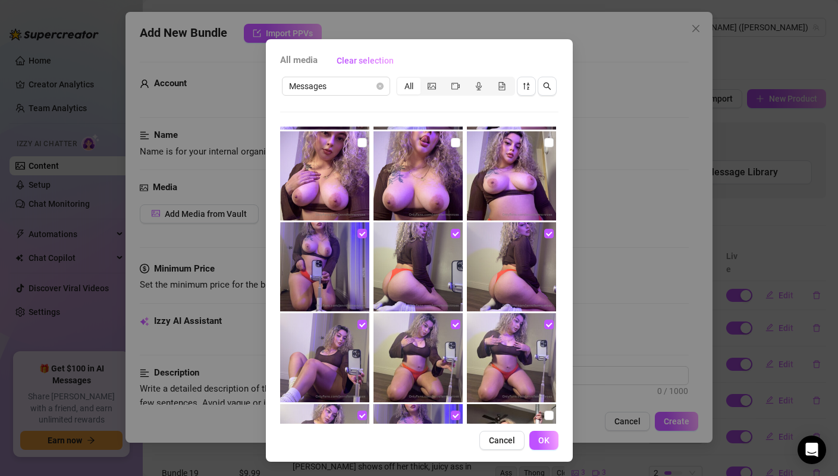
scroll to position [1904, 0]
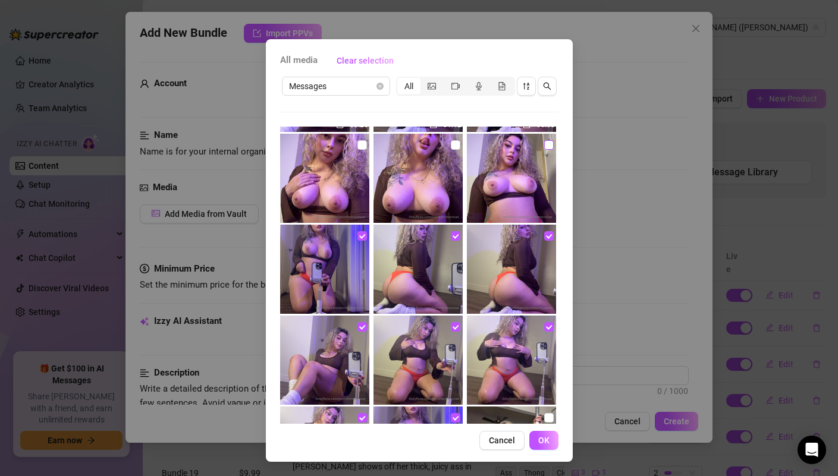
click at [544, 150] on label at bounding box center [549, 145] width 10 height 13
click at [544, 150] on input "checkbox" at bounding box center [549, 145] width 10 height 10
checkbox input "true"
click at [451, 147] on input "checkbox" at bounding box center [456, 145] width 10 height 10
checkbox input "true"
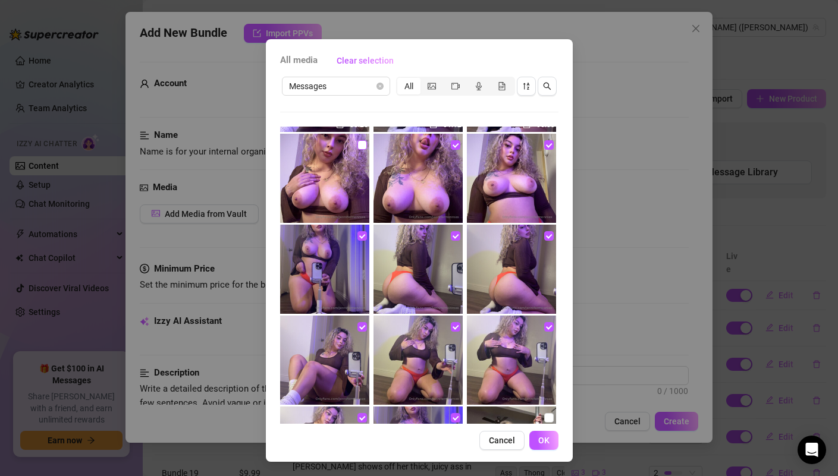
click at [358, 146] on input "checkbox" at bounding box center [363, 145] width 10 height 10
checkbox input "true"
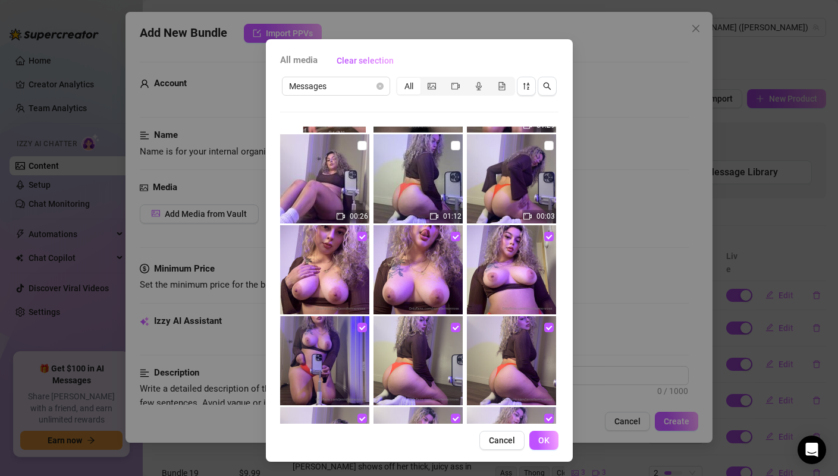
scroll to position [1763, 0]
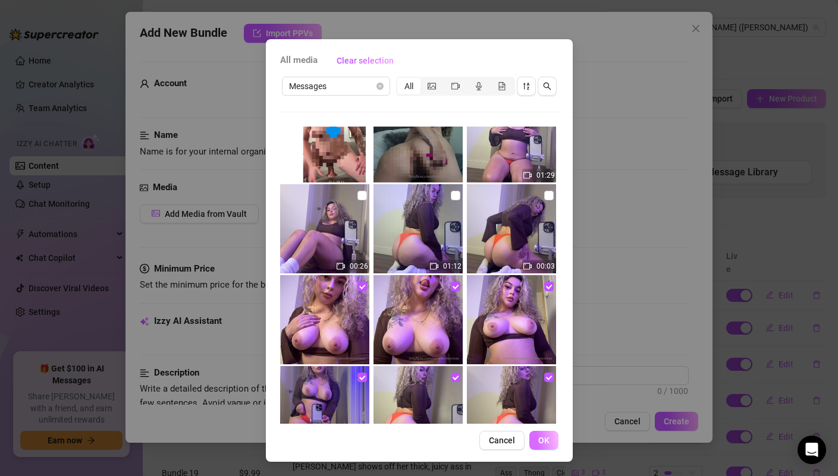
click at [532, 440] on button "OK" at bounding box center [543, 440] width 29 height 19
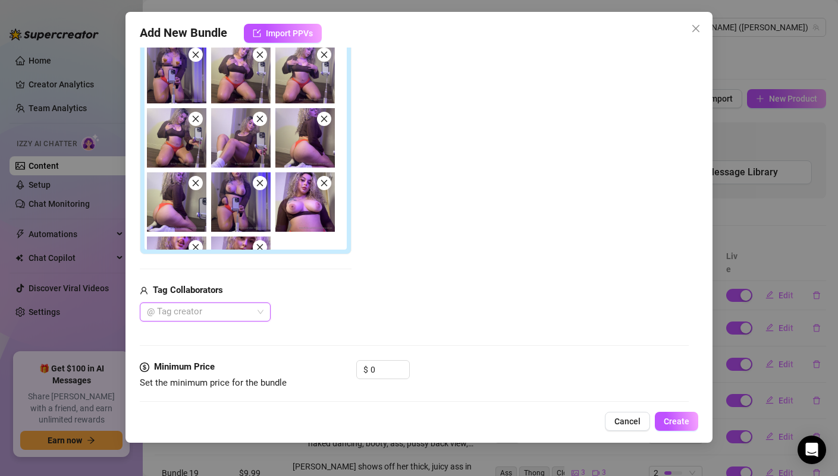
scroll to position [221, 0]
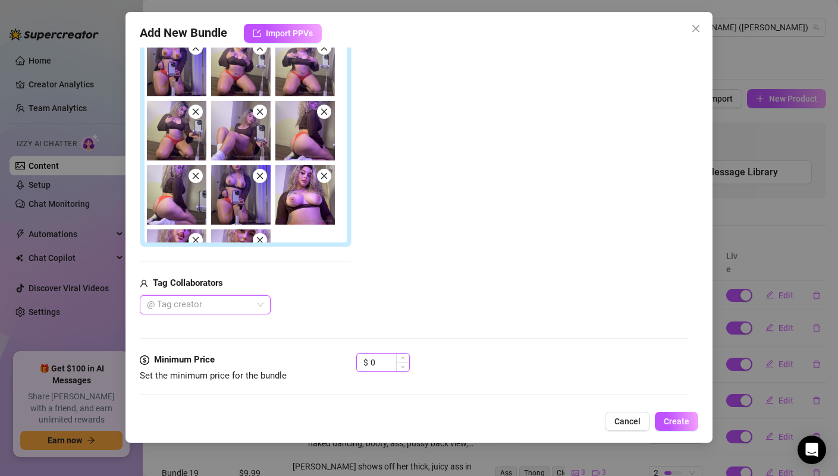
click at [387, 360] on input "0" at bounding box center [390, 363] width 39 height 18
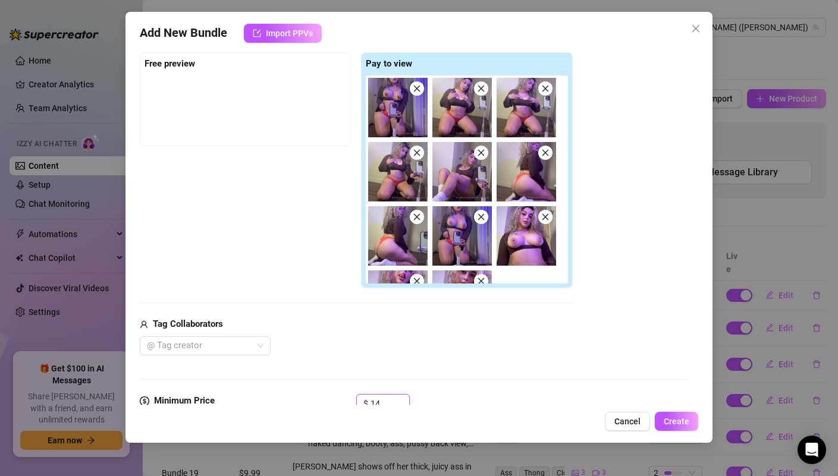
scroll to position [180, 0]
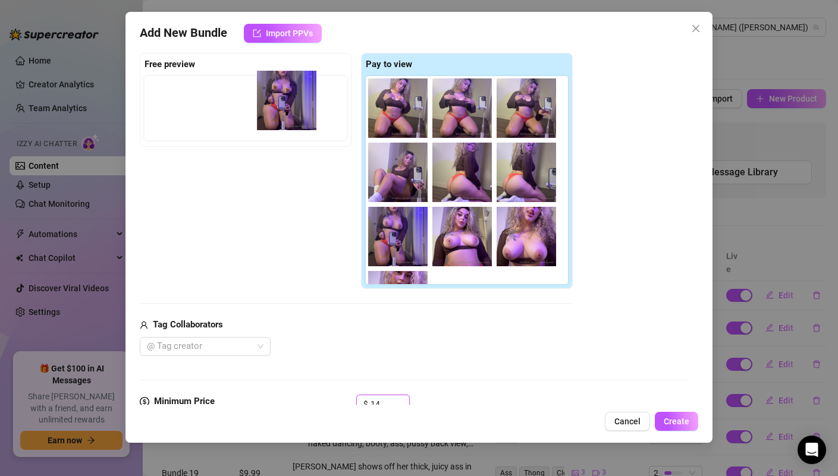
drag, startPoint x: 403, startPoint y: 111, endPoint x: 288, endPoint y: 103, distance: 114.5
click at [288, 103] on div "Free preview Pay to view" at bounding box center [356, 171] width 433 height 237
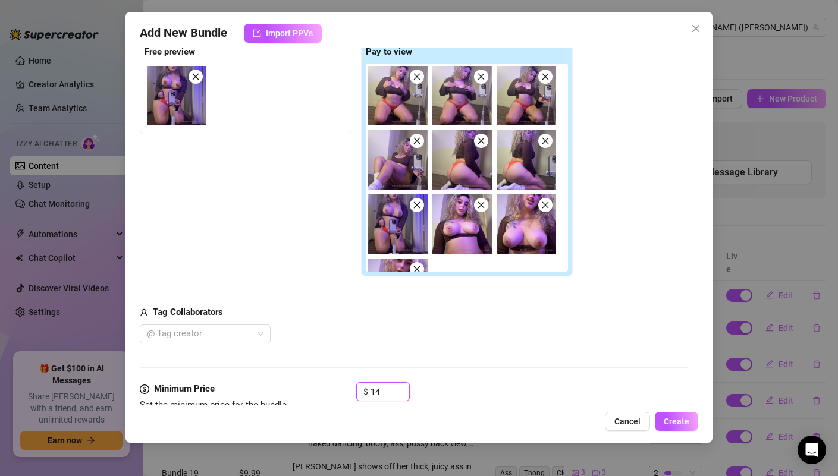
scroll to position [195, 0]
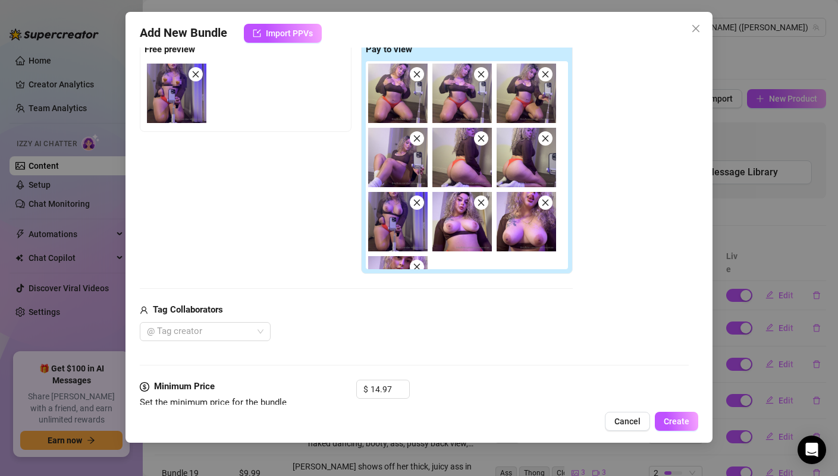
click at [526, 349] on div "Media Add Media from Vault Free preview Pay to view Tag Collaborators @ Tag cre…" at bounding box center [414, 183] width 548 height 394
click at [380, 390] on input "14.97" at bounding box center [390, 390] width 39 height 18
type input "12.97"
click at [485, 356] on div "Media Add Media from Vault Free preview Pay to view Tag Collaborators @ Tag cre…" at bounding box center [414, 183] width 548 height 394
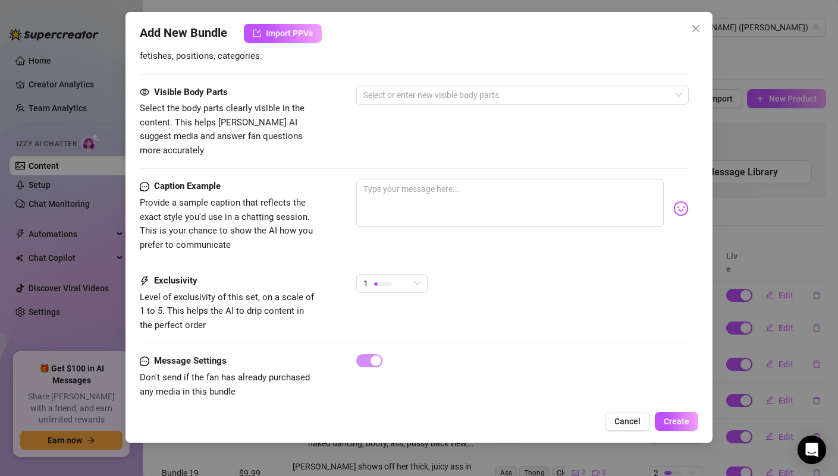
scroll to position [801, 0]
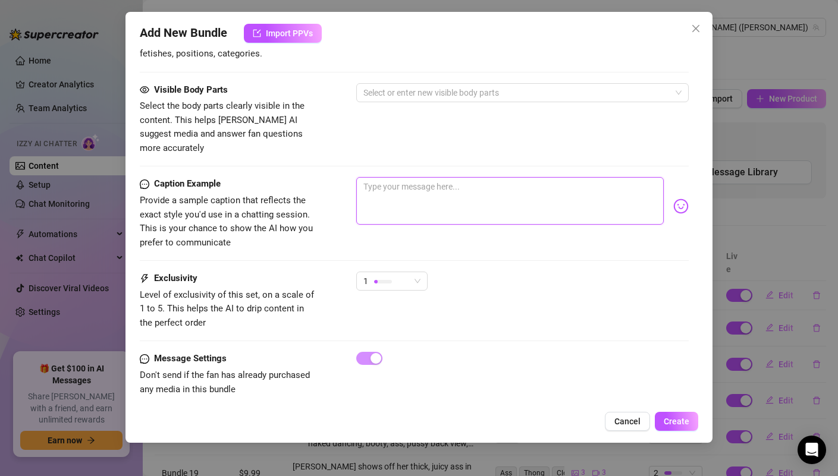
click at [411, 184] on textarea at bounding box center [509, 201] width 307 height 48
paste textarea "The hottest photoshoot GODD!! I couldn't resist but to pull down my shirt and g…"
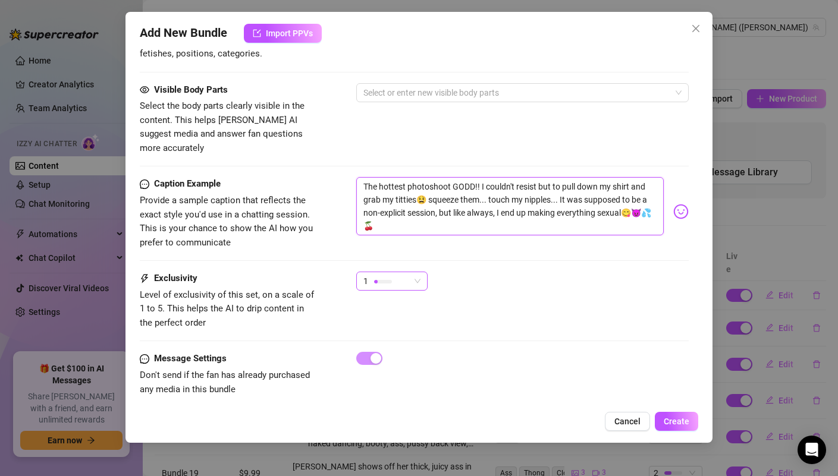
click at [416, 272] on span "1" at bounding box center [391, 281] width 57 height 18
type textarea "The hottest photoshoot GODD!! I couldn't resist but to pull down my shirt and g…"
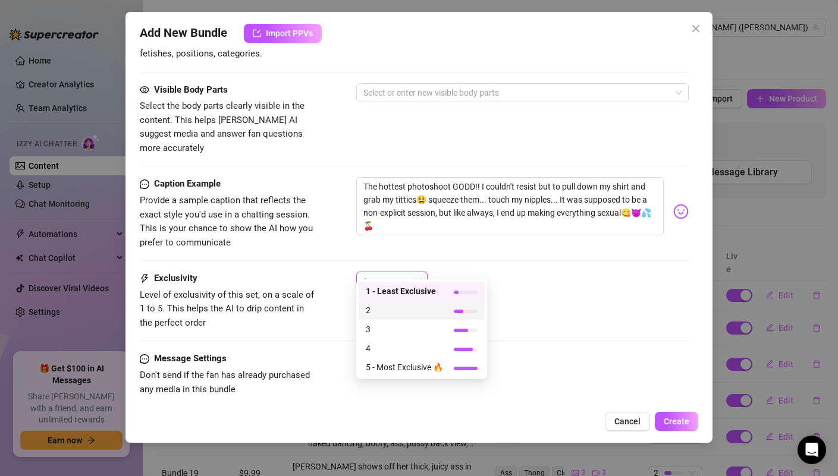
click at [409, 318] on div "2" at bounding box center [422, 310] width 126 height 19
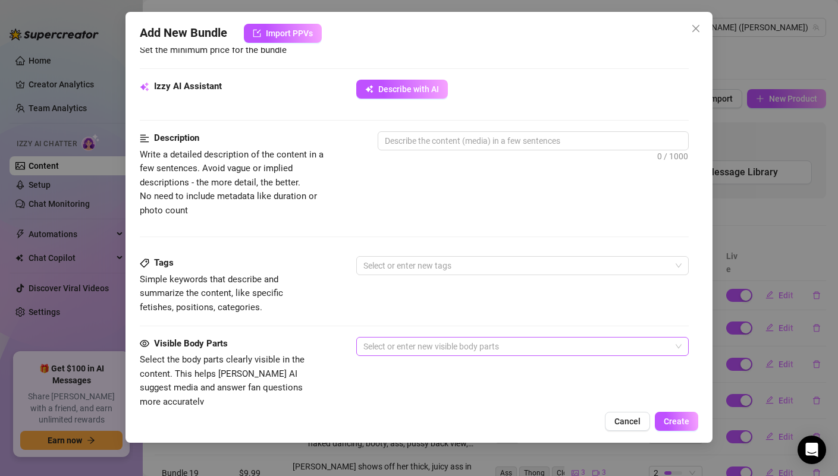
scroll to position [483, 0]
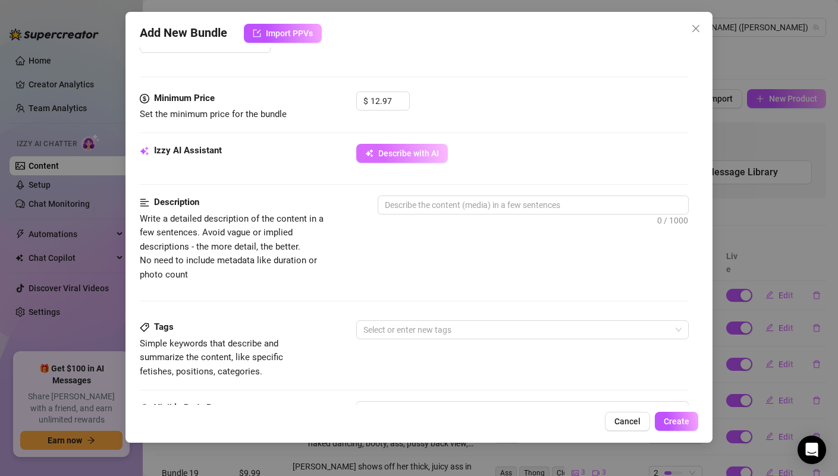
click at [419, 145] on button "Describe with AI" at bounding box center [402, 153] width 92 height 19
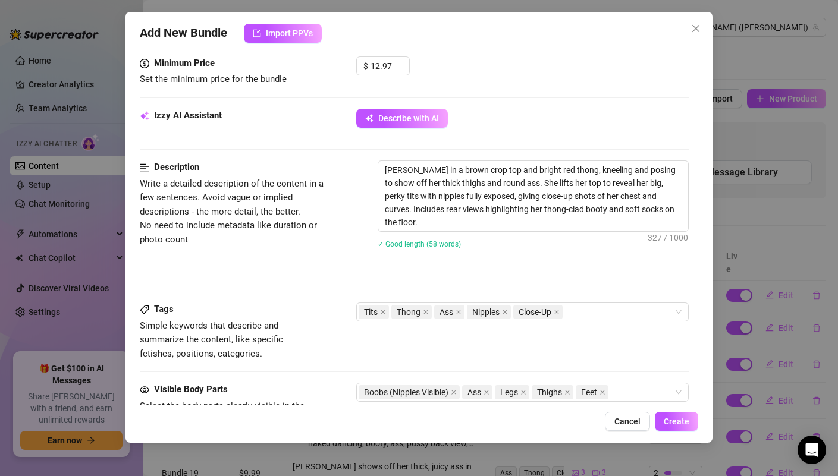
scroll to position [519, 0]
click at [608, 312] on div "Tits Thong Ass Nipples Close-Up" at bounding box center [516, 311] width 315 height 17
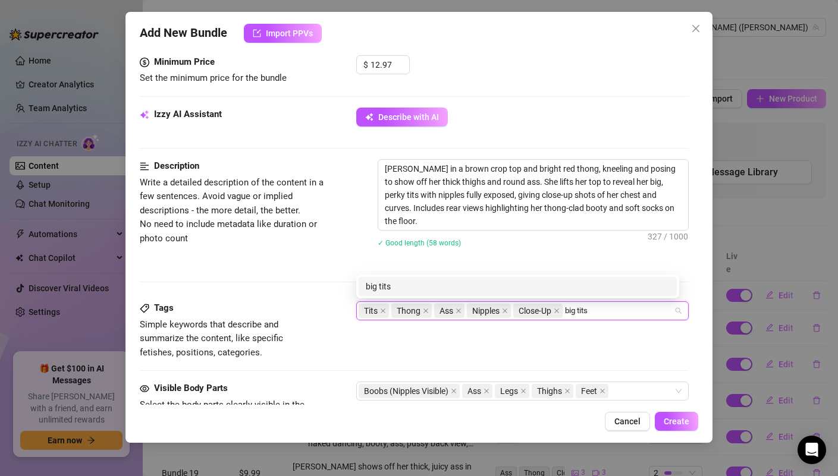
type input "big tits"
type input "photoshoot"
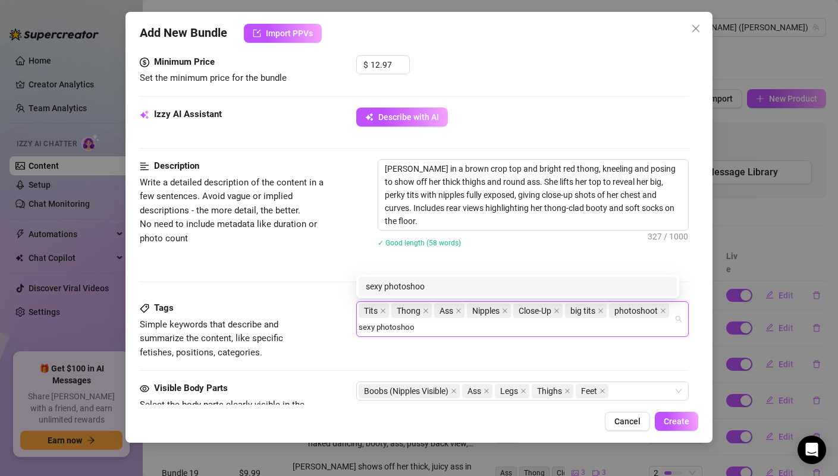
type input "sexy photoshoot"
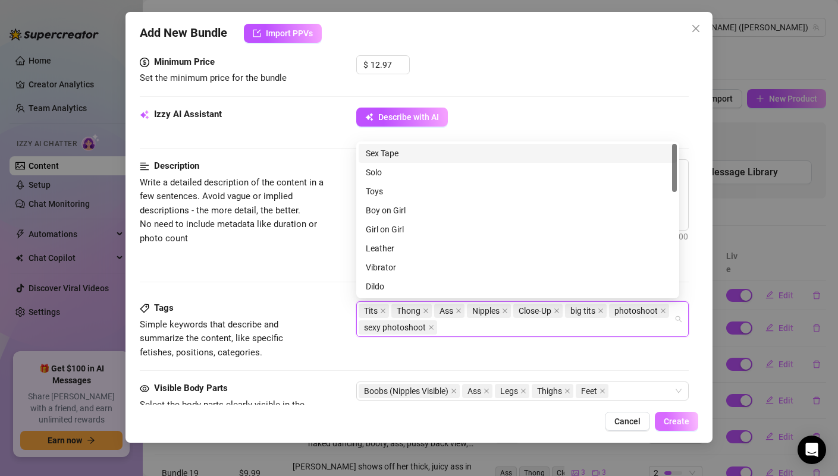
click at [679, 416] on button "Create" at bounding box center [676, 421] width 43 height 19
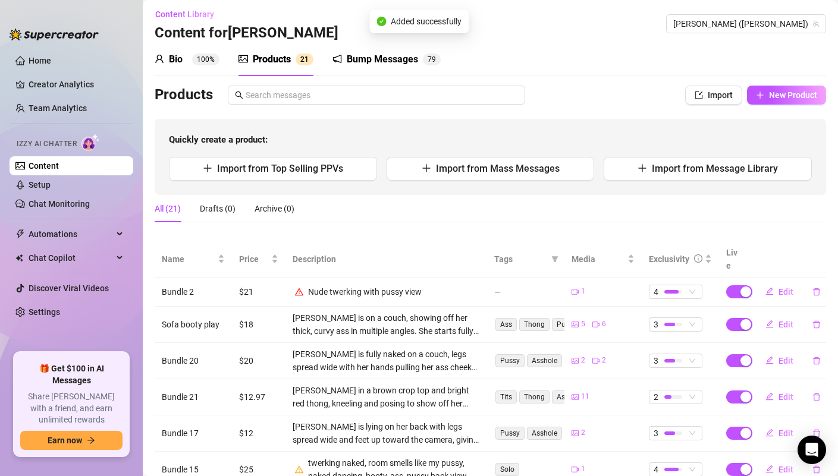
scroll to position [0, 0]
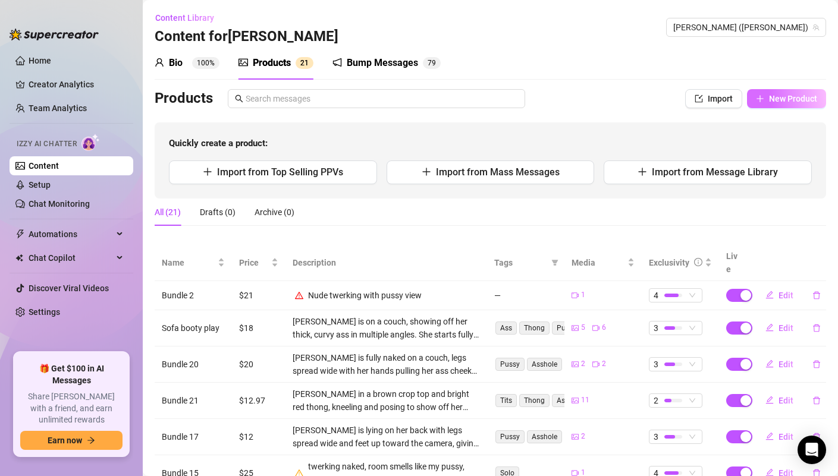
click at [775, 96] on span "New Product" at bounding box center [793, 99] width 48 height 10
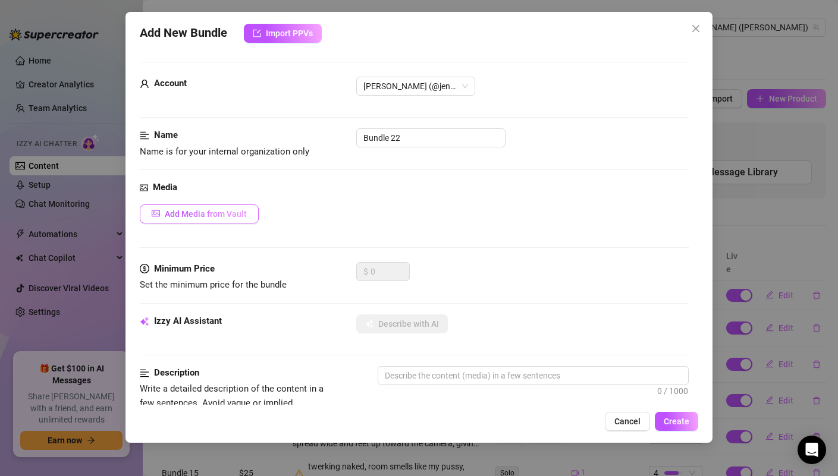
click at [220, 205] on button "Add Media from Vault" at bounding box center [199, 214] width 119 height 19
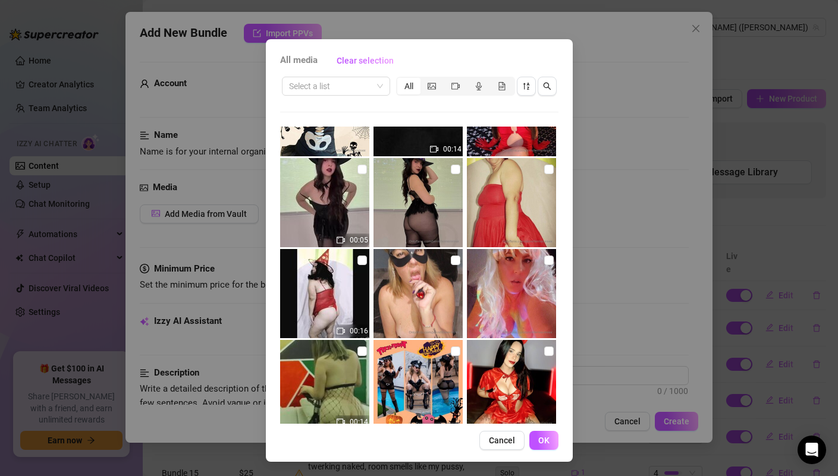
scroll to position [330, 0]
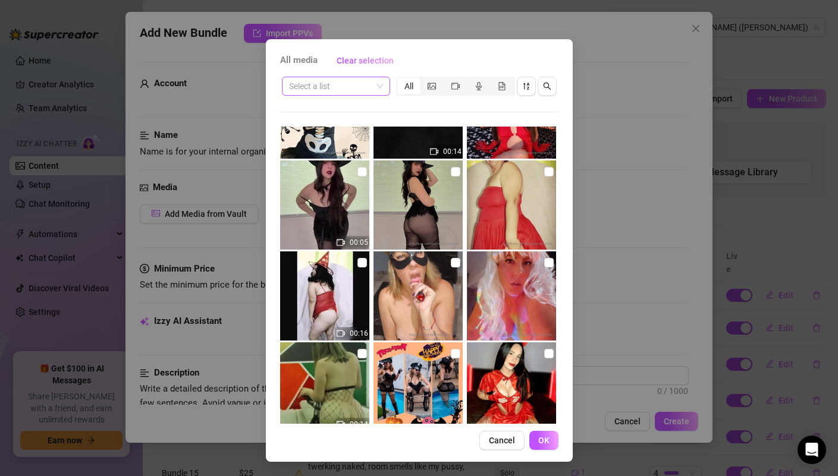
click at [353, 87] on input "search" at bounding box center [330, 86] width 83 height 18
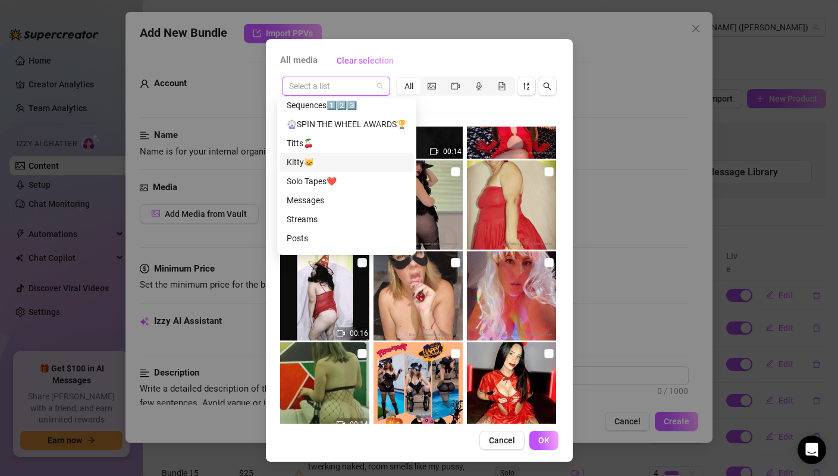
scroll to position [71, 0]
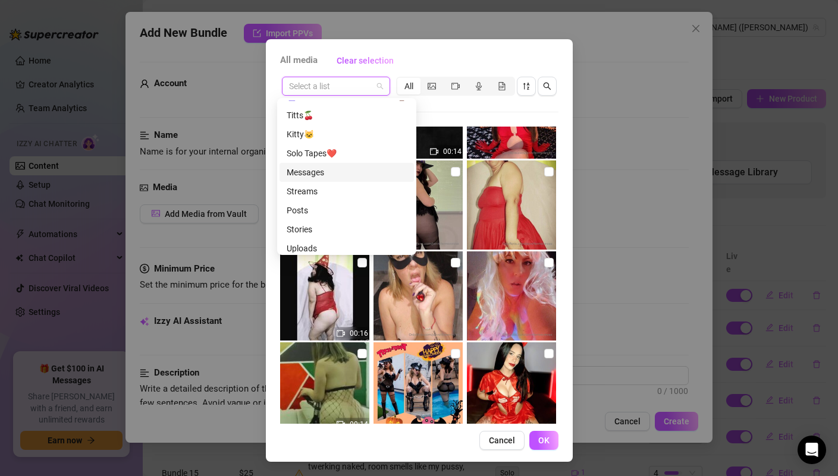
click at [330, 176] on div "Messages" at bounding box center [347, 172] width 120 height 13
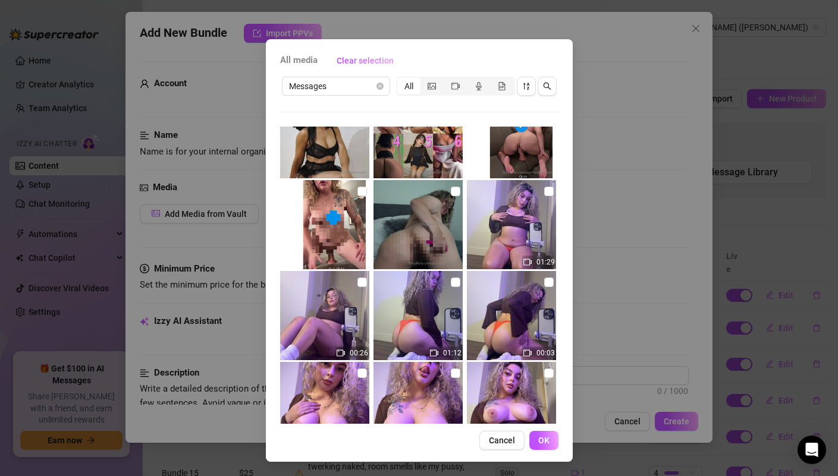
scroll to position [1678, 0]
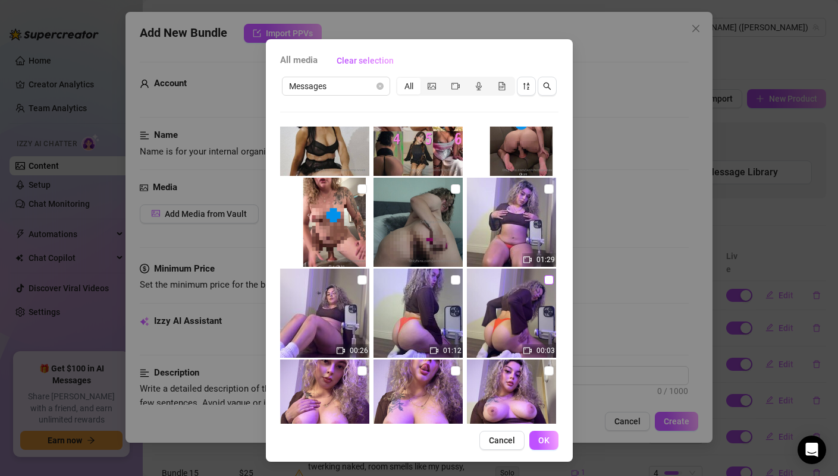
click at [544, 278] on input "checkbox" at bounding box center [549, 280] width 10 height 10
checkbox input "true"
click at [451, 278] on input "checkbox" at bounding box center [456, 280] width 10 height 10
checkbox input "true"
click at [358, 279] on input "checkbox" at bounding box center [363, 280] width 10 height 10
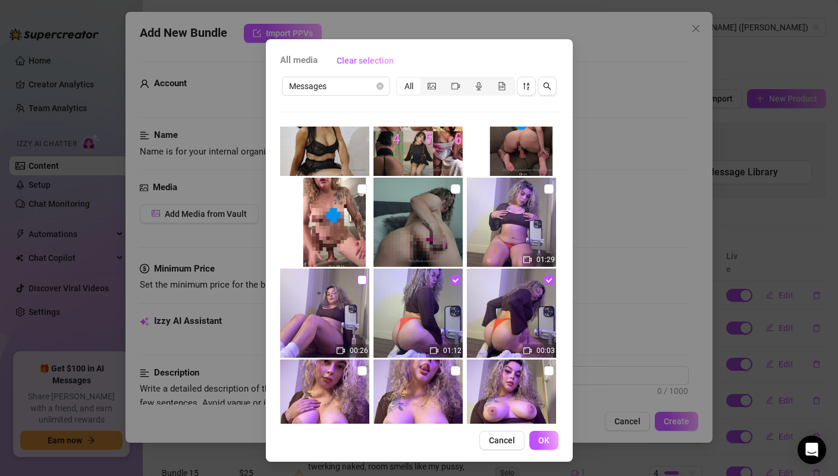
checkbox input "true"
click at [544, 188] on input "checkbox" at bounding box center [549, 189] width 10 height 10
checkbox input "true"
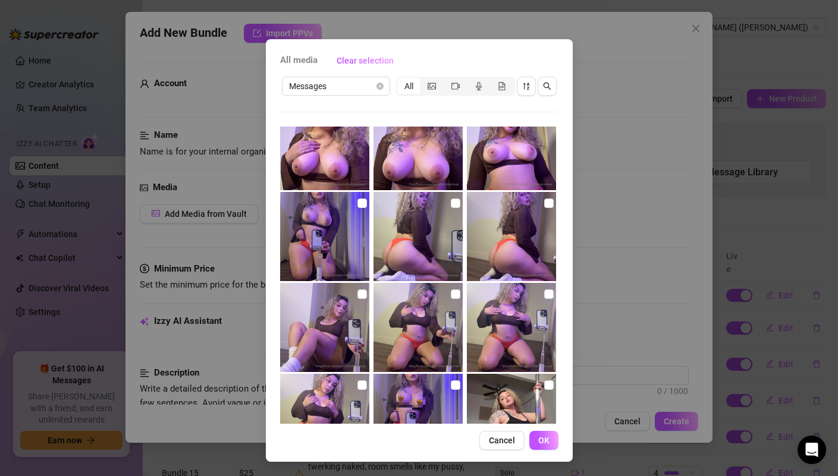
scroll to position [1939, 0]
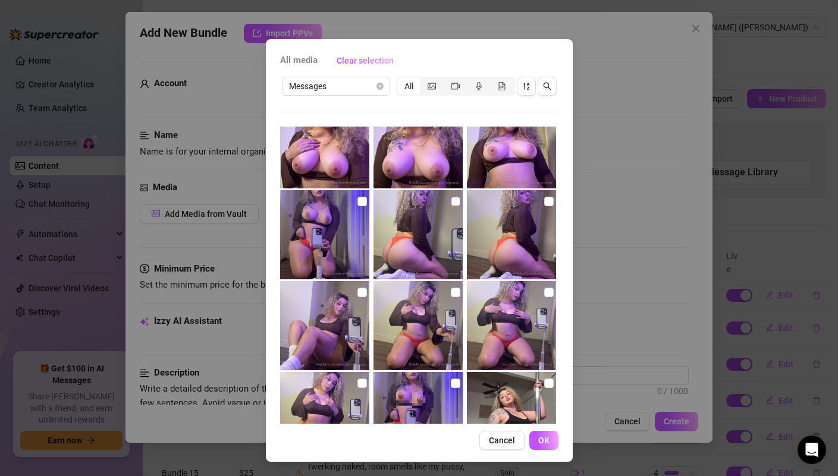
click at [451, 203] on input "checkbox" at bounding box center [456, 202] width 10 height 10
checkbox input "true"
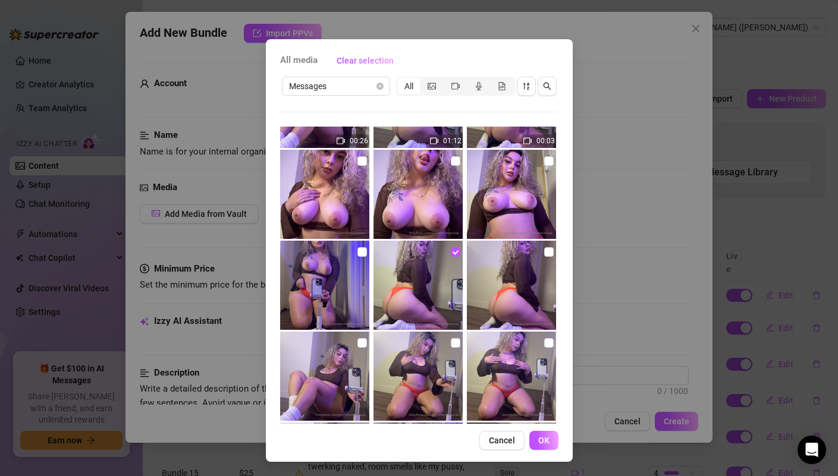
scroll to position [1884, 0]
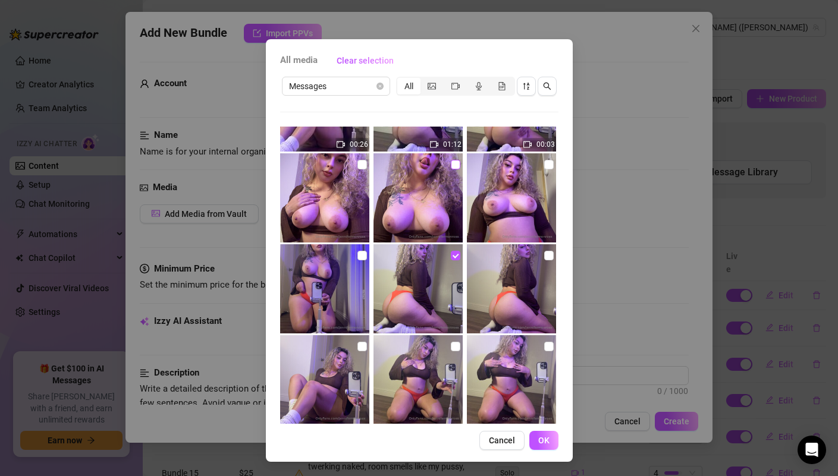
click at [451, 165] on input "checkbox" at bounding box center [456, 165] width 10 height 10
checkbox input "true"
click at [358, 164] on input "checkbox" at bounding box center [363, 165] width 10 height 10
checkbox input "true"
click at [354, 337] on img at bounding box center [324, 379] width 89 height 89
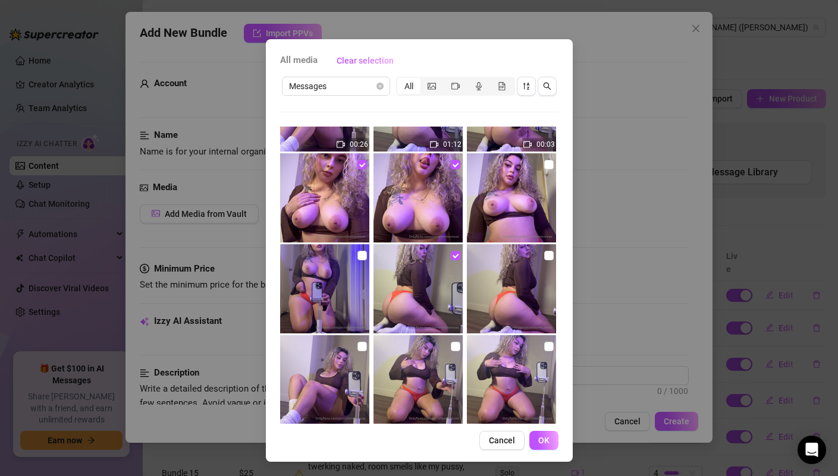
checkbox input "true"
click at [544, 444] on span "OK" at bounding box center [543, 441] width 11 height 10
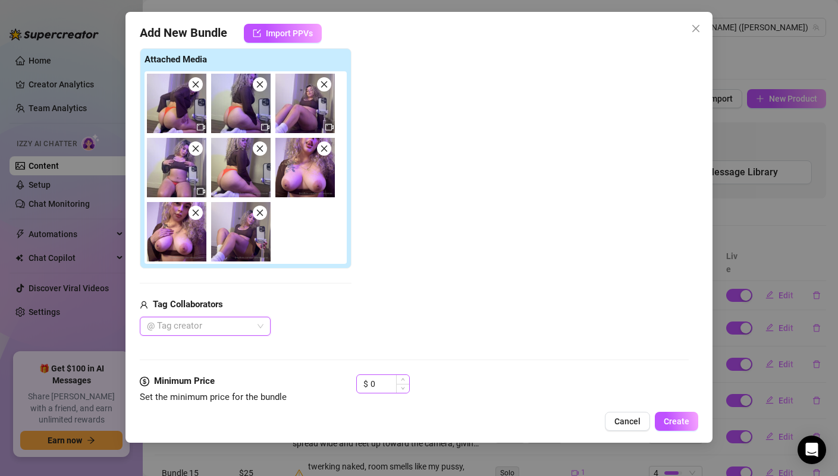
scroll to position [188, 0]
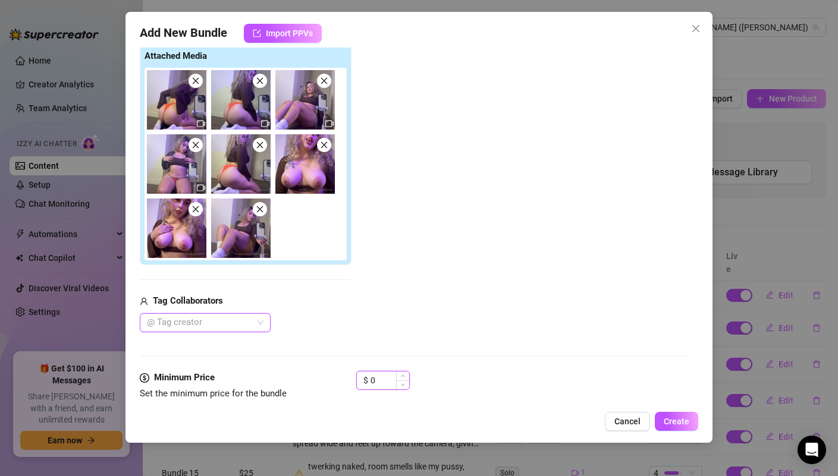
click at [389, 374] on input "0" at bounding box center [390, 381] width 39 height 18
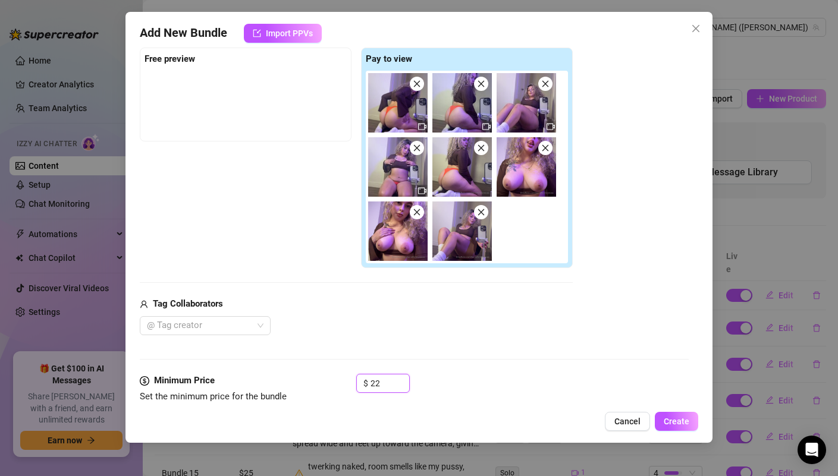
scroll to position [183, 0]
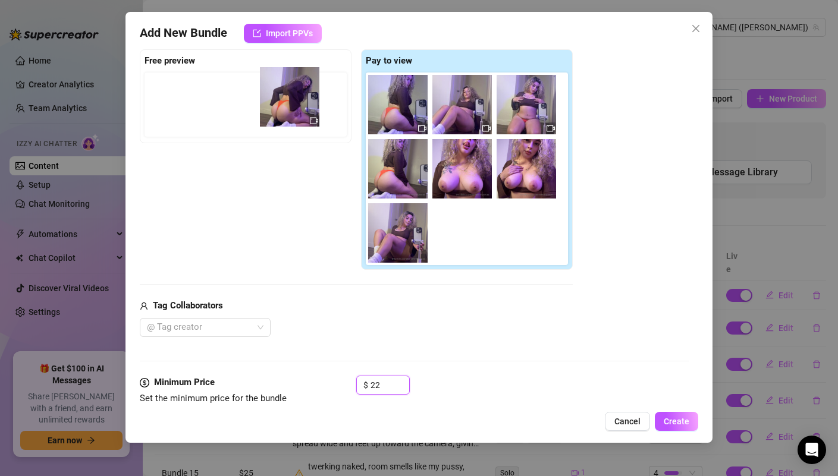
drag, startPoint x: 404, startPoint y: 123, endPoint x: 293, endPoint y: 115, distance: 112.1
click at [293, 115] on div "Free preview Pay to view" at bounding box center [356, 159] width 433 height 221
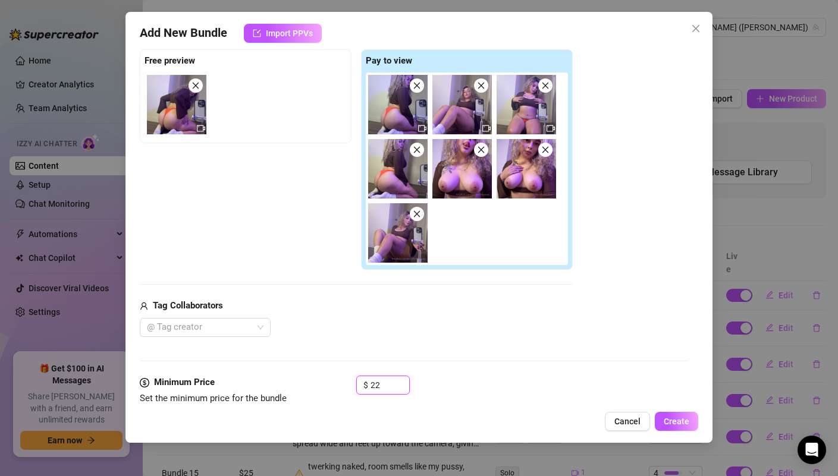
type input "22"
click at [249, 169] on div "Free preview Pay to view" at bounding box center [356, 159] width 433 height 221
click at [190, 119] on img at bounding box center [176, 104] width 59 height 59
click at [187, 119] on img at bounding box center [176, 104] width 59 height 59
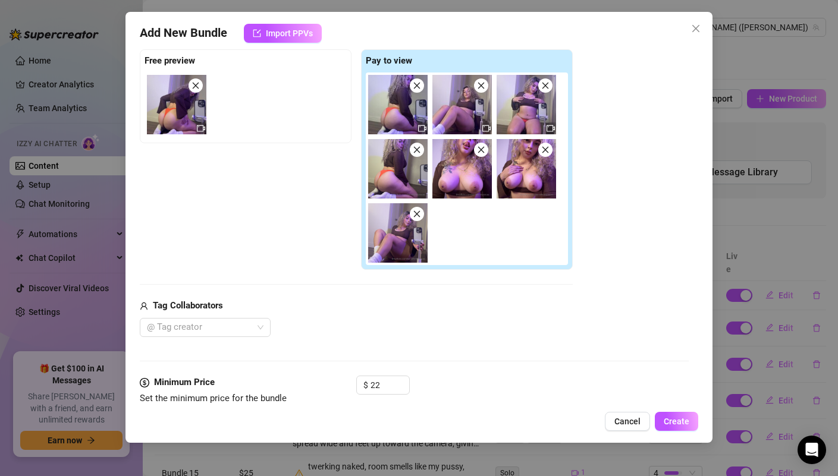
click at [187, 119] on img at bounding box center [176, 104] width 59 height 59
click at [197, 127] on icon "video-camera" at bounding box center [201, 129] width 8 height 7
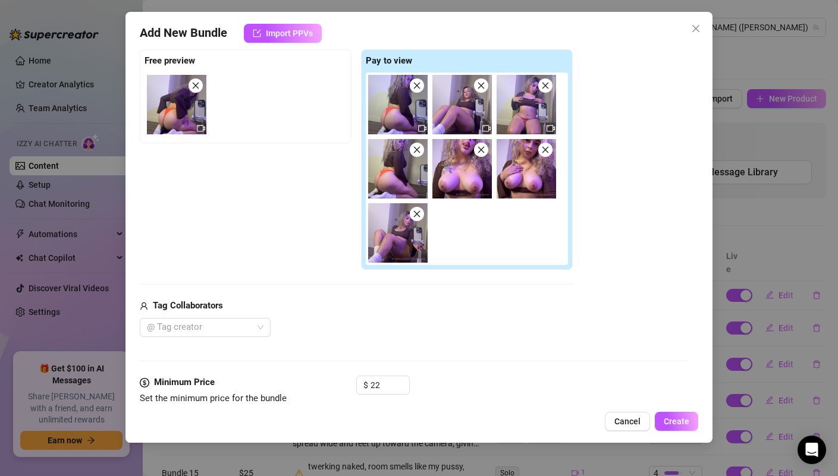
click at [200, 129] on icon "video-camera" at bounding box center [201, 128] width 8 height 8
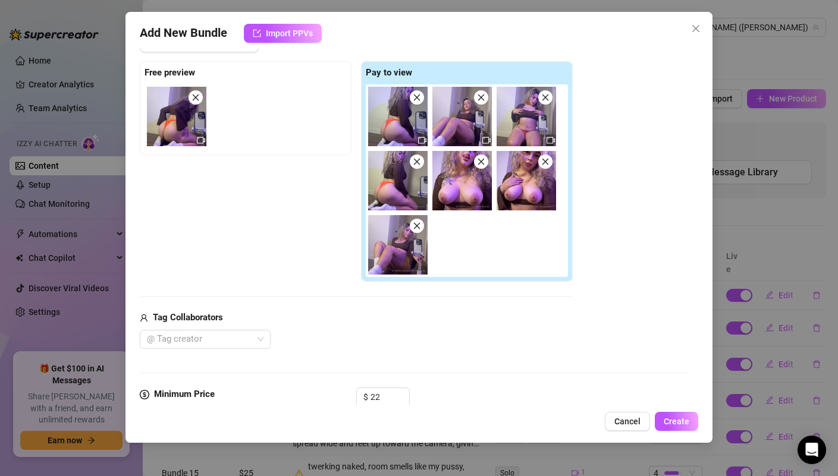
scroll to position [80, 0]
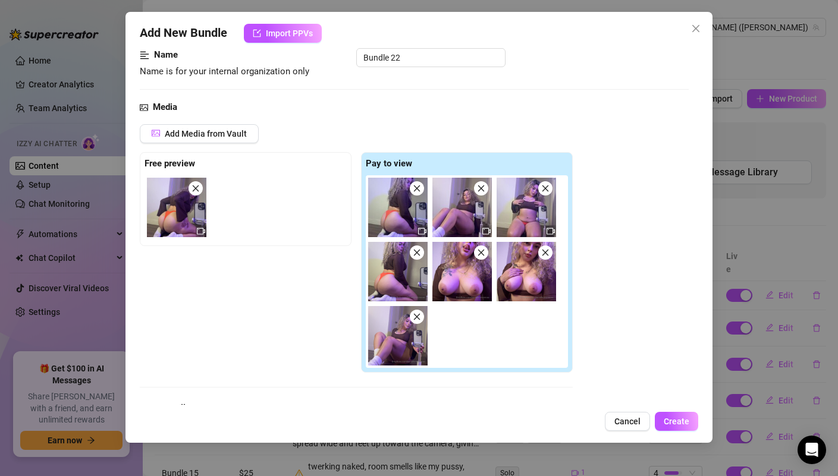
click at [474, 281] on img at bounding box center [461, 271] width 59 height 59
click at [178, 219] on img at bounding box center [176, 207] width 59 height 59
click at [253, 135] on button "Add Media from Vault" at bounding box center [199, 133] width 119 height 19
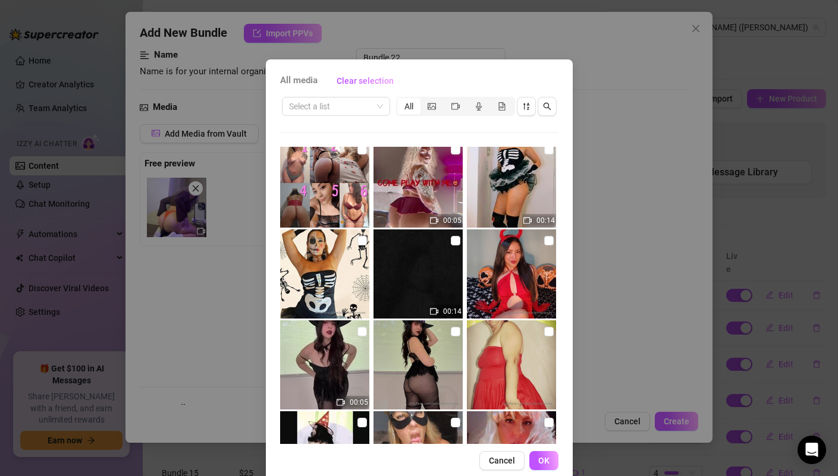
scroll to position [214, 0]
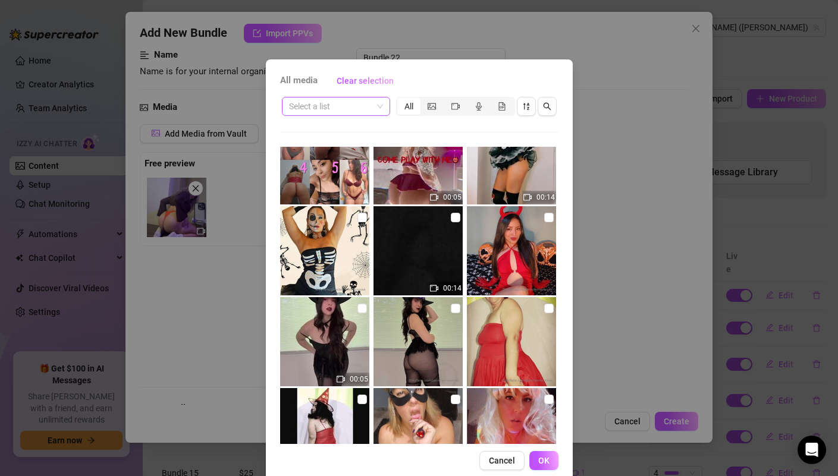
click at [360, 109] on input "search" at bounding box center [330, 107] width 83 height 18
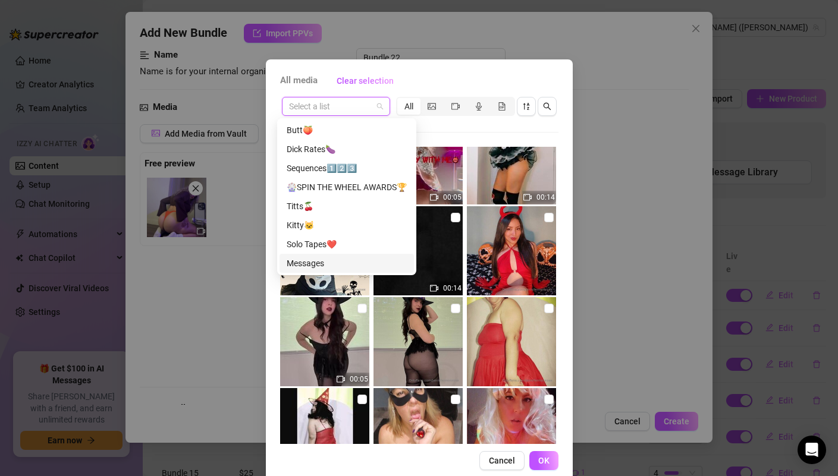
click at [325, 258] on div "Messages" at bounding box center [347, 263] width 120 height 13
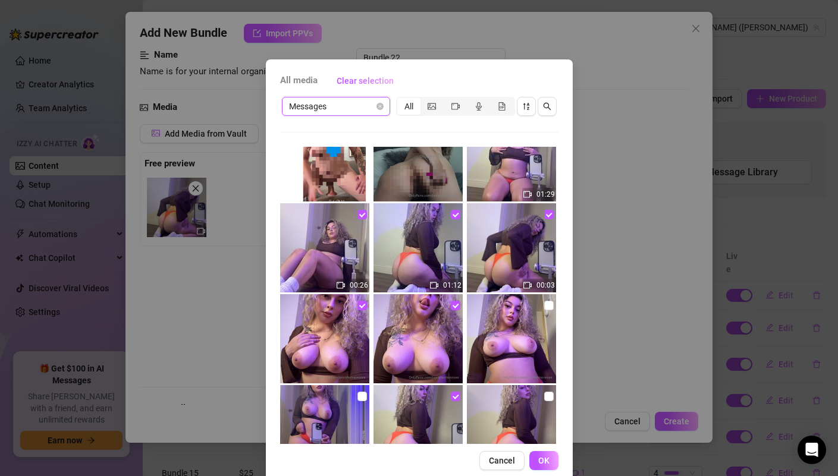
scroll to position [1754, 0]
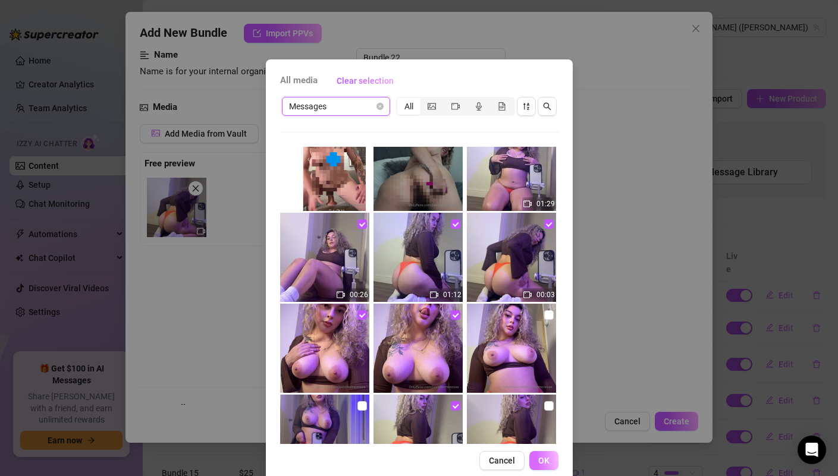
click at [536, 468] on button "OK" at bounding box center [543, 460] width 29 height 19
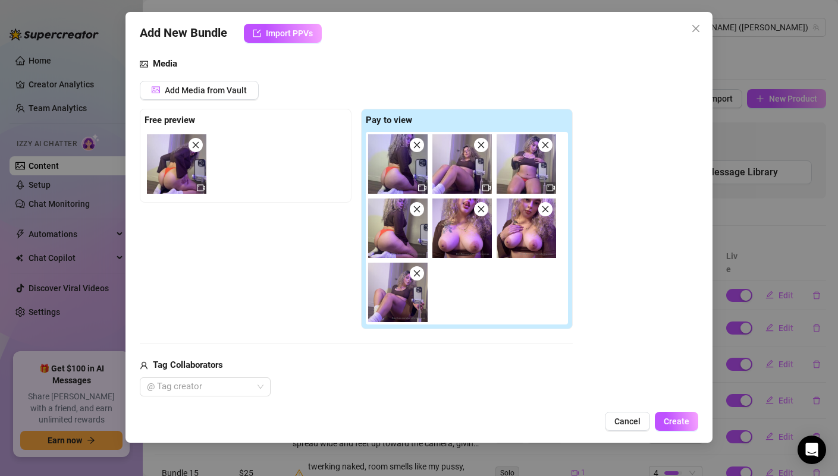
scroll to position [120, 0]
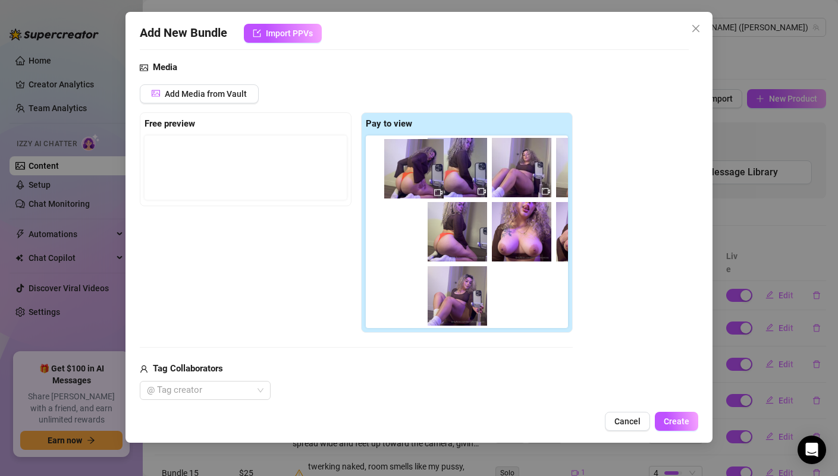
drag, startPoint x: 180, startPoint y: 183, endPoint x: 422, endPoint y: 184, distance: 242.1
click at [422, 184] on div "Free preview Pay to view" at bounding box center [356, 222] width 433 height 221
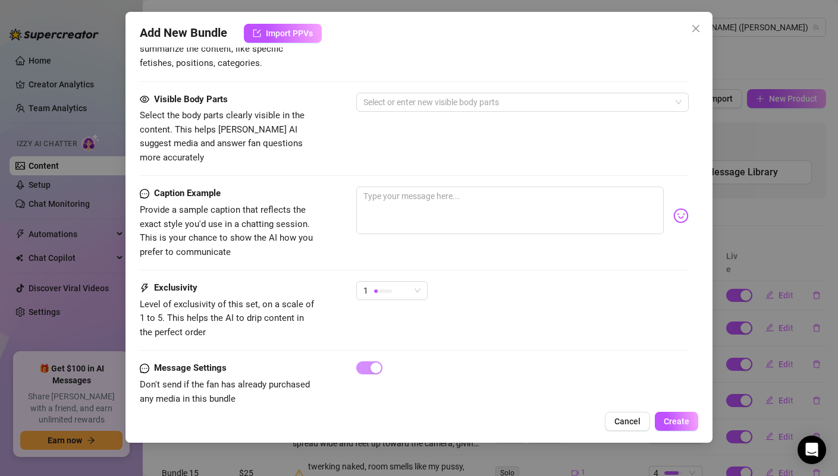
scroll to position [786, 0]
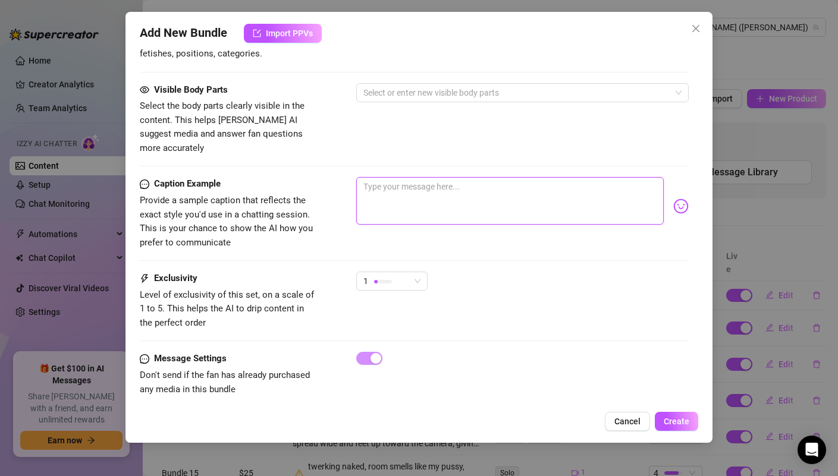
click at [403, 199] on textarea at bounding box center [509, 201] width 307 height 48
paste textarea "😳LO IPSUM🔞 Dolo, si… A con adip elitsedd ei temp, inci. U laboree dolo magn ali…"
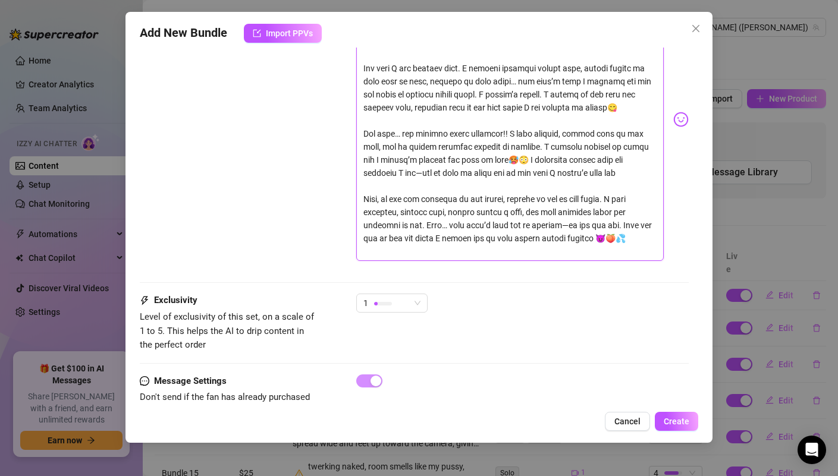
scroll to position [1018, 0]
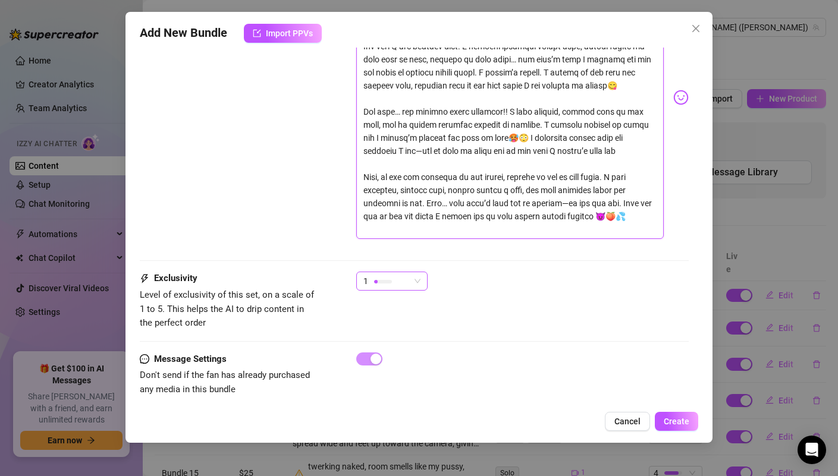
click at [418, 272] on span "1" at bounding box center [391, 281] width 57 height 18
type textarea "😳LO IPSUM🔞 Dolo, si… A con adip elitsedd ei temp, inci. U laboree dolo magn ali…"
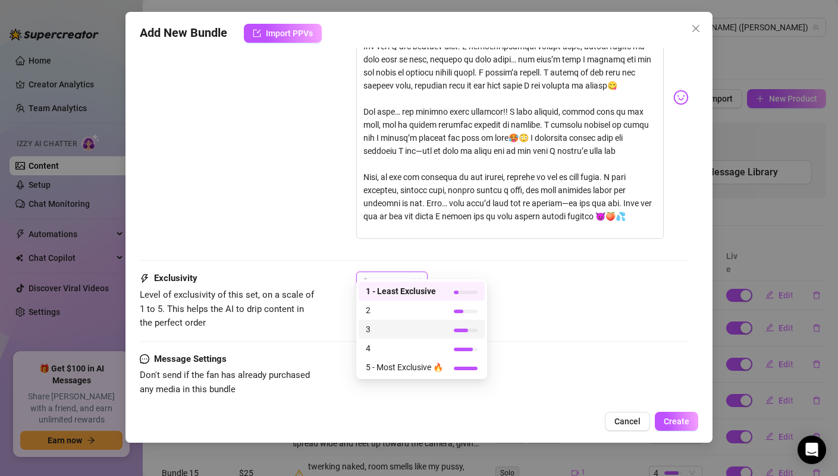
click at [400, 335] on span "3" at bounding box center [404, 329] width 77 height 13
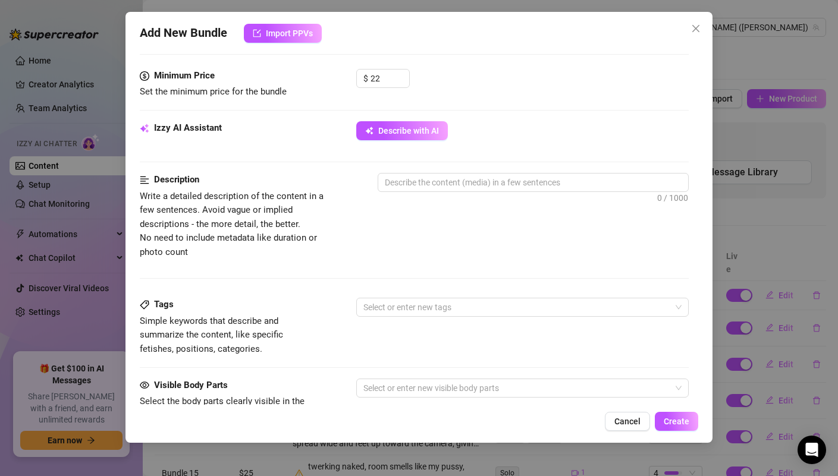
scroll to position [490, 0]
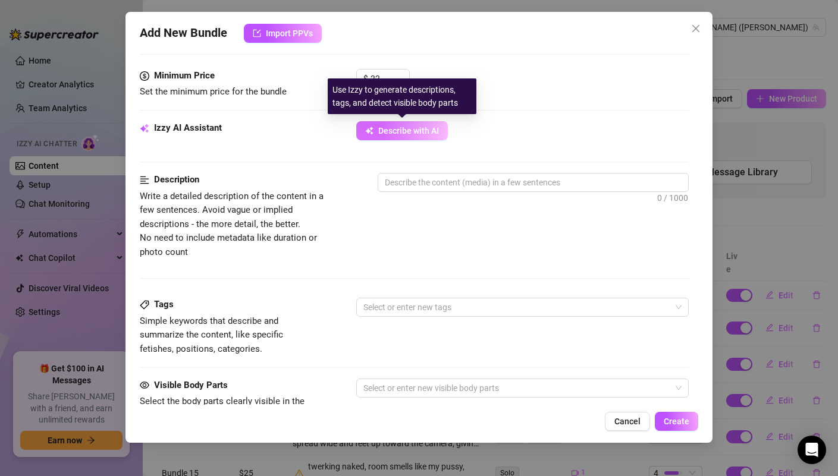
click at [403, 130] on span "Describe with AI" at bounding box center [408, 131] width 61 height 10
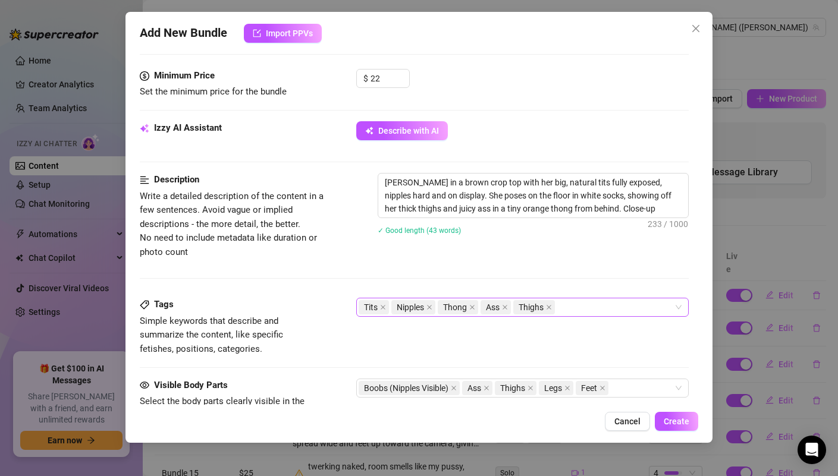
click at [580, 307] on div "Tits Nipples Thong Ass Thighs" at bounding box center [516, 307] width 315 height 17
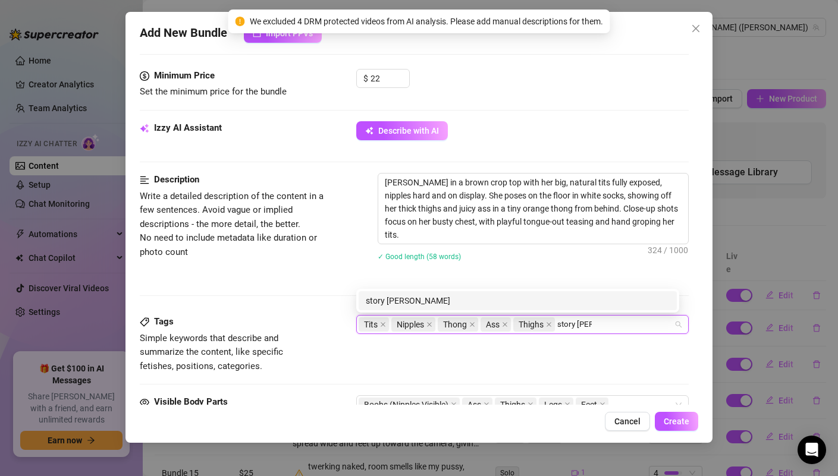
type input "story time"
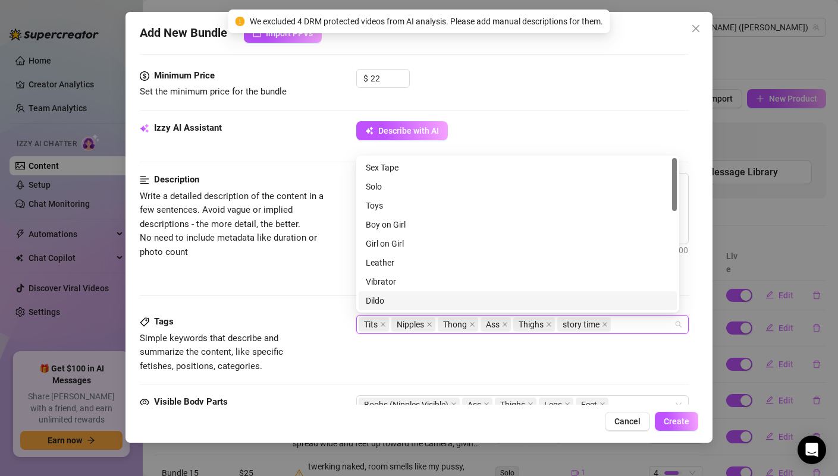
click at [498, 350] on div "Tags Simple keywords that describe and summarize the content, like specific fet…" at bounding box center [414, 344] width 548 height 58
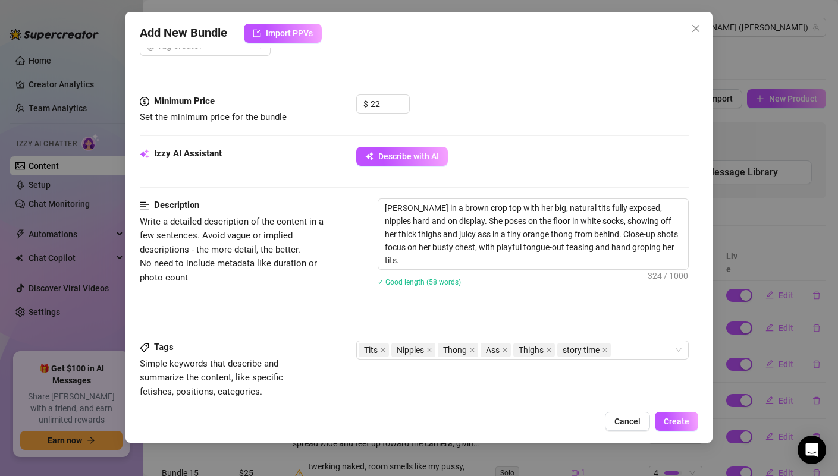
scroll to position [483, 0]
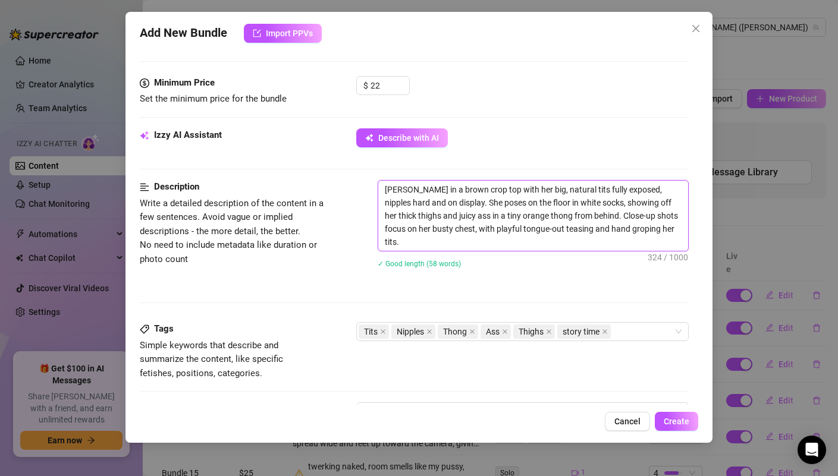
click at [493, 246] on textarea "[PERSON_NAME] in a brown crop top with her big, natural tits fully exposed, nip…" at bounding box center [532, 216] width 309 height 70
click at [643, 243] on textarea "[PERSON_NAME] in a brown crop top with her big, natural tits fully exposed, nip…" at bounding box center [532, 216] width 309 height 70
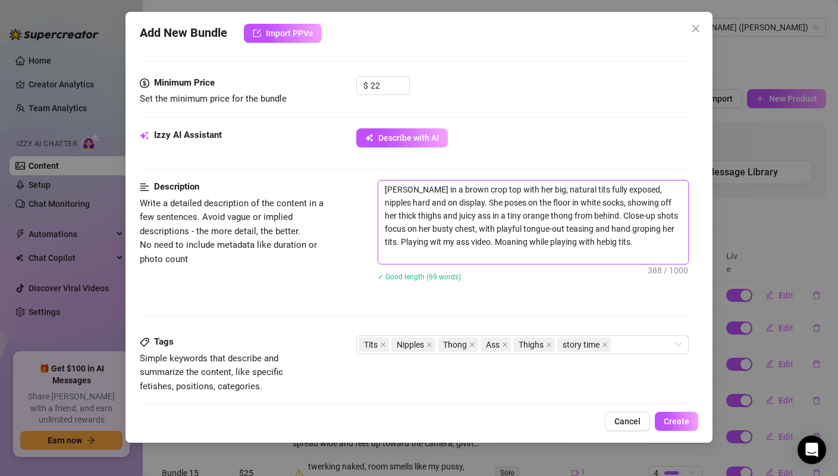
scroll to position [0, 0]
click at [496, 243] on textarea "[PERSON_NAME] in a brown crop top with her big, natural tits fully exposed, nip…" at bounding box center [532, 222] width 309 height 83
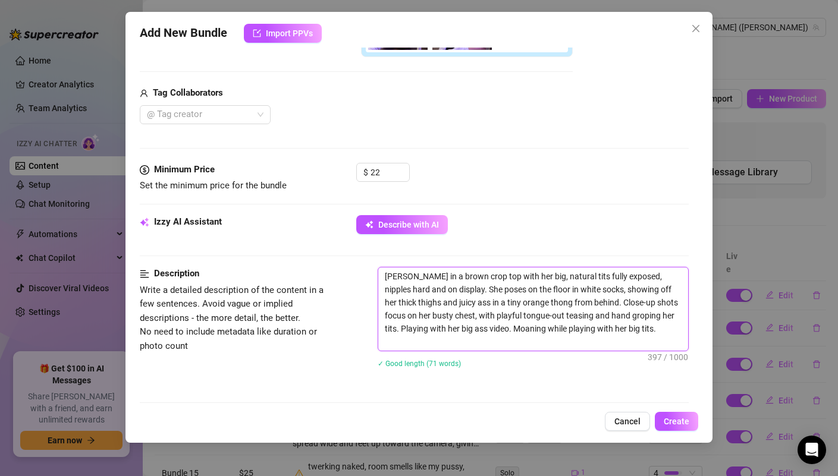
scroll to position [419, 0]
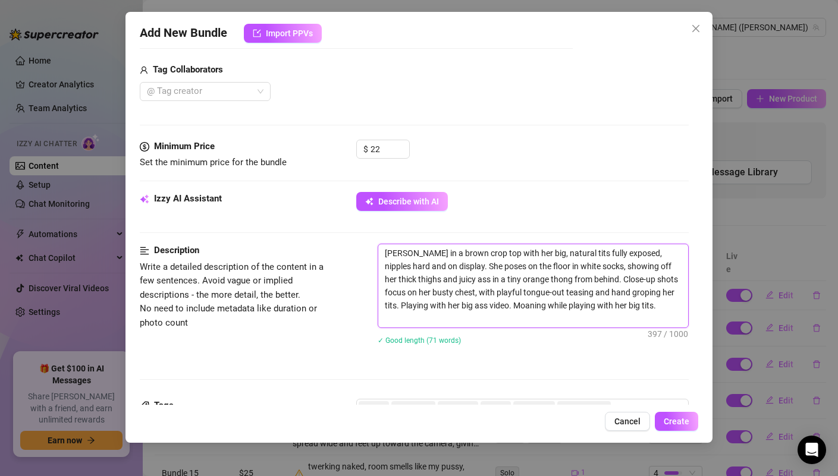
click at [425, 322] on textarea "[PERSON_NAME] in a brown crop top with her big, natural tits fully exposed, nip…" at bounding box center [532, 285] width 309 height 83
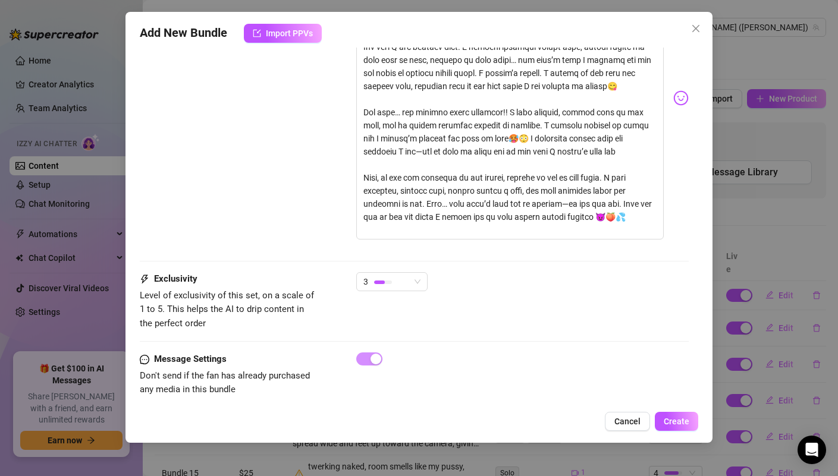
scroll to position [47, 0]
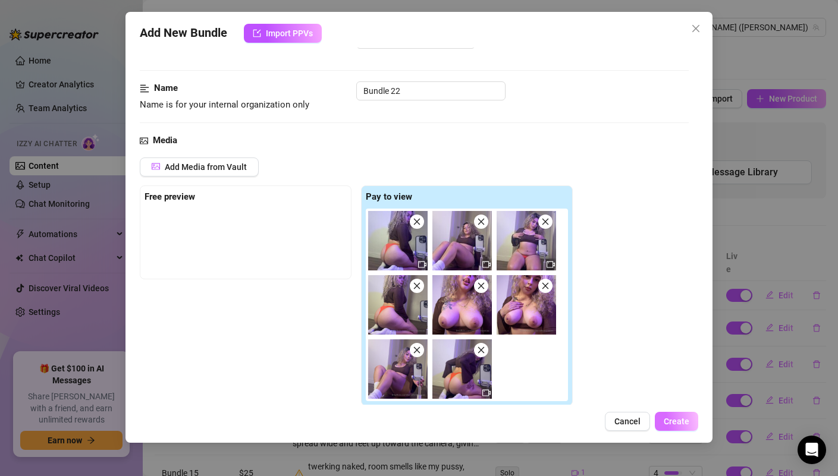
type textarea "[PERSON_NAME] in a brown crop top with her big, natural tits fully exposed, nip…"
click at [677, 421] on span "Create" at bounding box center [677, 422] width 26 height 10
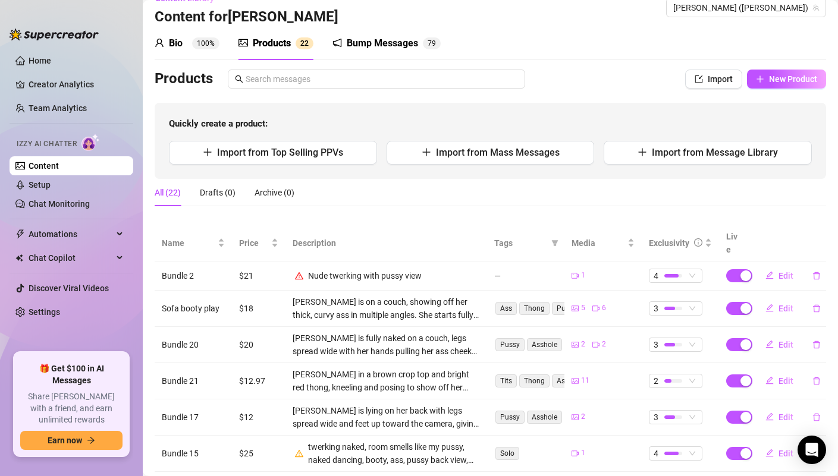
scroll to position [0, 0]
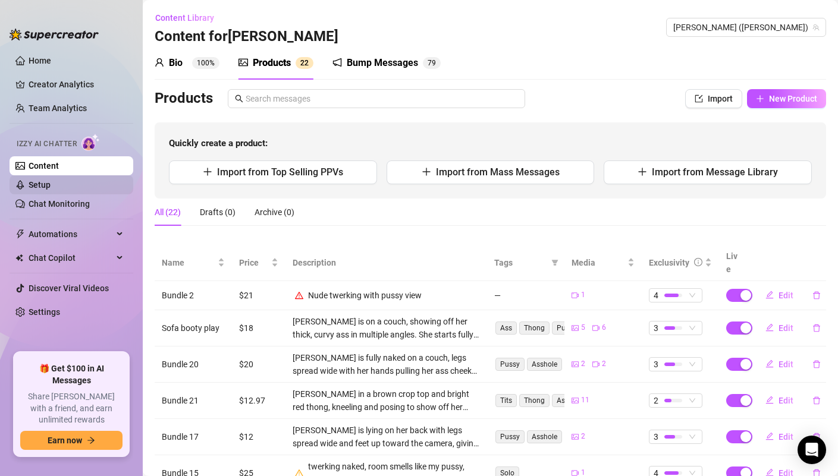
click at [51, 187] on link "Setup" at bounding box center [40, 185] width 22 height 10
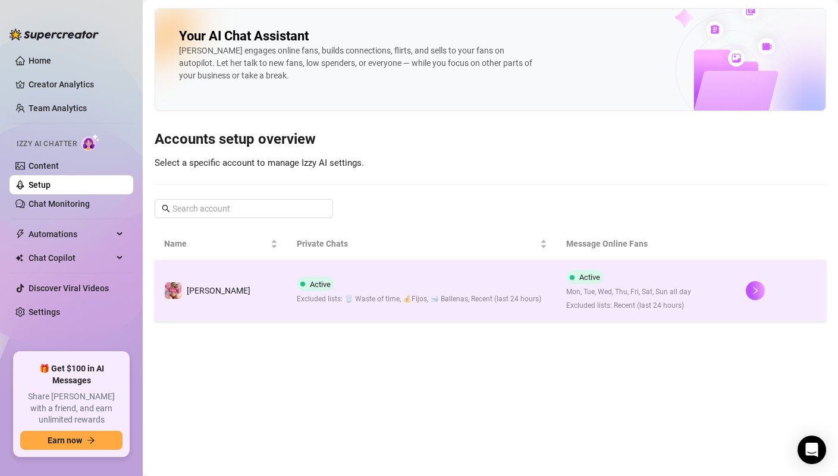
click at [496, 275] on td "Active Excluded lists: 🗑️ Waste of time, 💰Fijos, 🐋 Ballenas, Recent (last 24 ho…" at bounding box center [421, 291] width 269 height 61
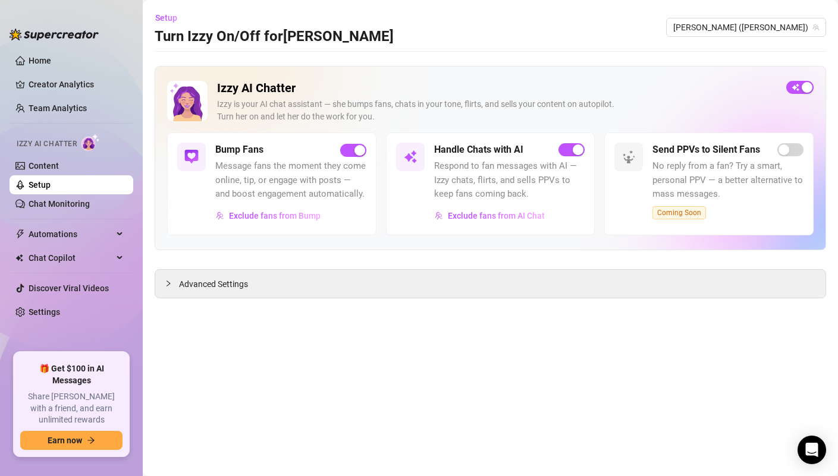
click at [681, 217] on span "Coming Soon" at bounding box center [680, 212] width 54 height 13
click at [212, 287] on span "Advanced Settings" at bounding box center [213, 284] width 69 height 13
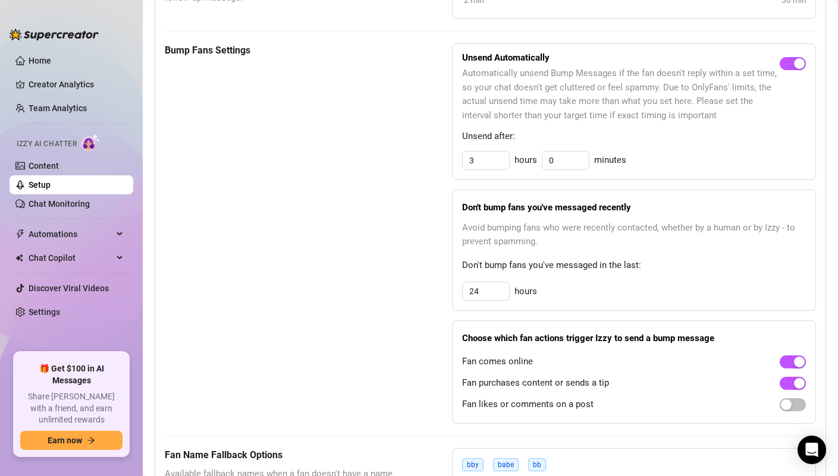
scroll to position [566, 0]
click at [493, 301] on input "24" at bounding box center [486, 292] width 46 height 18
type input "48"
click at [452, 251] on div "Don't bump fans you've messaged recently Avoid bumping fans who were recently c…" at bounding box center [634, 251] width 364 height 122
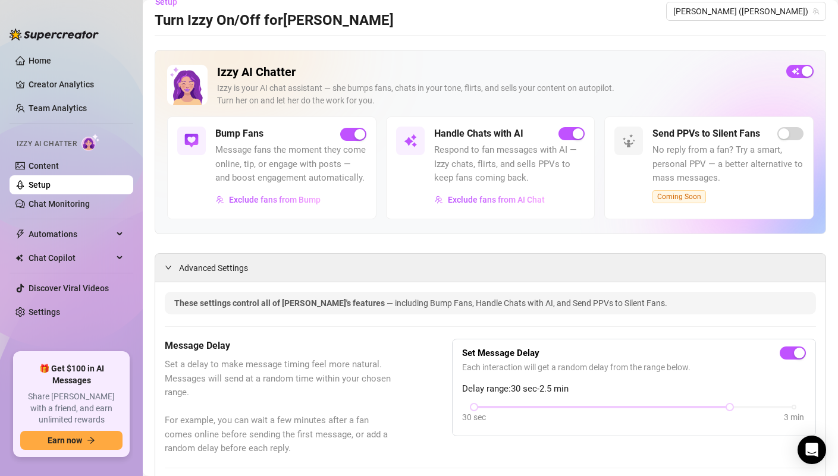
scroll to position [0, 0]
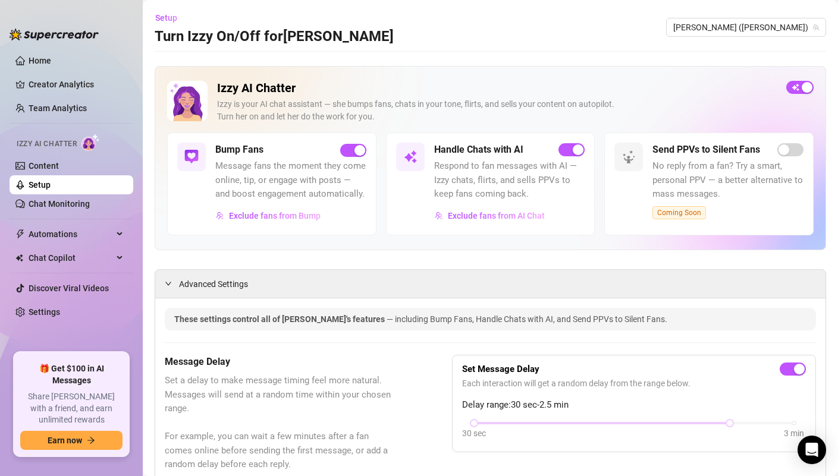
click at [474, 174] on span "Respond to fan messages with AI — Izzy chats, flirts, and sells PPVs to keep fa…" at bounding box center [509, 180] width 151 height 42
click at [90, 208] on link "Chat Monitoring" at bounding box center [59, 204] width 61 height 10
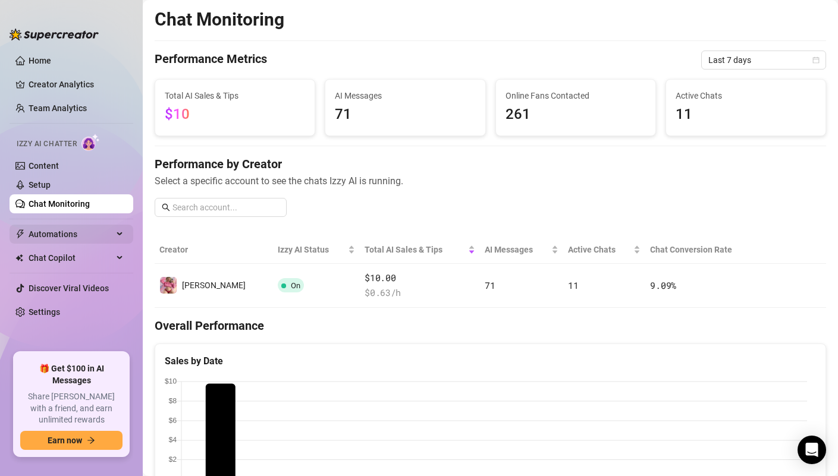
click at [59, 230] on span "Automations" at bounding box center [71, 234] width 84 height 19
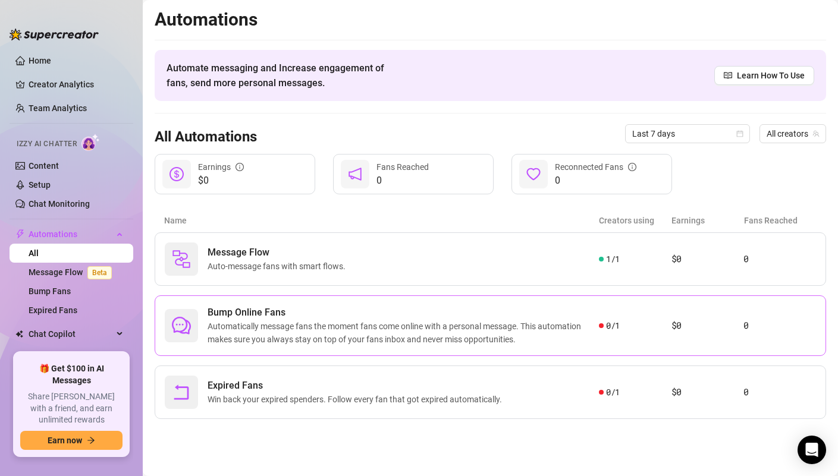
click at [290, 302] on div "Bump Online Fans Automatically message fans the moment fans come online with a …" at bounding box center [491, 326] width 672 height 61
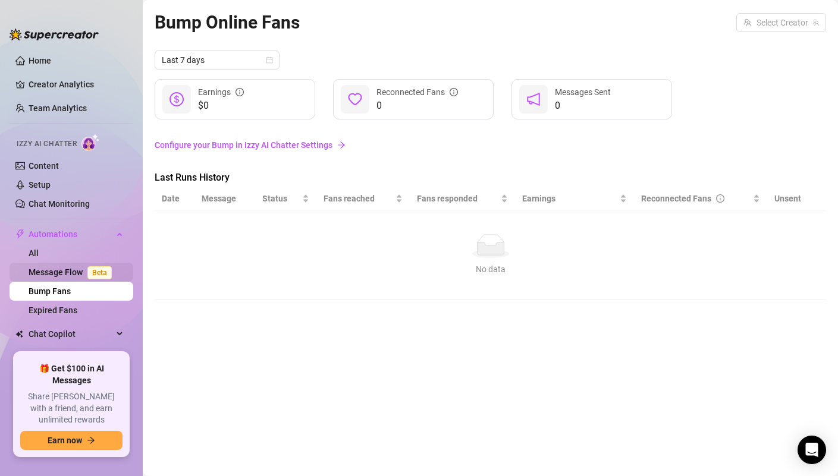
click at [66, 276] on link "Message Flow Beta" at bounding box center [73, 273] width 88 height 10
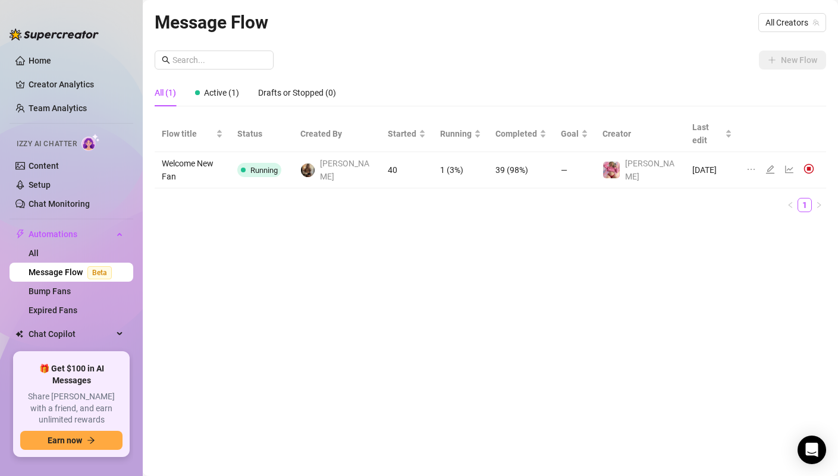
click at [259, 163] on span "Running" at bounding box center [259, 170] width 44 height 14
click at [750, 165] on icon "ellipsis" at bounding box center [752, 170] width 10 height 10
click at [766, 165] on icon "edit" at bounding box center [770, 169] width 8 height 8
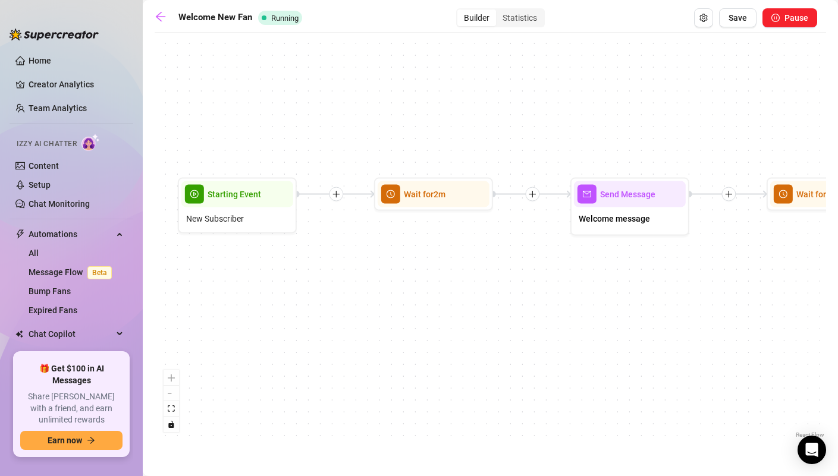
drag, startPoint x: 324, startPoint y: 260, endPoint x: 582, endPoint y: 270, distance: 258.4
click at [582, 270] on div "If True If False If True Send Message $20 Win Sexting🎁 1 media Avoid double sen…" at bounding box center [491, 240] width 672 height 403
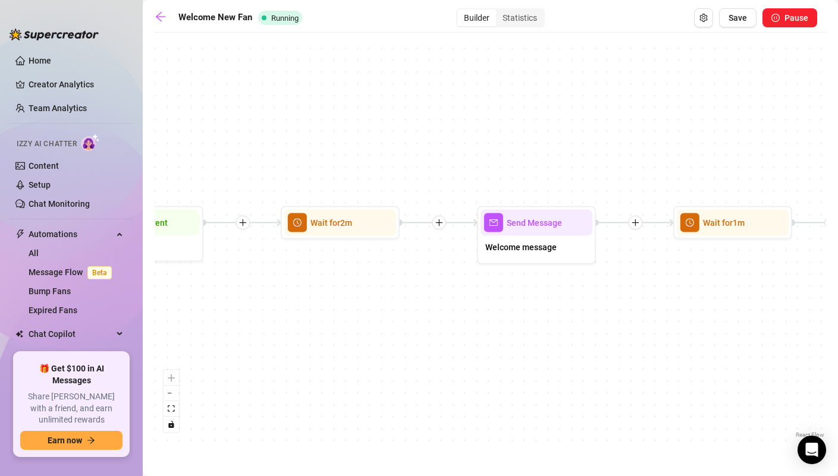
drag, startPoint x: 521, startPoint y: 255, endPoint x: 428, endPoint y: 284, distance: 97.7
click at [428, 284] on div "If True If False If True Send Message $20 Win Sexting🎁 1 media Avoid double sen…" at bounding box center [491, 240] width 672 height 403
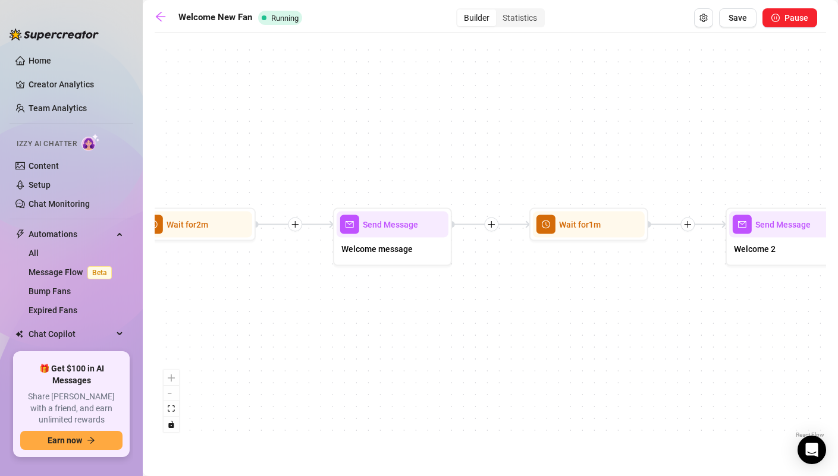
drag, startPoint x: 627, startPoint y: 306, endPoint x: 483, endPoint y: 308, distance: 144.0
click at [483, 308] on div "If True If False If True Send Message $20 Win Sexting🎁 1 media Avoid double sen…" at bounding box center [491, 240] width 672 height 403
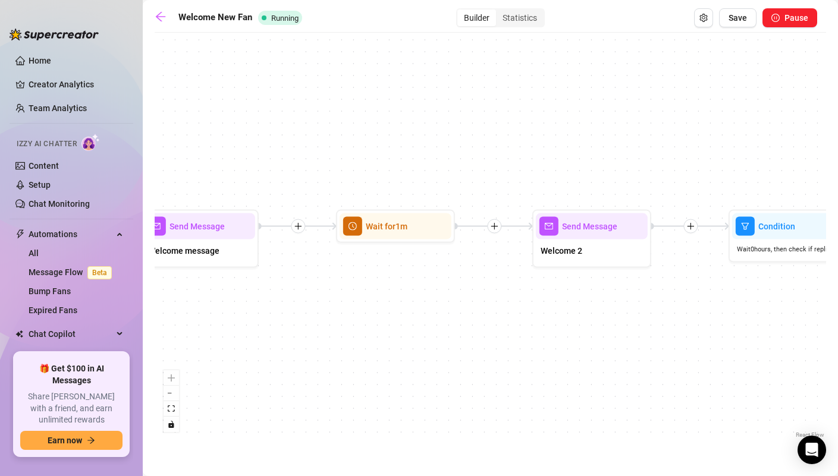
drag, startPoint x: 773, startPoint y: 298, endPoint x: 579, endPoint y: 300, distance: 193.3
click at [579, 300] on div "If True If False If True Send Message $20 Win Sexting🎁 1 media Avoid double sen…" at bounding box center [491, 240] width 672 height 403
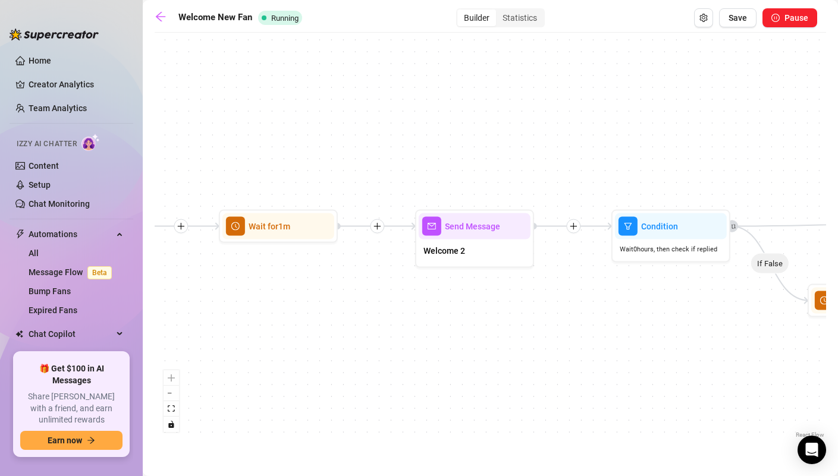
drag, startPoint x: 763, startPoint y: 298, endPoint x: 580, endPoint y: 298, distance: 183.2
click at [580, 298] on div "If True If False If True Send Message $20 Win Sexting🎁 1 media Avoid double sen…" at bounding box center [491, 240] width 672 height 403
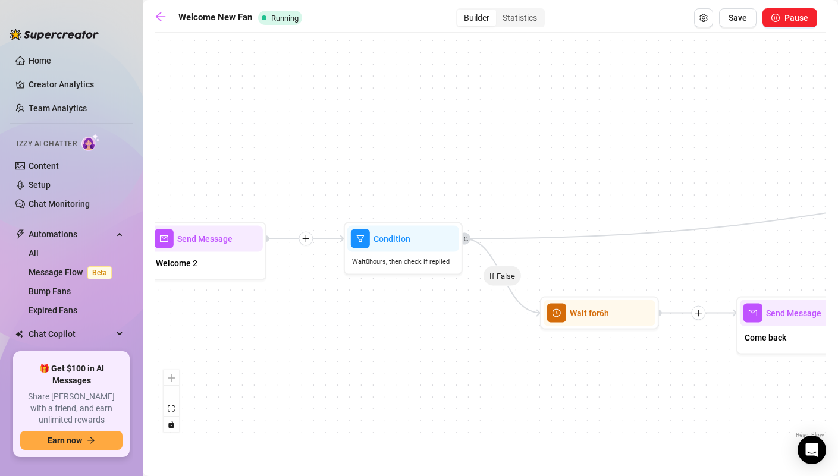
drag, startPoint x: 651, startPoint y: 299, endPoint x: 449, endPoint y: 312, distance: 202.6
click at [449, 312] on div "If True If False If True Send Message $20 Win Sexting🎁 1 media Avoid double sen…" at bounding box center [491, 240] width 672 height 403
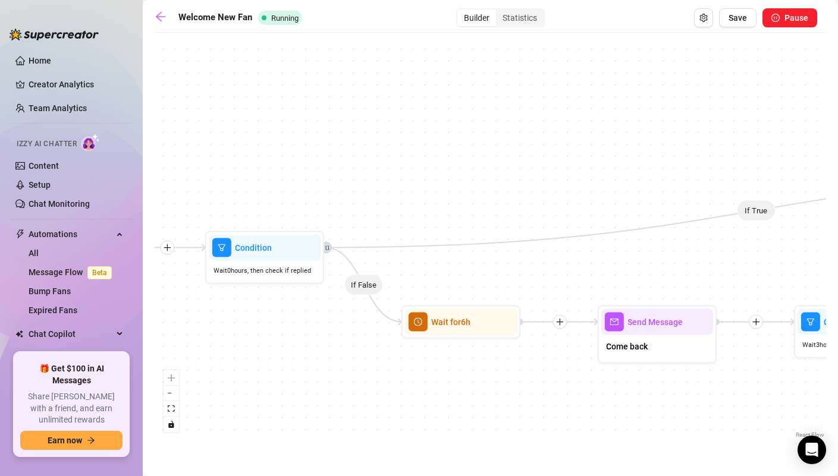
drag, startPoint x: 662, startPoint y: 351, endPoint x: 524, endPoint y: 360, distance: 138.3
click at [524, 360] on div "If True If False If True Send Message $20 Win Sexting🎁 1 media Avoid double sen…" at bounding box center [491, 240] width 672 height 403
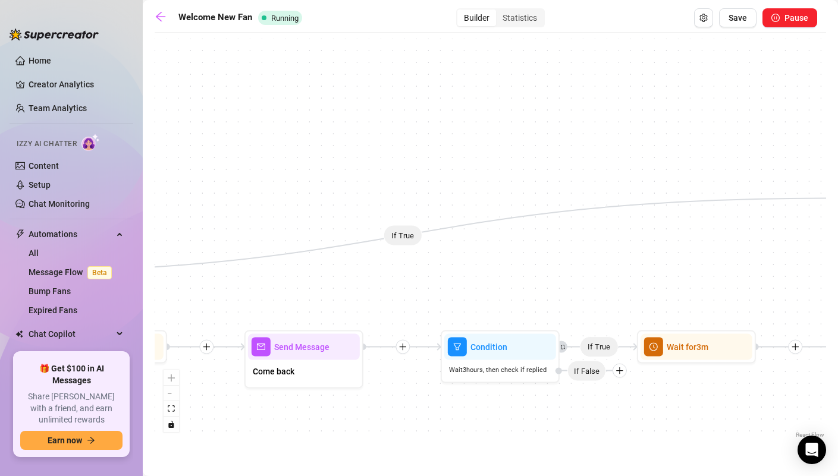
drag, startPoint x: 708, startPoint y: 264, endPoint x: 353, endPoint y: 288, distance: 356.0
click at [353, 288] on div "If True If False If True Send Message $20 Win Sexting🎁 1 media Avoid double sen…" at bounding box center [491, 240] width 672 height 403
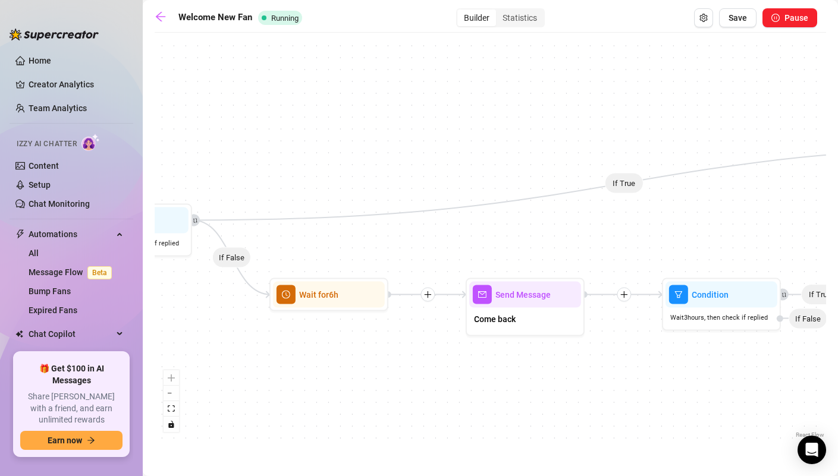
drag, startPoint x: 516, startPoint y: 283, endPoint x: 739, endPoint y: 231, distance: 229.1
click at [739, 231] on div "If True If False If True Send Message $20 Win Sexting🎁 1 media Avoid double sen…" at bounding box center [491, 240] width 672 height 403
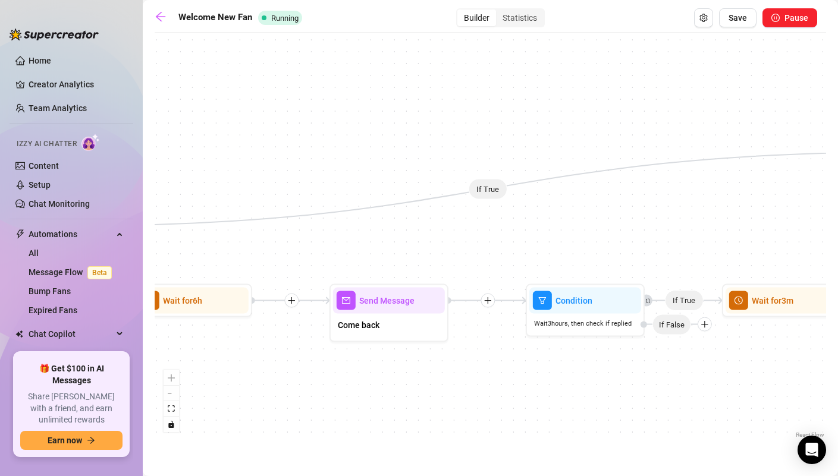
drag, startPoint x: 739, startPoint y: 231, endPoint x: 603, endPoint y: 237, distance: 136.3
click at [603, 237] on div "If True If False If True Send Message $20 Win Sexting🎁 1 media Avoid double sen…" at bounding box center [491, 240] width 672 height 403
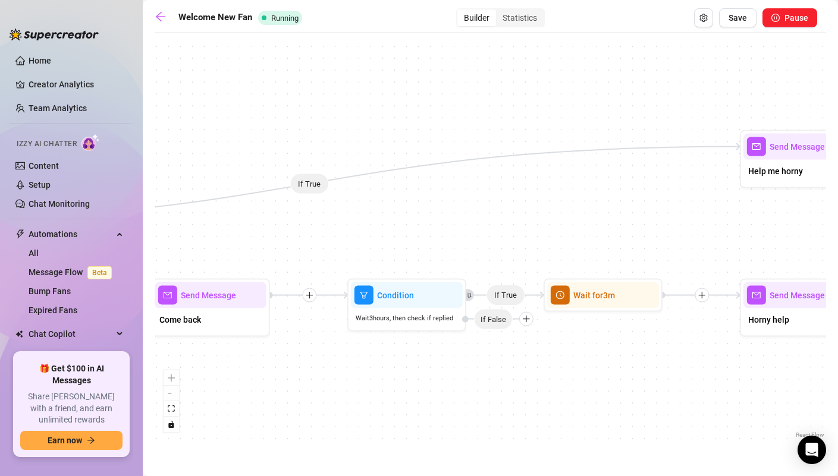
drag, startPoint x: 739, startPoint y: 239, endPoint x: 525, endPoint y: 233, distance: 214.2
click at [525, 233] on div "If True If False If True Send Message $20 Win Sexting🎁 1 media Avoid double sen…" at bounding box center [491, 240] width 672 height 403
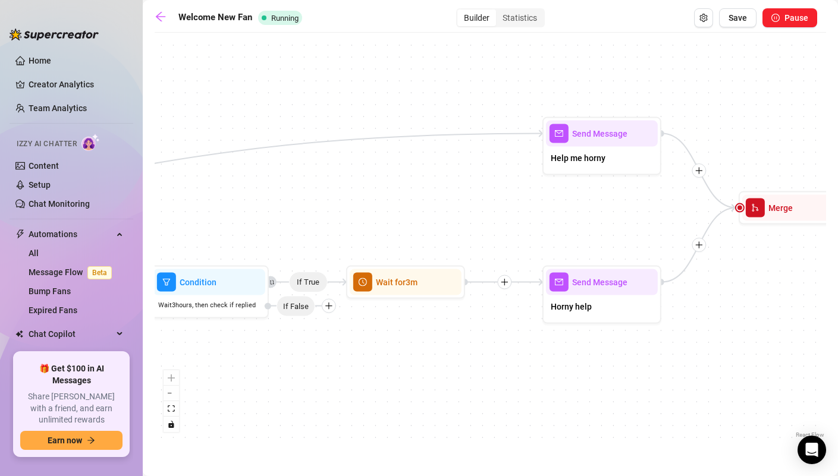
drag, startPoint x: 615, startPoint y: 234, endPoint x: 417, endPoint y: 217, distance: 198.8
click at [417, 217] on div "If True If False If True Send Message $20 Win Sexting🎁 1 media Avoid double sen…" at bounding box center [491, 240] width 672 height 403
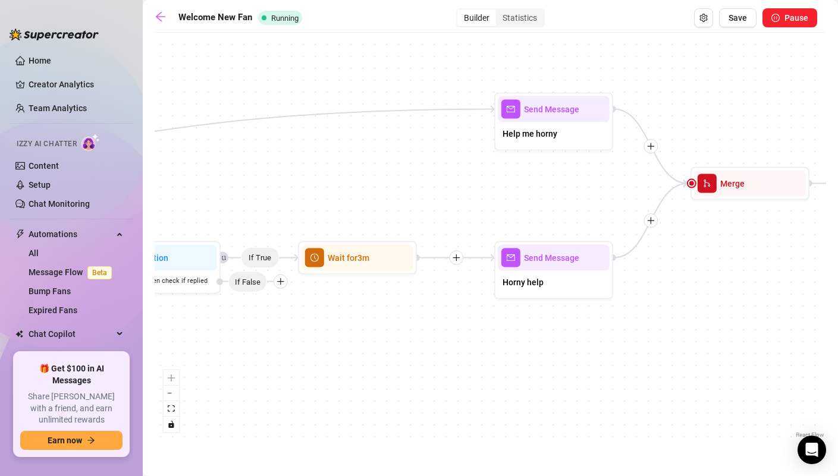
drag, startPoint x: 732, startPoint y: 250, endPoint x: 720, endPoint y: 231, distance: 23.0
click at [720, 231] on div "If True If False If True Send Message $20 Win Sexting🎁 1 media Avoid double sen…" at bounding box center [491, 240] width 672 height 403
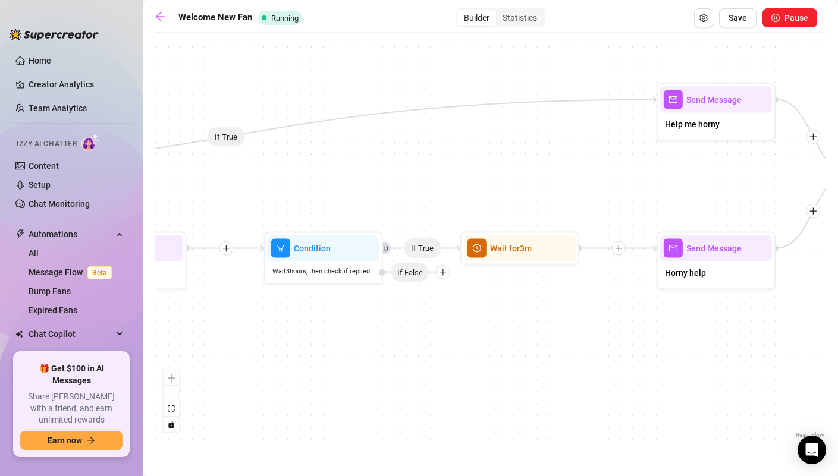
drag, startPoint x: 455, startPoint y: 229, endPoint x: 617, endPoint y: 219, distance: 162.7
click at [617, 219] on div "If True If False If True Send Message $20 Win Sexting🎁 1 media Avoid double sen…" at bounding box center [491, 240] width 672 height 403
click at [416, 277] on span "If False" at bounding box center [405, 271] width 39 height 21
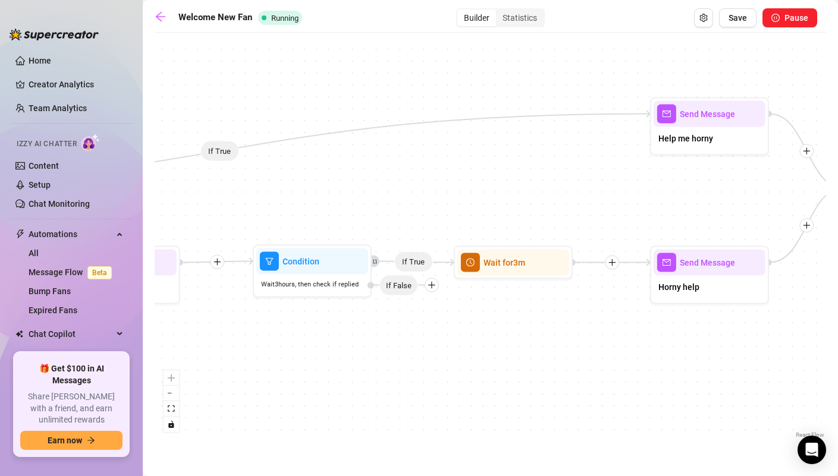
drag, startPoint x: 446, startPoint y: 275, endPoint x: 439, endPoint y: 288, distance: 14.1
click at [439, 288] on div "If True If False If True Send Message $20 Win Sexting🎁 1 media Avoid double sen…" at bounding box center [491, 240] width 672 height 403
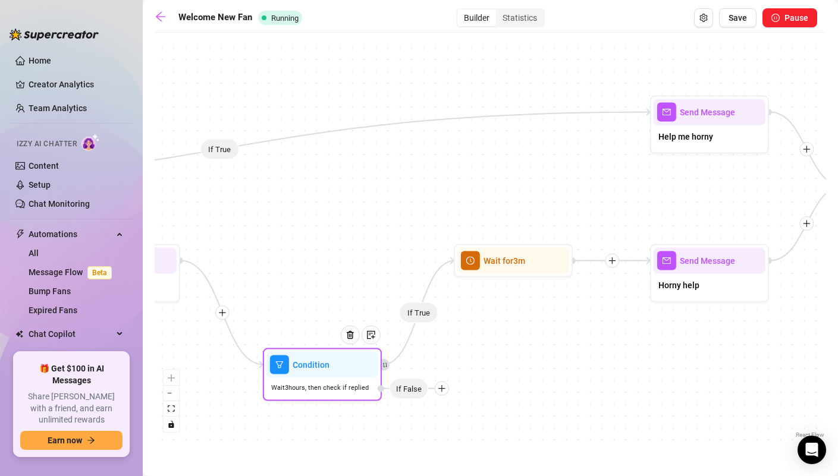
drag, startPoint x: 432, startPoint y: 284, endPoint x: 444, endPoint y: 390, distance: 107.1
click at [444, 390] on icon "plus" at bounding box center [442, 389] width 8 height 8
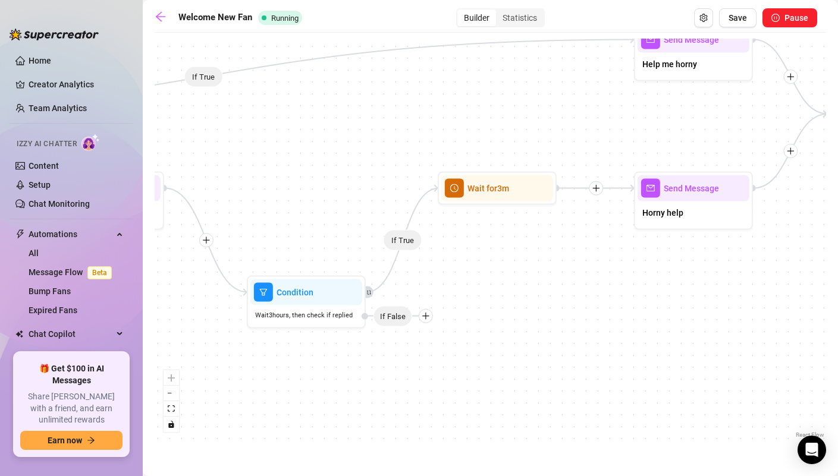
drag, startPoint x: 500, startPoint y: 358, endPoint x: 484, endPoint y: 288, distance: 72.1
click at [484, 288] on div "If True If False If True Send Message $20 Win Sexting🎁 1 media Avoid double sen…" at bounding box center [491, 240] width 672 height 403
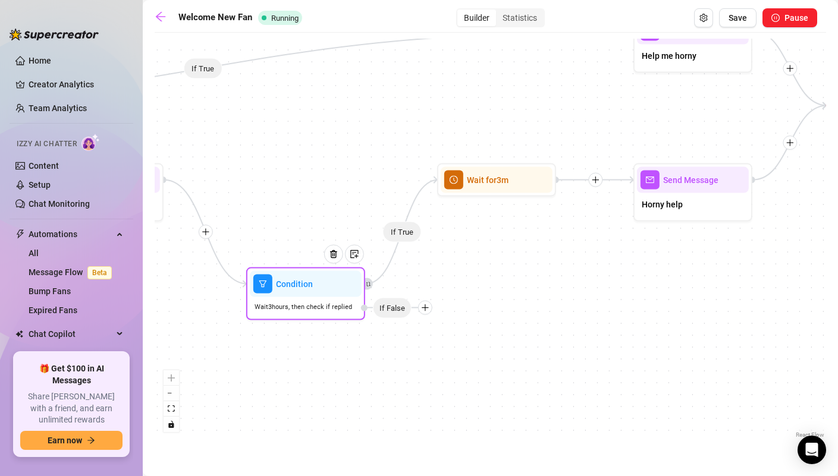
click at [403, 309] on span "If False" at bounding box center [392, 307] width 39 height 21
click at [431, 310] on div at bounding box center [425, 308] width 14 height 14
click at [313, 306] on span "Wait 3 hours, then check if replied" at bounding box center [304, 307] width 98 height 10
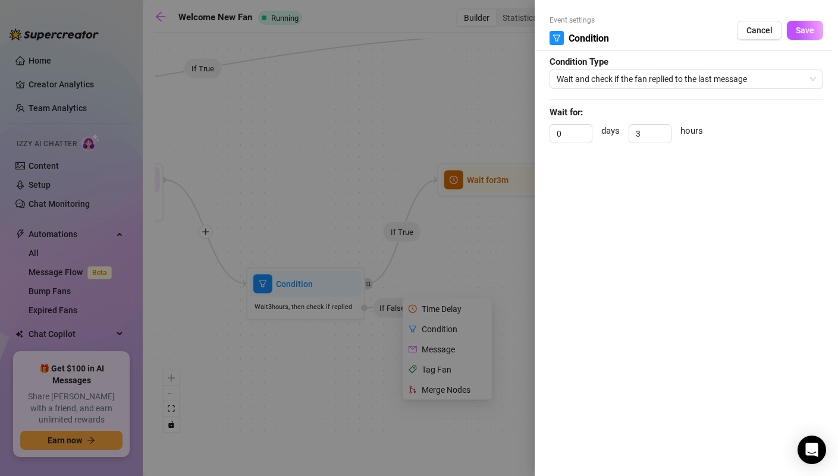
click at [441, 152] on div at bounding box center [419, 238] width 838 height 476
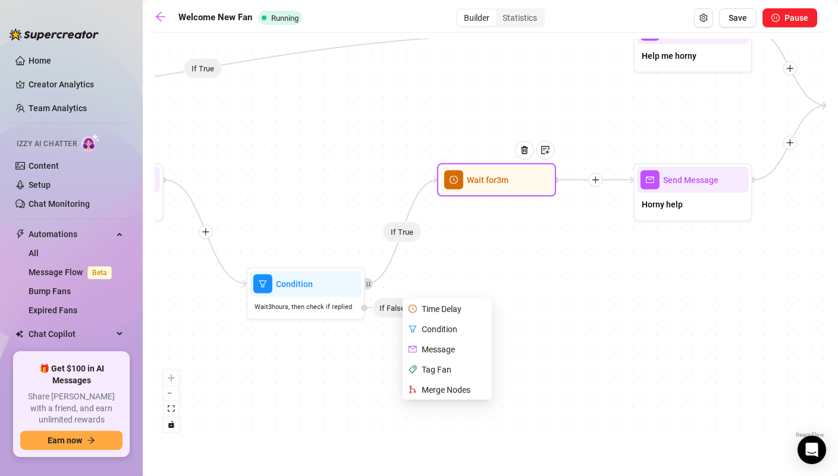
click at [476, 181] on span "Wait for 3m" at bounding box center [488, 180] width 42 height 13
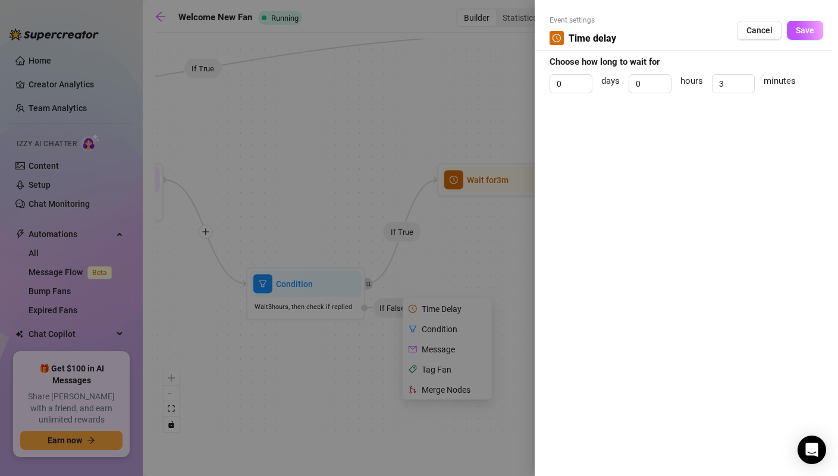
click at [434, 183] on div at bounding box center [419, 238] width 838 height 476
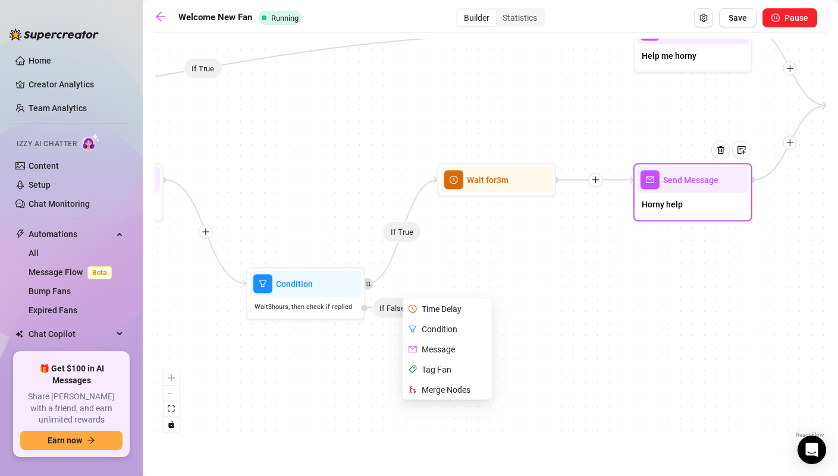
click at [663, 205] on span "Horny help" at bounding box center [662, 204] width 41 height 13
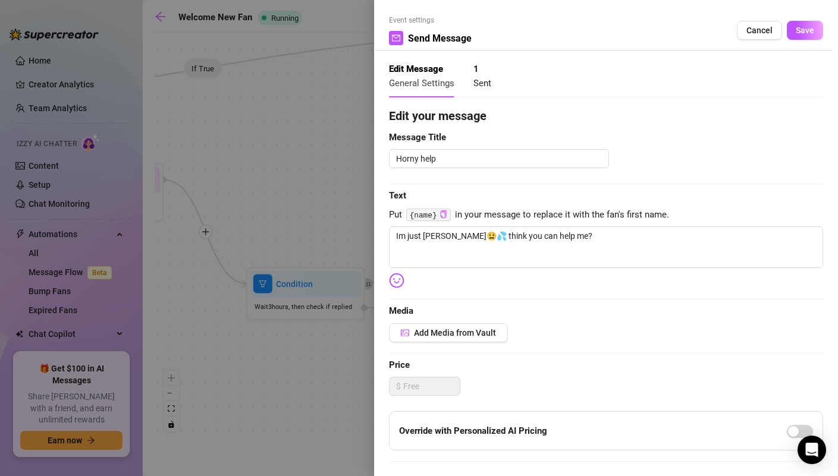
click at [299, 192] on div at bounding box center [419, 238] width 838 height 476
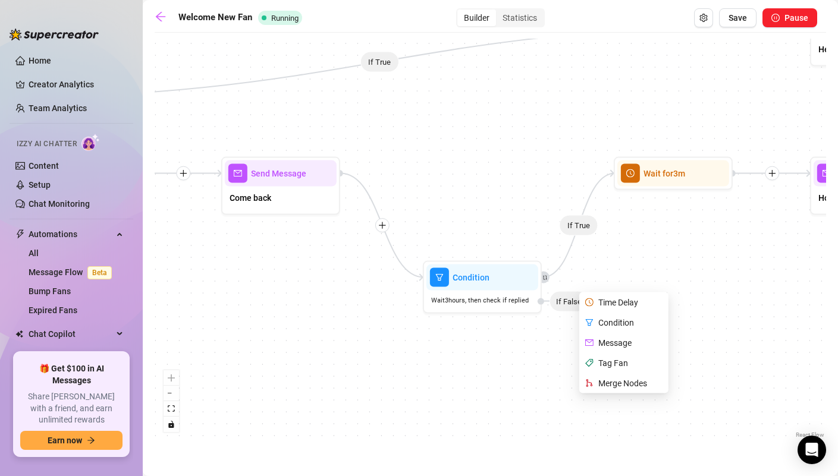
drag, startPoint x: 404, startPoint y: 191, endPoint x: 503, endPoint y: 191, distance: 98.7
click at [503, 191] on div "If True If False If True Send Message $20 Win Sexting🎁 1 media Avoid double sen…" at bounding box center [491, 240] width 672 height 403
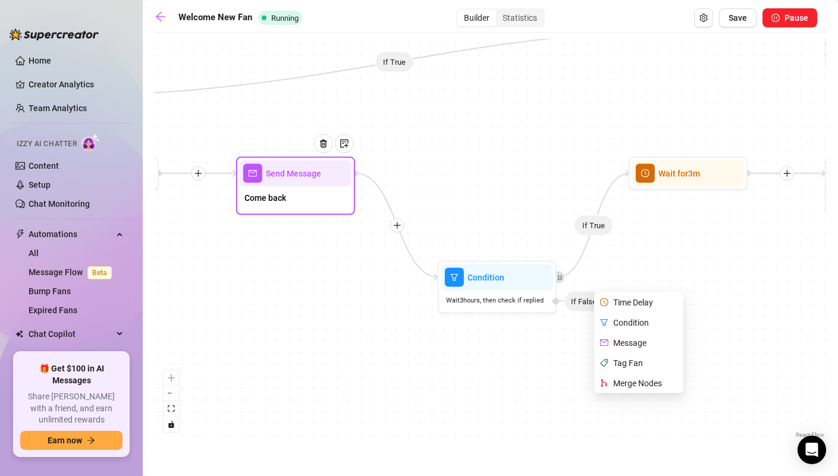
click at [284, 197] on span "Come back" at bounding box center [265, 198] width 42 height 13
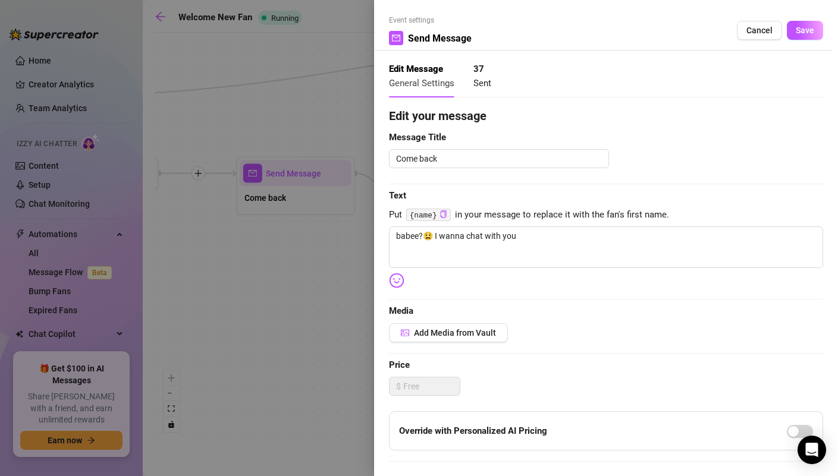
click at [305, 134] on div at bounding box center [419, 238] width 838 height 476
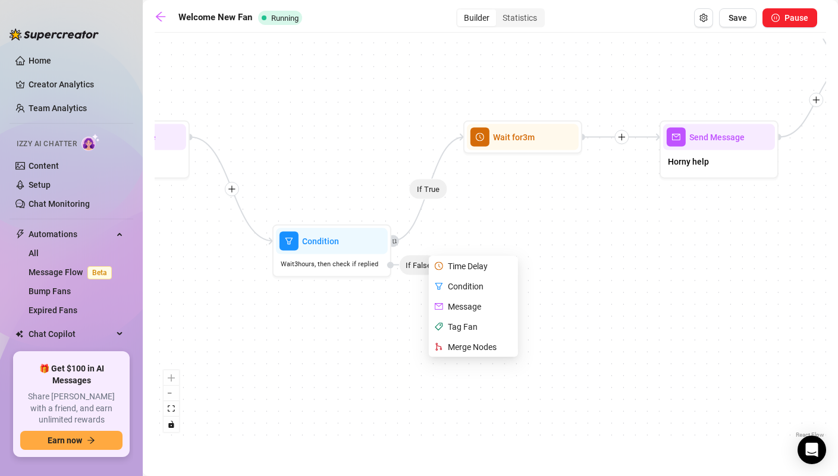
drag, startPoint x: 500, startPoint y: 195, endPoint x: 334, endPoint y: 158, distance: 169.4
click at [334, 158] on div "If True If False If True Send Message $20 Win Sexting🎁 1 media Avoid double sen…" at bounding box center [491, 240] width 672 height 403
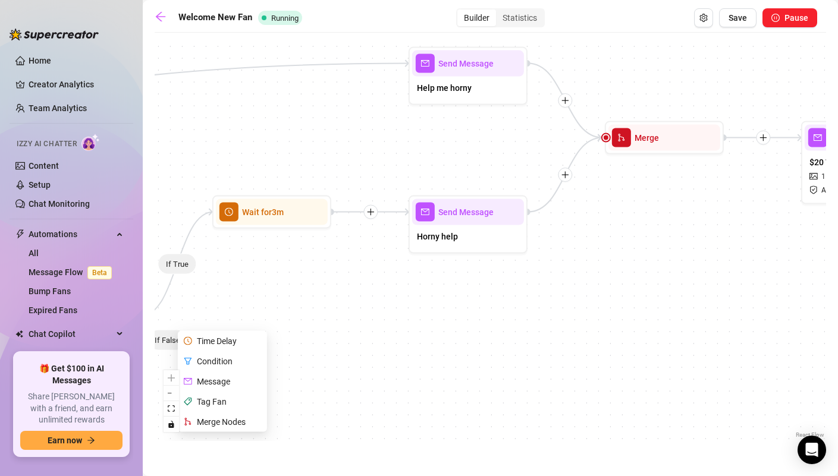
drag, startPoint x: 728, startPoint y: 252, endPoint x: 484, endPoint y: 325, distance: 254.8
click at [484, 325] on div "If True If False If True Send Message $20 Win Sexting🎁 1 media Avoid double sen…" at bounding box center [491, 240] width 672 height 403
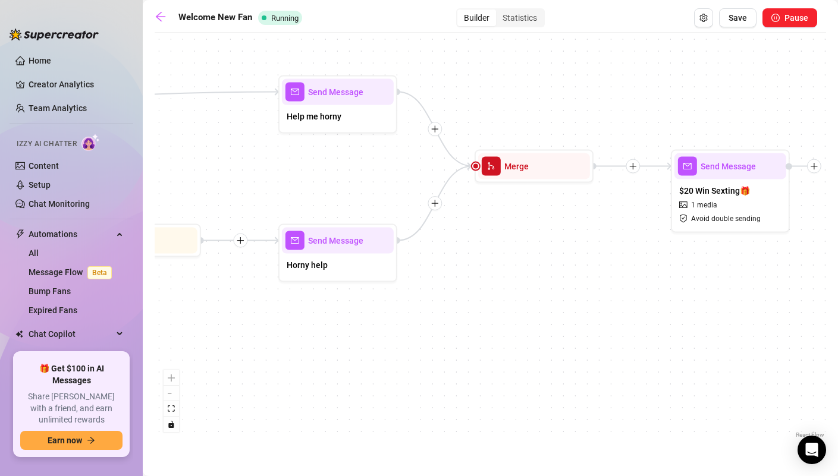
drag, startPoint x: 643, startPoint y: 265, endPoint x: 513, endPoint y: 294, distance: 133.4
click at [513, 294] on div "If True If False If True Send Message $20 Win Sexting🎁 1 media Avoid double sen…" at bounding box center [491, 240] width 672 height 403
click at [519, 171] on span "Merge" at bounding box center [516, 166] width 24 height 13
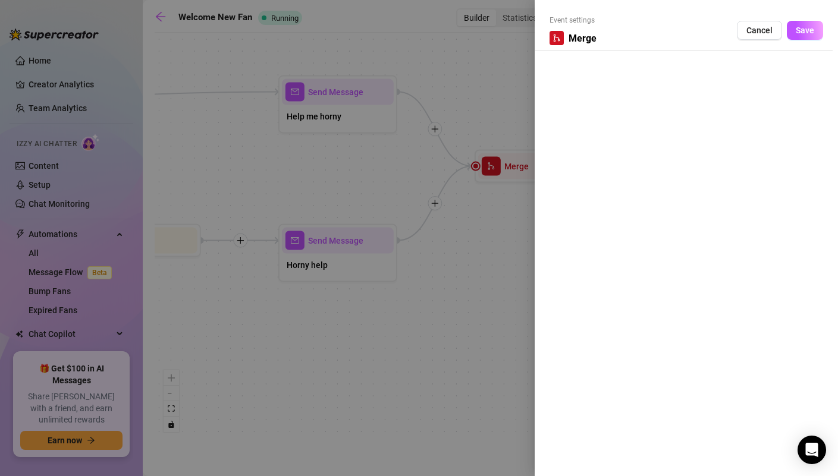
click at [504, 233] on div at bounding box center [419, 238] width 838 height 476
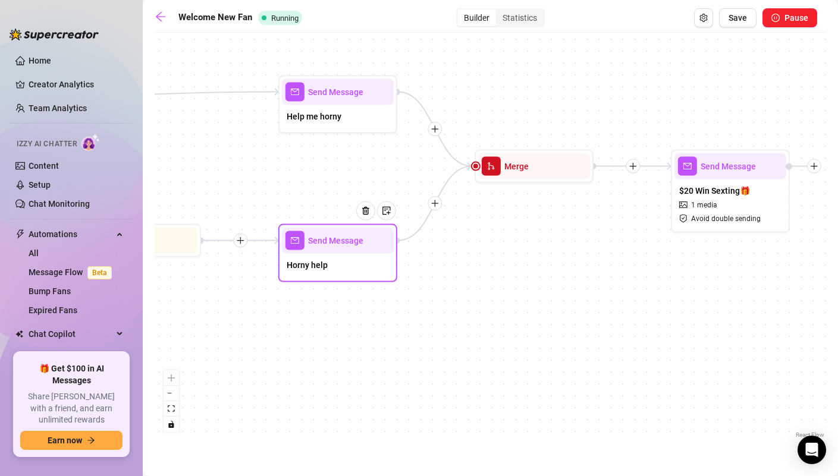
click at [343, 269] on div "Horny help" at bounding box center [338, 266] width 112 height 25
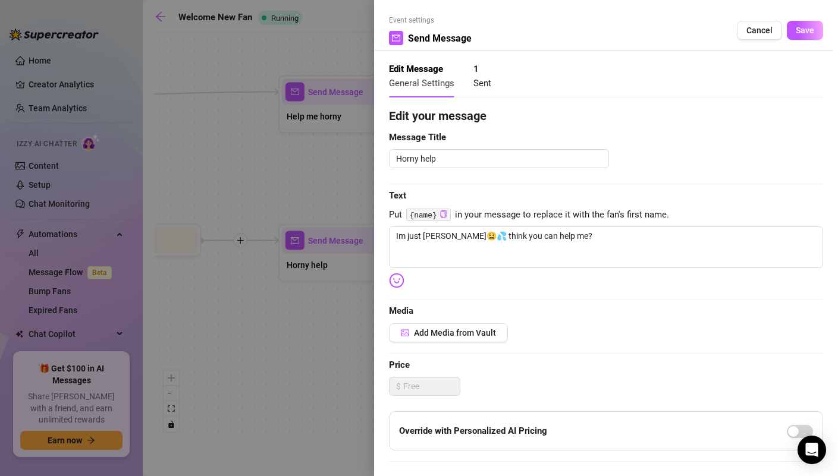
click at [308, 313] on div at bounding box center [419, 238] width 838 height 476
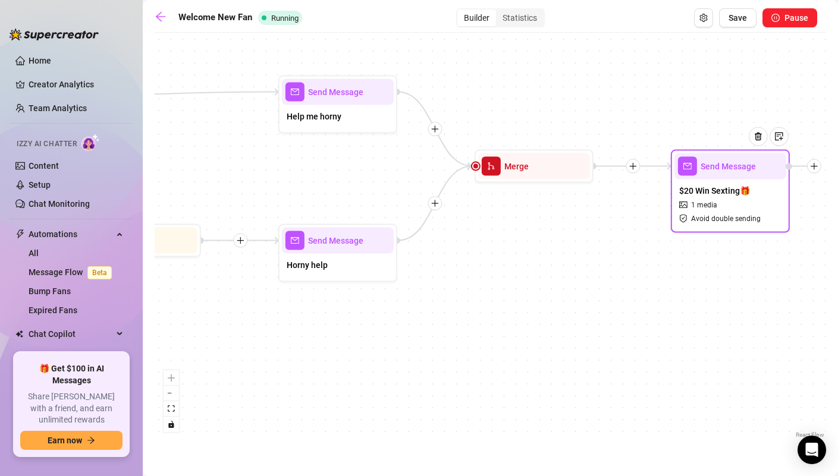
click at [697, 211] on div "$20 Win Sexting🎁 1 media Avoid double sending" at bounding box center [731, 205] width 112 height 50
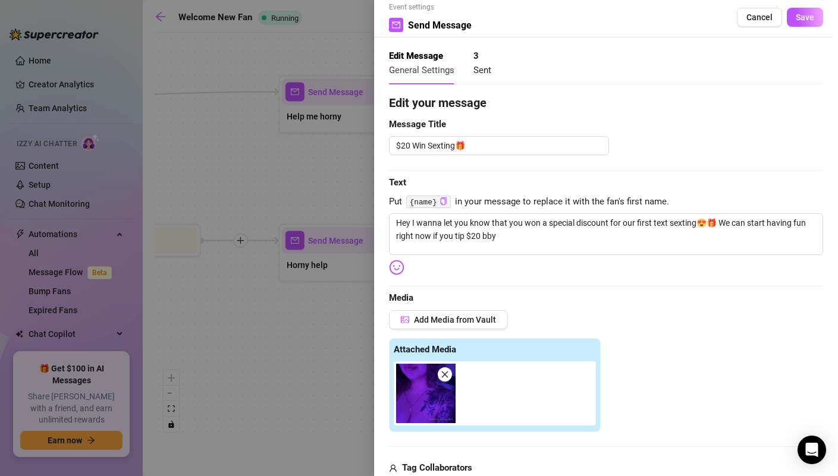
scroll to position [327, 0]
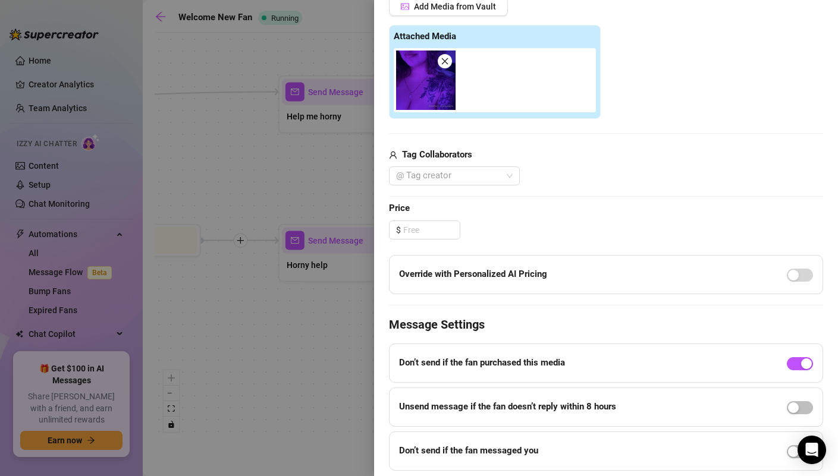
click at [321, 351] on div at bounding box center [419, 238] width 838 height 476
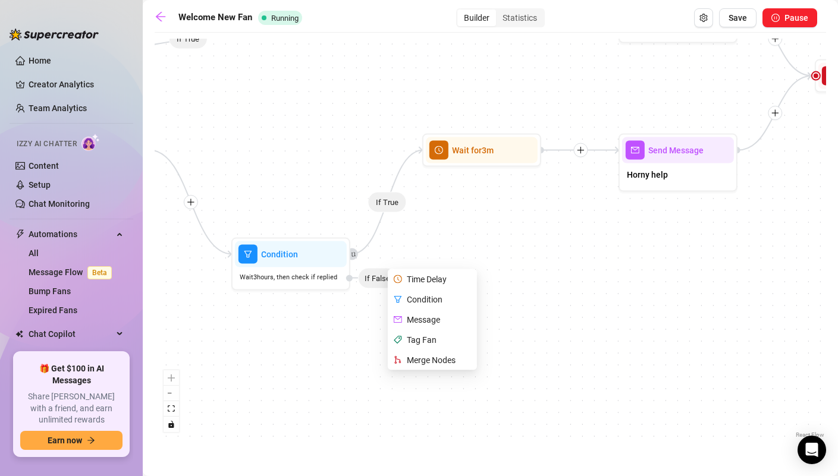
drag, startPoint x: 319, startPoint y: 349, endPoint x: 659, endPoint y: 256, distance: 352.7
click at [659, 256] on div "If True If False If True Send Message $20 Win Sexting🎁 1 media Avoid double sen…" at bounding box center [491, 240] width 672 height 403
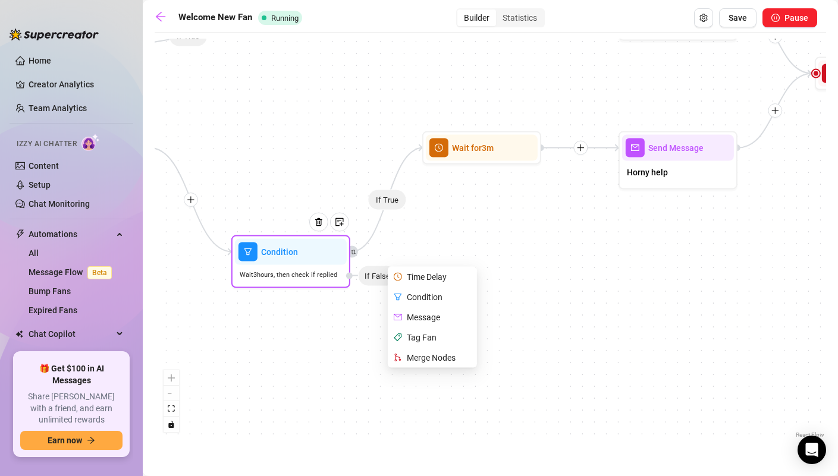
click at [438, 360] on div "Merge Nodes" at bounding box center [433, 358] width 87 height 20
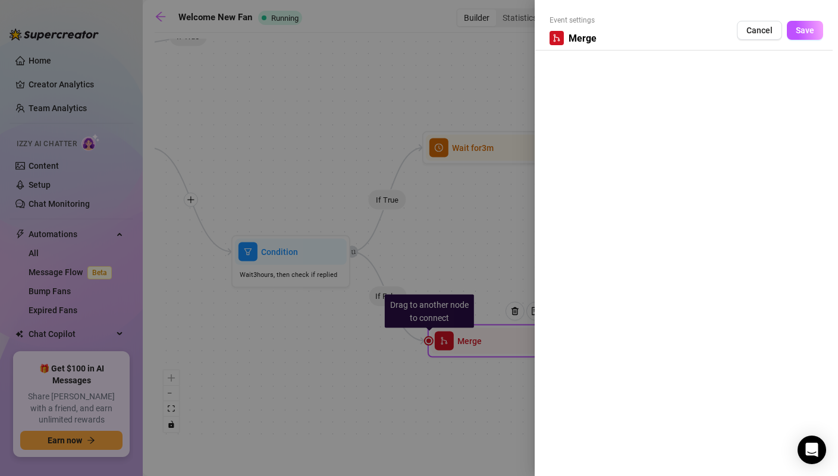
click at [480, 240] on div at bounding box center [419, 238] width 838 height 476
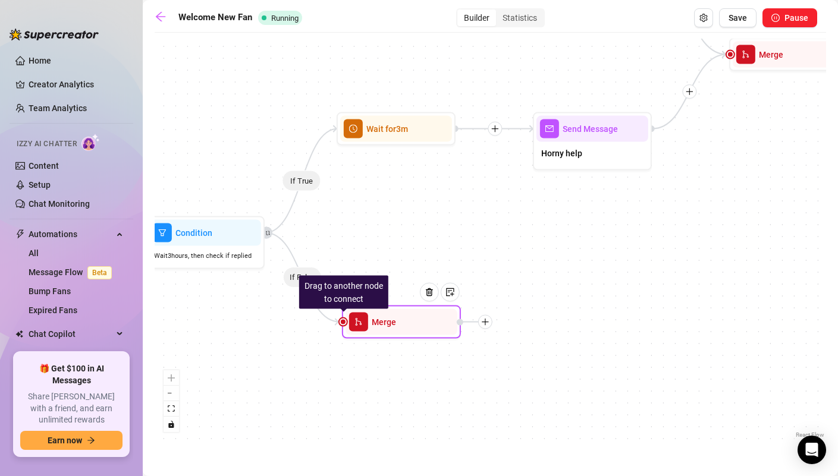
drag, startPoint x: 703, startPoint y: 260, endPoint x: 542, endPoint y: 241, distance: 162.3
click at [551, 236] on div "If True If False If True If False Drag to another node to connect Merge Send Me…" at bounding box center [491, 240] width 672 height 403
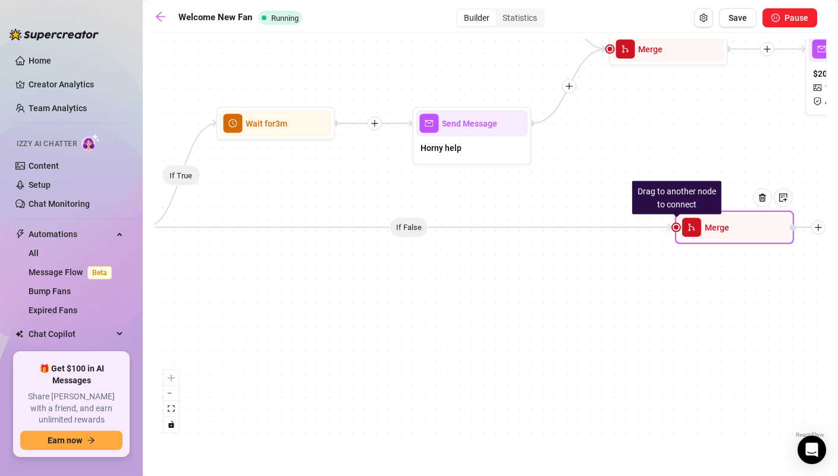
drag, startPoint x: 419, startPoint y: 322, endPoint x: 834, endPoint y: 229, distance: 425.6
click at [834, 229] on main "Welcome New Fan Running Builder Statistics Save Pause If True If False If True …" at bounding box center [490, 238] width 695 height 476
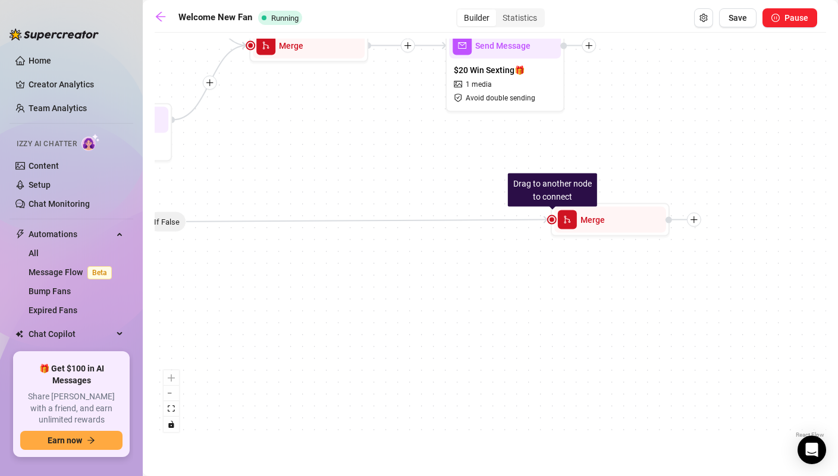
drag, startPoint x: 699, startPoint y: 297, endPoint x: 563, endPoint y: 294, distance: 135.6
click at [563, 294] on div "If True If False If True If False Drag to another node to connect Merge Send Me…" at bounding box center [491, 240] width 672 height 403
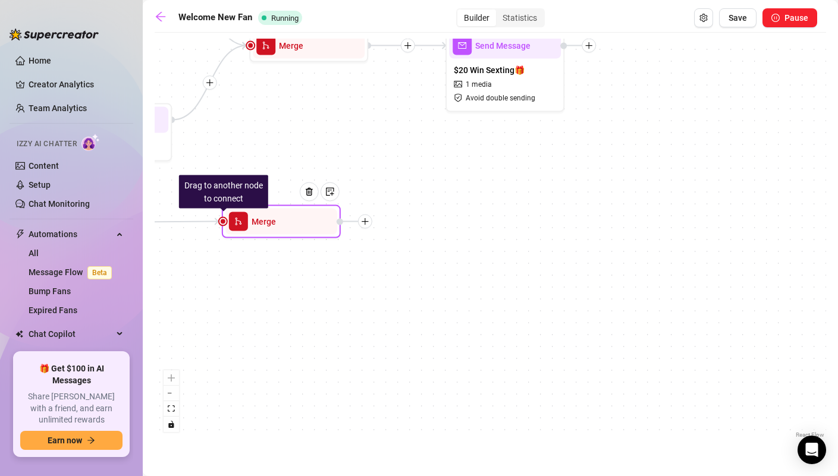
drag, startPoint x: 605, startPoint y: 227, endPoint x: 271, endPoint y: 228, distance: 334.3
click at [271, 228] on div "Merge" at bounding box center [281, 222] width 112 height 26
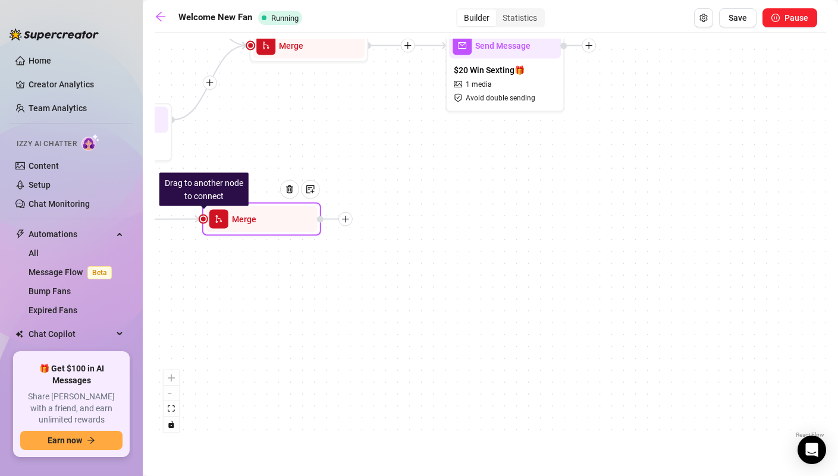
drag, startPoint x: 362, startPoint y: 225, endPoint x: 347, endPoint y: 222, distance: 15.1
click at [347, 222] on div at bounding box center [345, 219] width 14 height 14
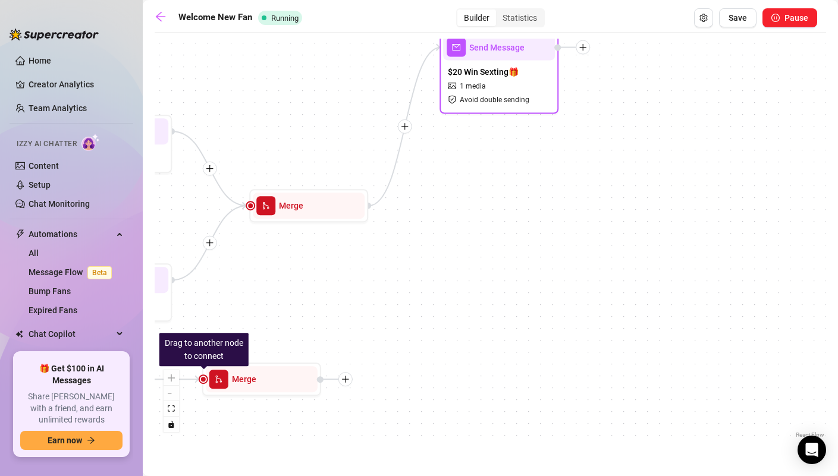
drag, startPoint x: 450, startPoint y: 46, endPoint x: 444, endPoint y: 48, distance: 7.0
click at [444, 48] on div "Send Message" at bounding box center [499, 48] width 112 height 26
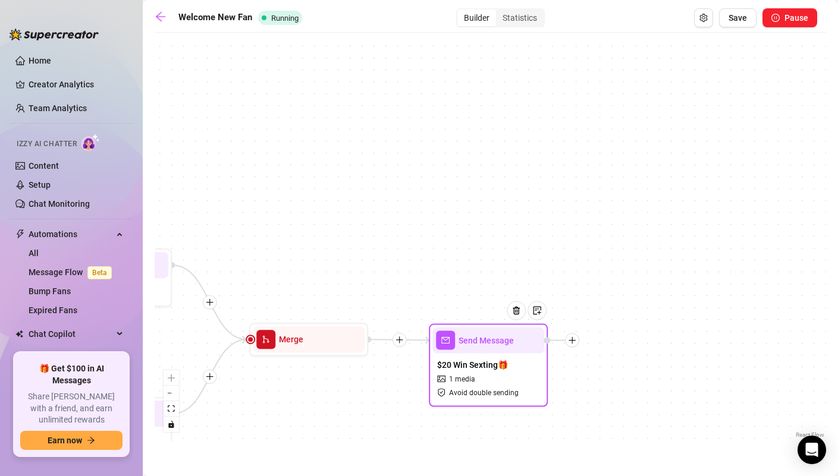
drag, startPoint x: 478, startPoint y: 149, endPoint x: 477, endPoint y: 363, distance: 214.1
click at [477, 363] on span "$20 Win Sexting🎁" at bounding box center [472, 365] width 71 height 13
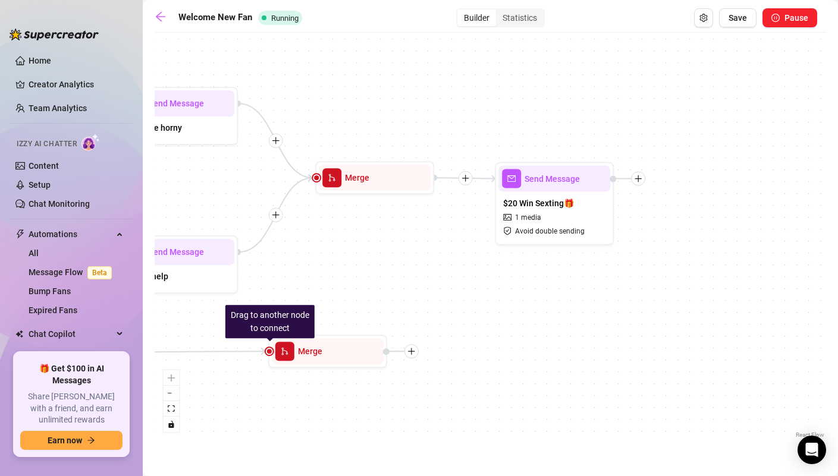
drag, startPoint x: 538, startPoint y: 271, endPoint x: 601, endPoint y: 119, distance: 165.0
click at [601, 119] on div "If True If False If True If False Drag to another node to connect Merge Send Me…" at bounding box center [491, 240] width 672 height 403
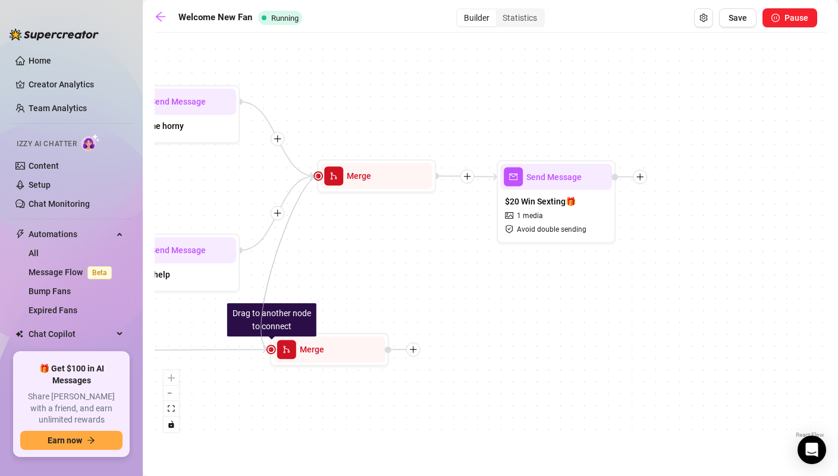
drag, startPoint x: 268, startPoint y: 351, endPoint x: 312, endPoint y: 174, distance: 182.6
click at [388, 352] on div at bounding box center [388, 350] width 7 height 7
click at [390, 351] on div at bounding box center [388, 350] width 7 height 7
click at [427, 286] on div "If True If False If True If False Drag to another node to connect Merge Send Me…" at bounding box center [491, 240] width 672 height 403
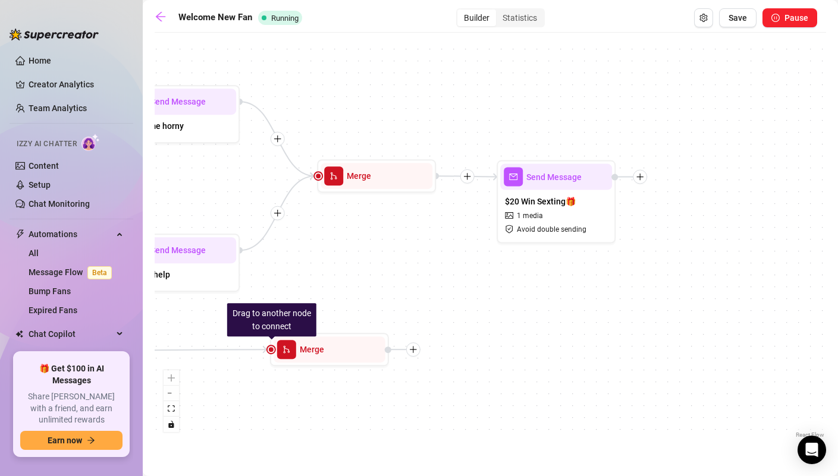
click at [314, 251] on div "If True If False If True If False Drag to another node to connect Merge Send Me…" at bounding box center [491, 240] width 672 height 403
click at [350, 387] on div "If True If False If True If False Drag to another node to connect Merge Send Me…" at bounding box center [491, 240] width 672 height 403
drag, startPoint x: 270, startPoint y: 351, endPoint x: 498, endPoint y: 167, distance: 293.6
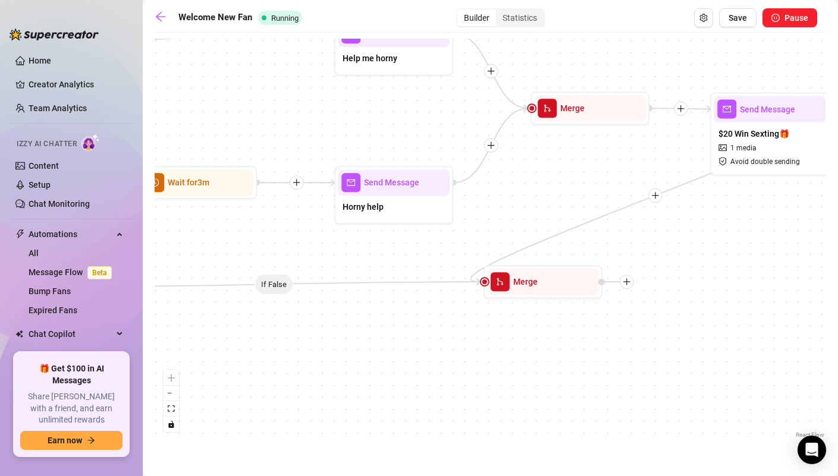
drag, startPoint x: 524, startPoint y: 308, endPoint x: 738, endPoint y: 240, distance: 224.6
click at [738, 240] on div "If True If False If True If False Merge Send Message $20 Win Sexting🎁 1 media A…" at bounding box center [491, 240] width 672 height 403
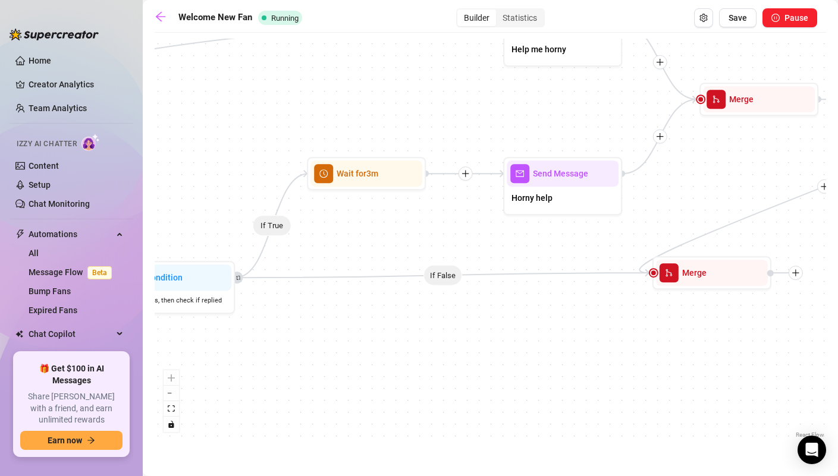
drag, startPoint x: 438, startPoint y: 335, endPoint x: 607, endPoint y: 326, distance: 169.2
click at [607, 326] on div "If True If False If True If False Merge Send Message $20 Win Sexting🎁 1 media A…" at bounding box center [491, 240] width 672 height 403
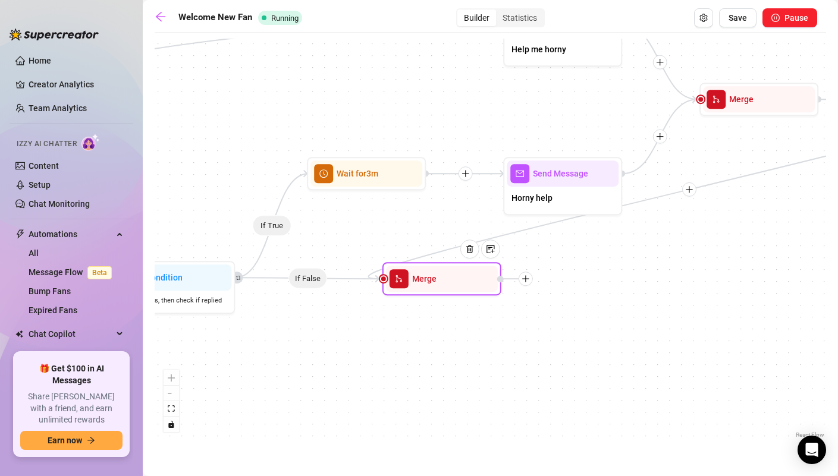
drag, startPoint x: 696, startPoint y: 278, endPoint x: 421, endPoint y: 284, distance: 275.5
click at [421, 284] on span "Merge" at bounding box center [424, 278] width 24 height 13
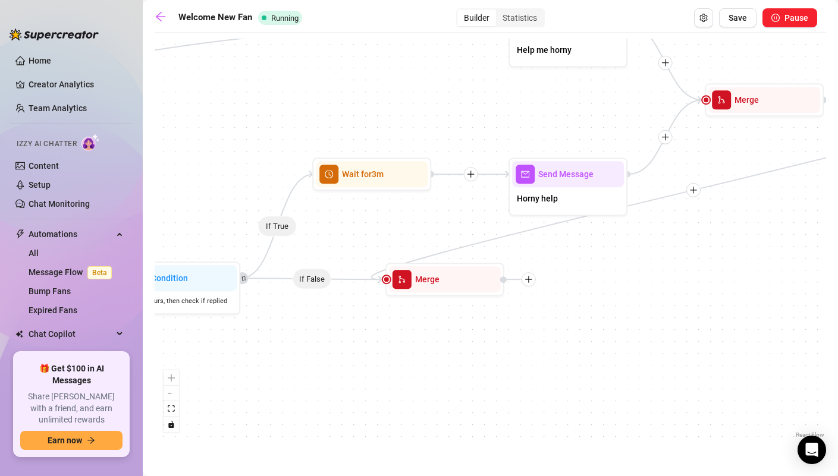
click at [694, 189] on icon "plus" at bounding box center [693, 190] width 1 height 7
click at [694, 193] on icon "plus" at bounding box center [693, 190] width 8 height 8
click at [757, 209] on div "Condition" at bounding box center [751, 212] width 87 height 20
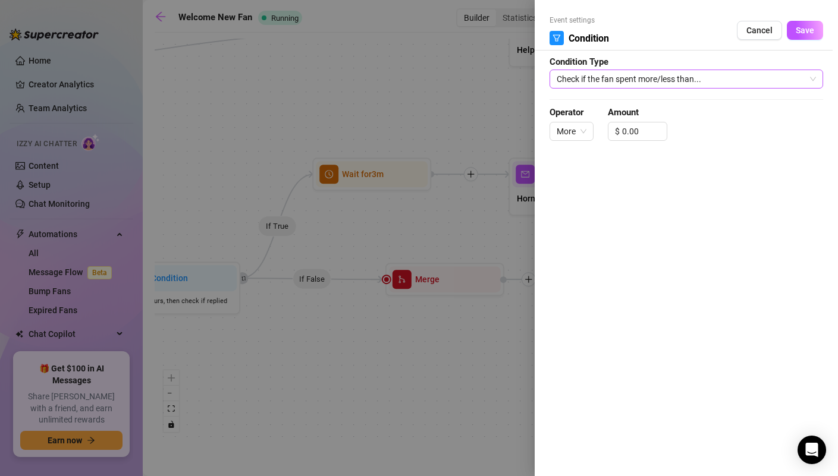
click at [641, 77] on span "Check if the fan spent more/less than..." at bounding box center [686, 79] width 259 height 18
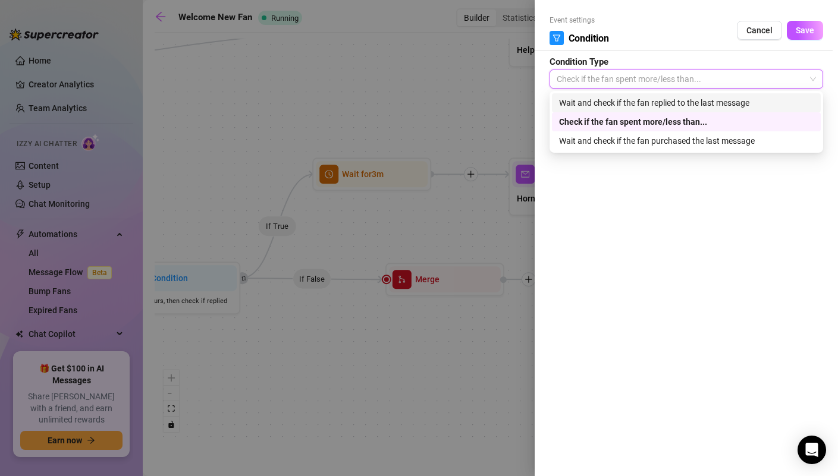
click at [637, 99] on div "Wait and check if the fan replied to the last message" at bounding box center [686, 102] width 255 height 13
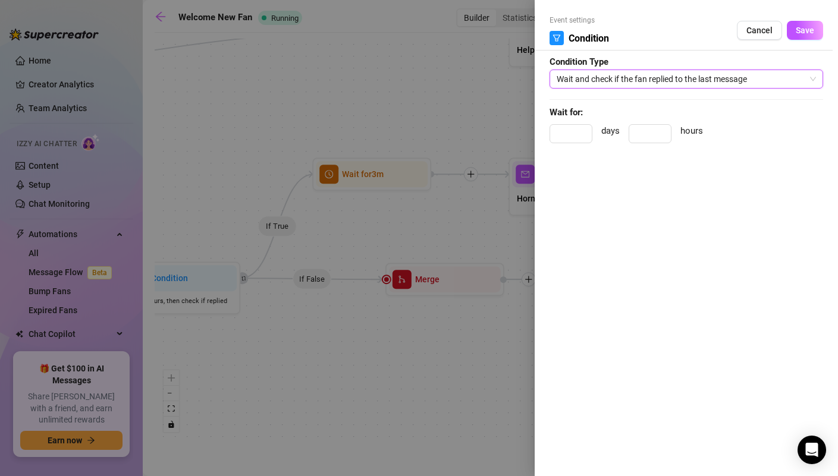
click at [643, 83] on span "Wait and check if the fan replied to the last message" at bounding box center [686, 79] width 259 height 18
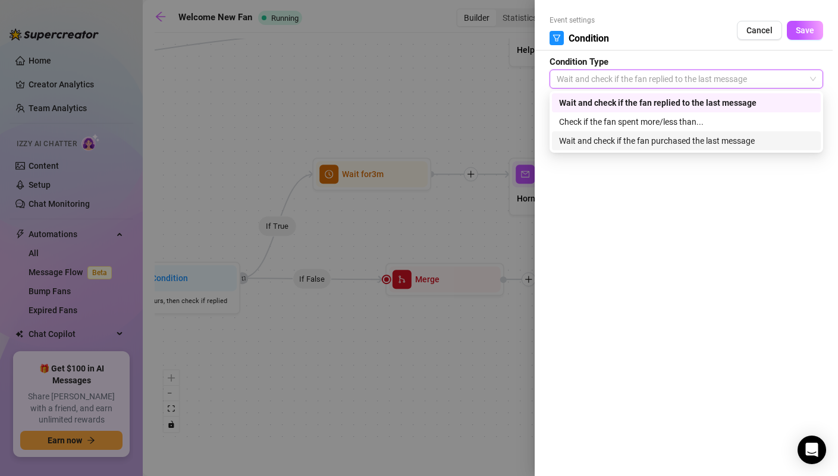
click at [484, 239] on div at bounding box center [419, 238] width 838 height 476
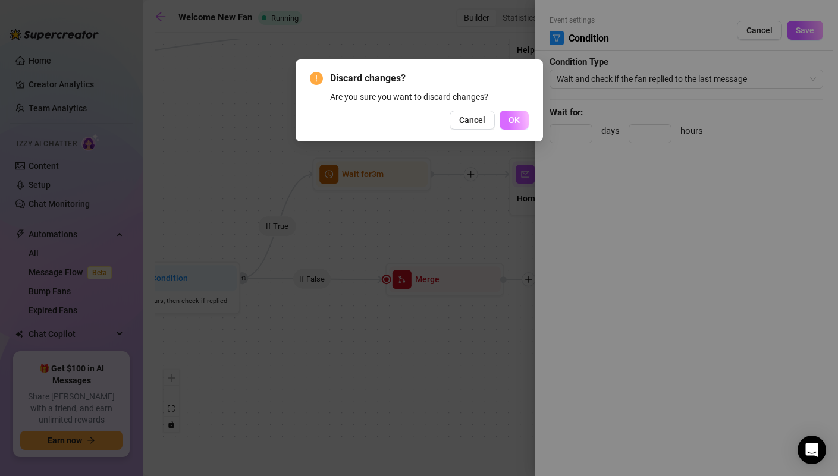
click at [514, 125] on button "OK" at bounding box center [514, 120] width 29 height 19
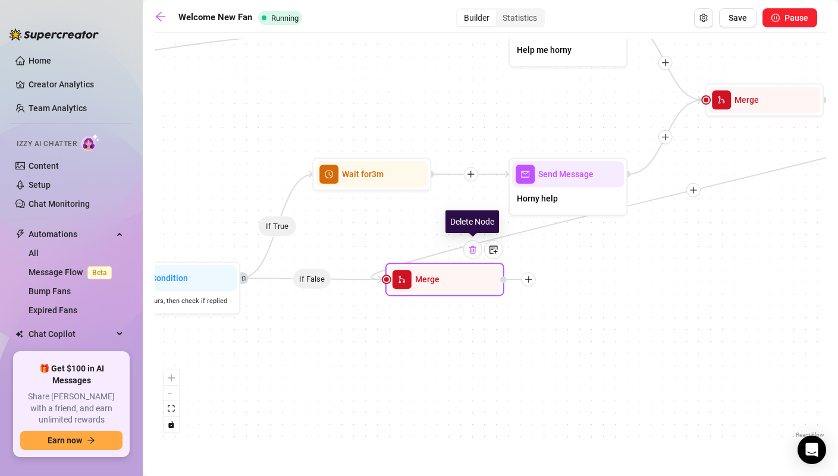
click at [479, 250] on div at bounding box center [472, 249] width 19 height 19
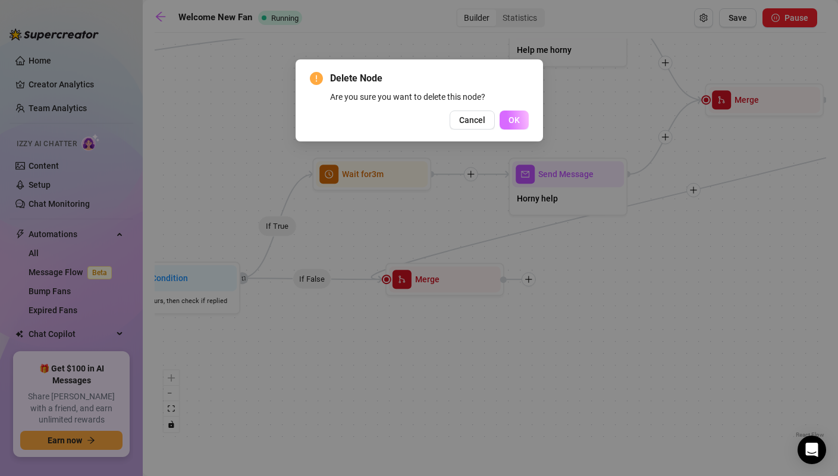
click at [518, 125] on button "OK" at bounding box center [514, 120] width 29 height 19
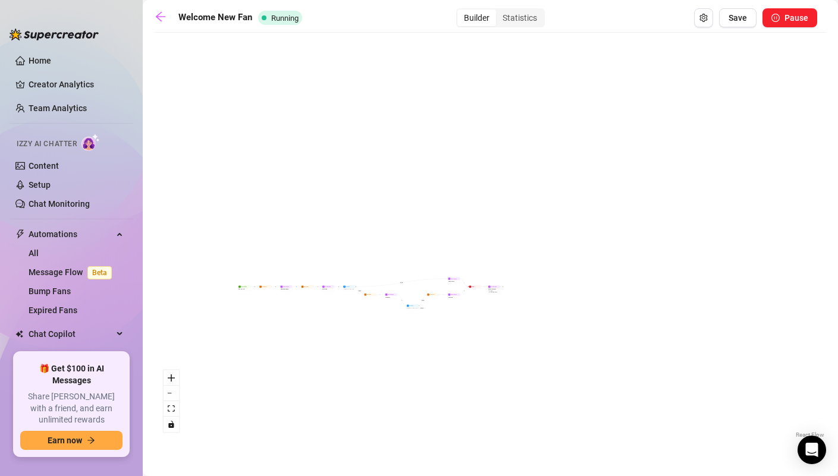
click at [171, 27] on div "Welcome New Fan Running Builder Statistics Save Pause" at bounding box center [486, 17] width 663 height 19
click at [164, 23] on link at bounding box center [164, 18] width 18 height 14
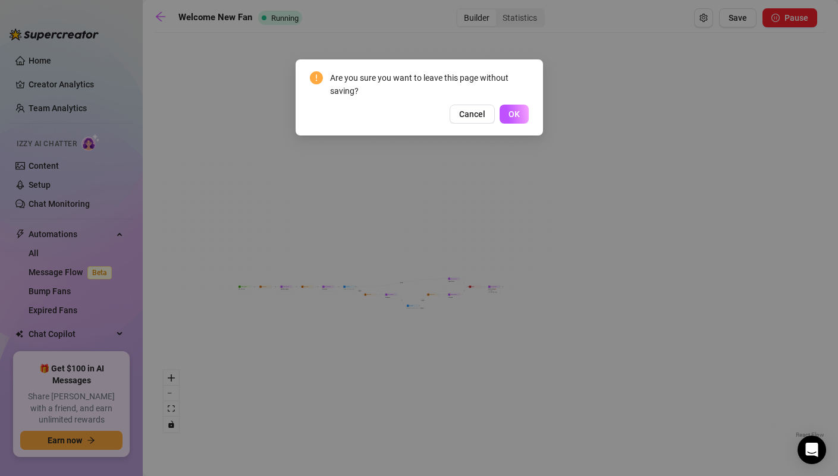
click at [518, 115] on span "OK" at bounding box center [514, 114] width 11 height 10
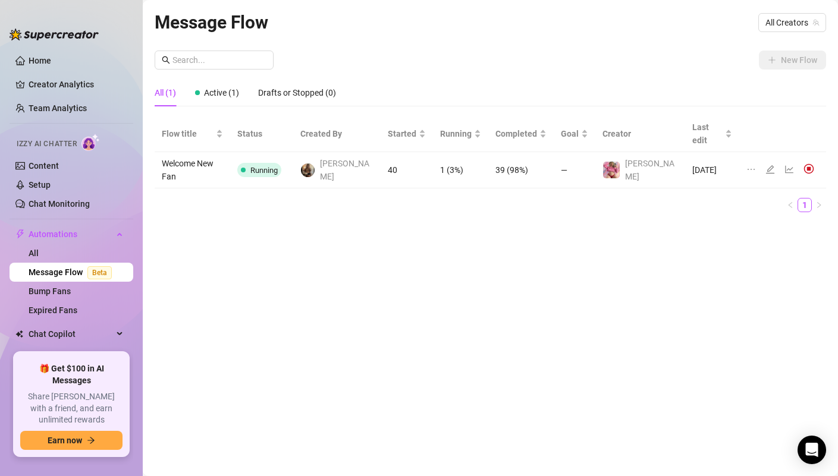
click at [390, 152] on td "40" at bounding box center [407, 170] width 52 height 36
click at [777, 164] on div at bounding box center [783, 170] width 73 height 13
click at [785, 166] on icon "line-chart" at bounding box center [789, 170] width 8 height 8
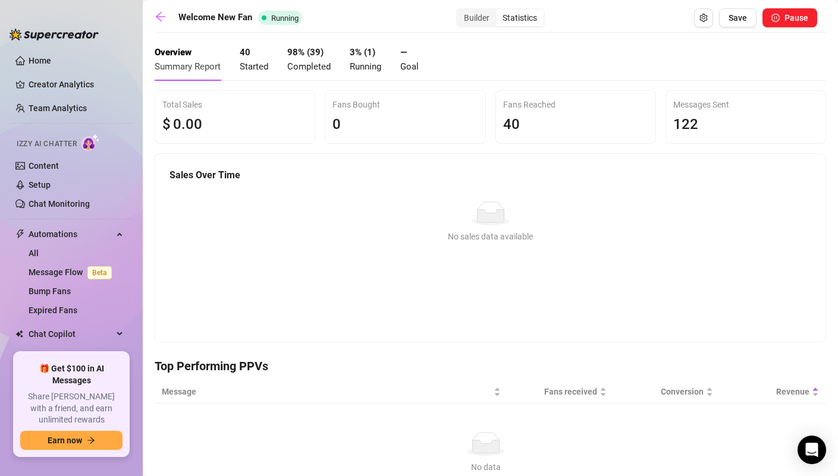
click at [307, 68] on span "Completed" at bounding box center [308, 66] width 43 height 11
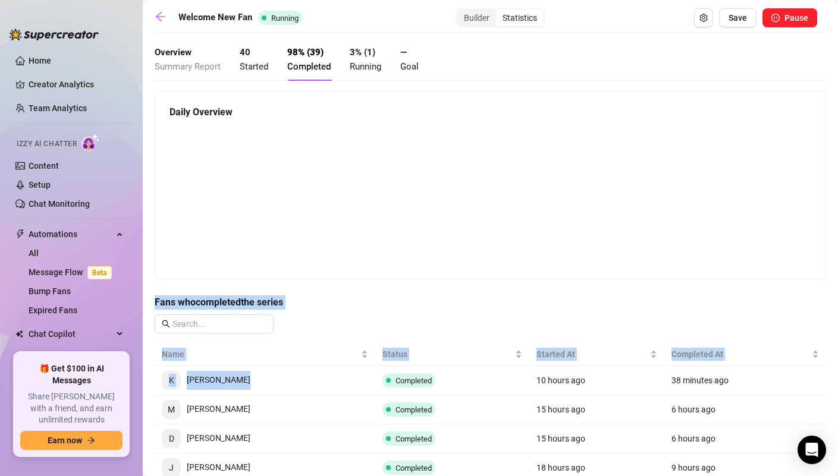
drag, startPoint x: 432, startPoint y: 354, endPoint x: 426, endPoint y: 285, distance: 69.3
click at [426, 285] on div "Welcome New Fan Running Builder Statistics Save Pause Overview Summary Report 4…" at bounding box center [491, 349] width 672 height 683
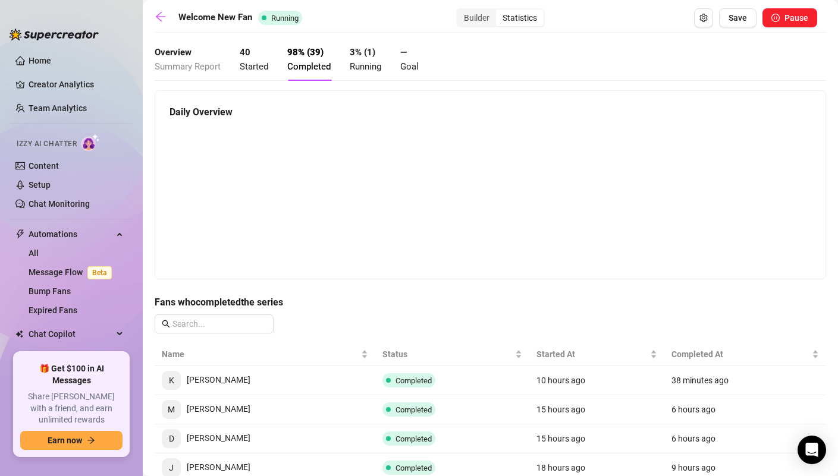
drag, startPoint x: 520, startPoint y: 293, endPoint x: 521, endPoint y: 217, distance: 76.7
click at [521, 217] on div "Welcome New Fan Running Builder Statistics Save Pause Overview Summary Report 4…" at bounding box center [491, 349] width 672 height 683
click at [419, 385] on span "Completed" at bounding box center [408, 381] width 53 height 14
click at [647, 376] on td "10 hours ago" at bounding box center [596, 380] width 135 height 29
click at [700, 377] on td "38 minutes ago" at bounding box center [745, 380] width 162 height 29
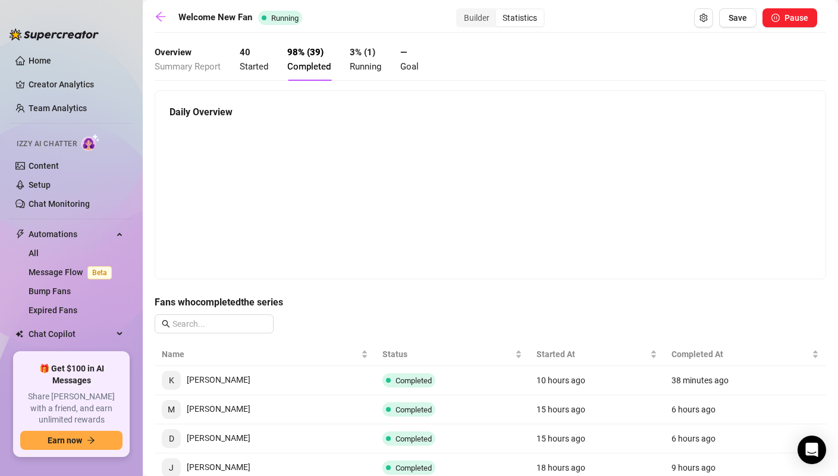
click at [196, 383] on span "[PERSON_NAME]" at bounding box center [206, 380] width 89 height 10
click at [162, 384] on span "K" at bounding box center [171, 380] width 19 height 19
click at [401, 380] on span "Completed" at bounding box center [414, 381] width 36 height 9
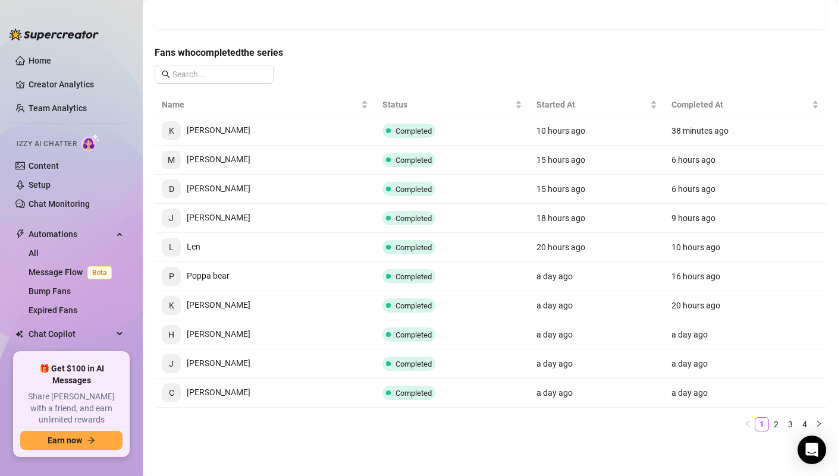
scroll to position [250, 0]
click at [190, 305] on span "K [PERSON_NAME]" at bounding box center [206, 305] width 89 height 10
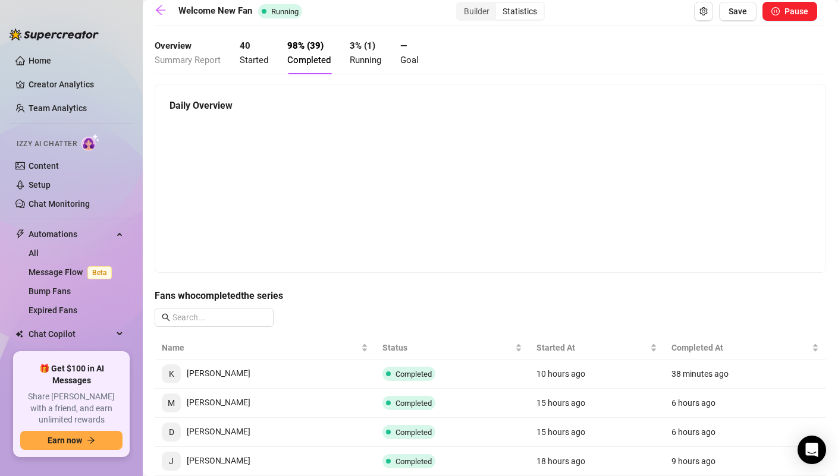
scroll to position [0, 0]
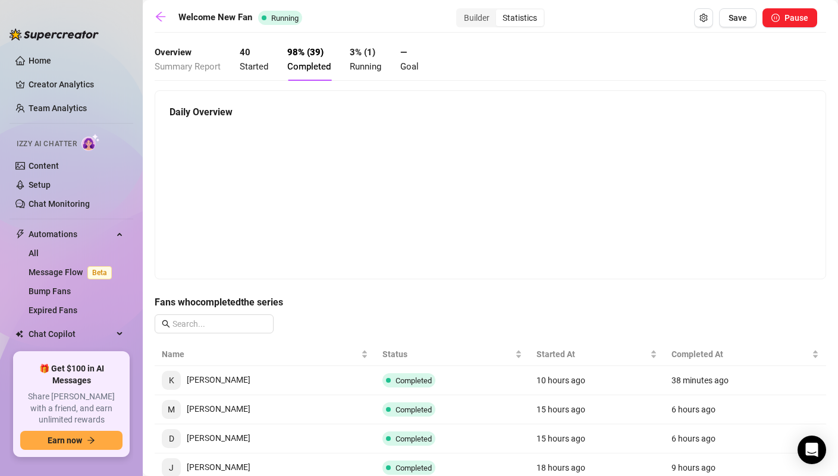
click at [359, 70] on span "Running" at bounding box center [366, 66] width 32 height 11
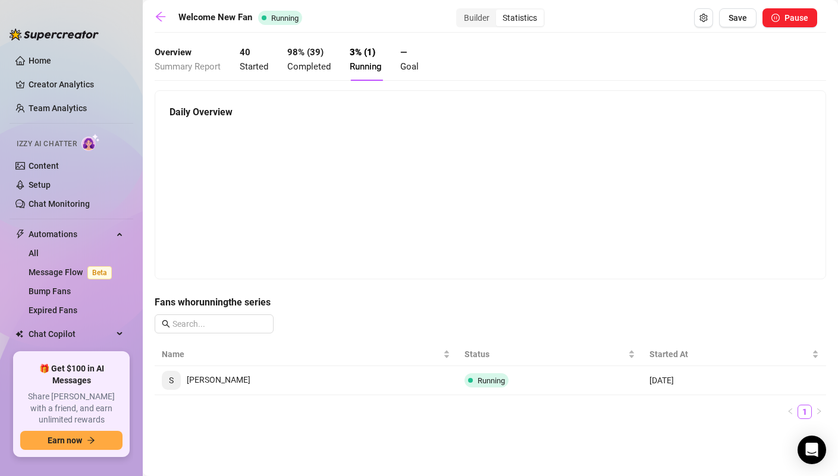
click at [320, 68] on span "Completed" at bounding box center [308, 66] width 43 height 11
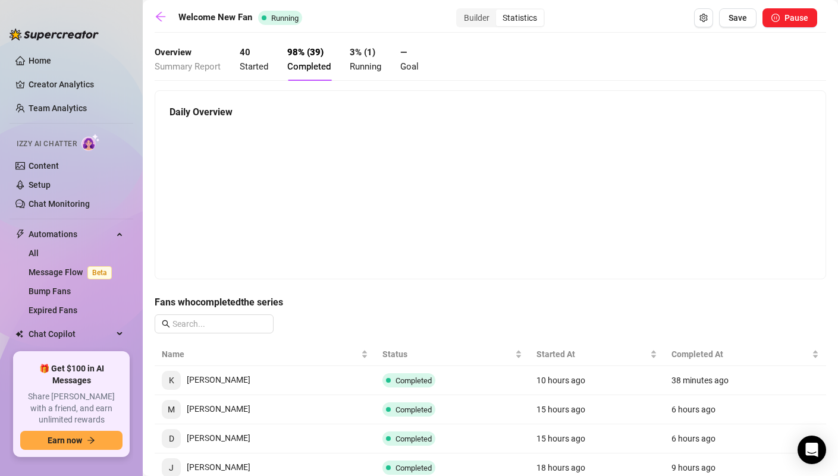
click at [247, 60] on div "40 Started" at bounding box center [254, 60] width 29 height 28
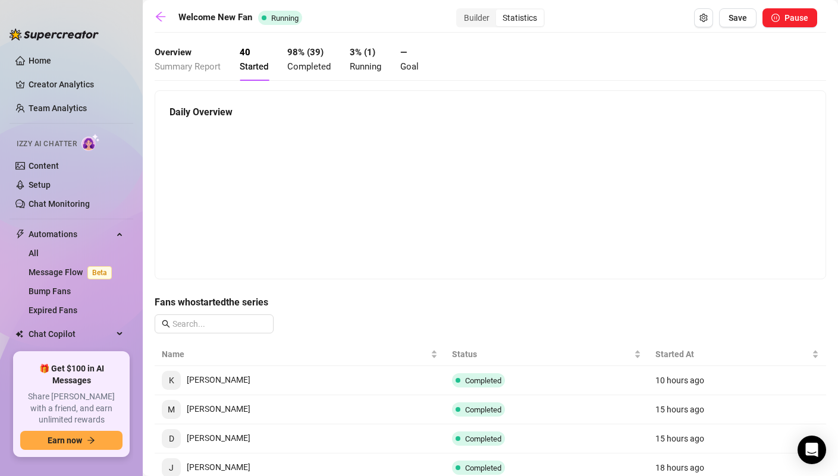
click at [309, 64] on span "Completed" at bounding box center [308, 66] width 43 height 11
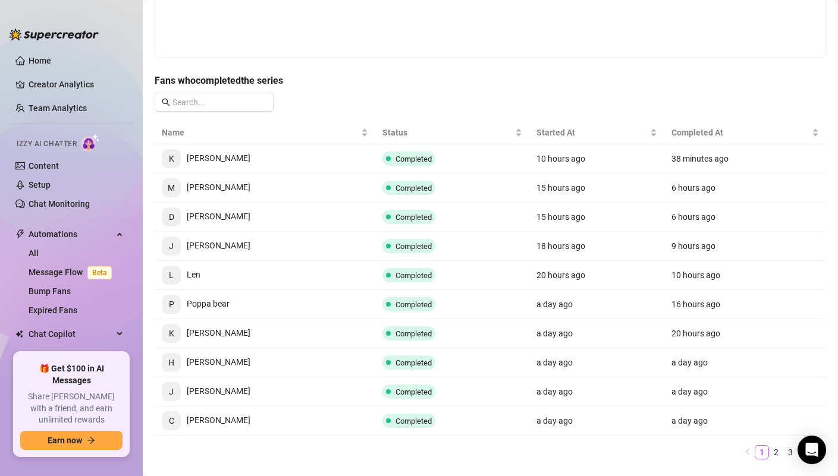
scroll to position [231, 0]
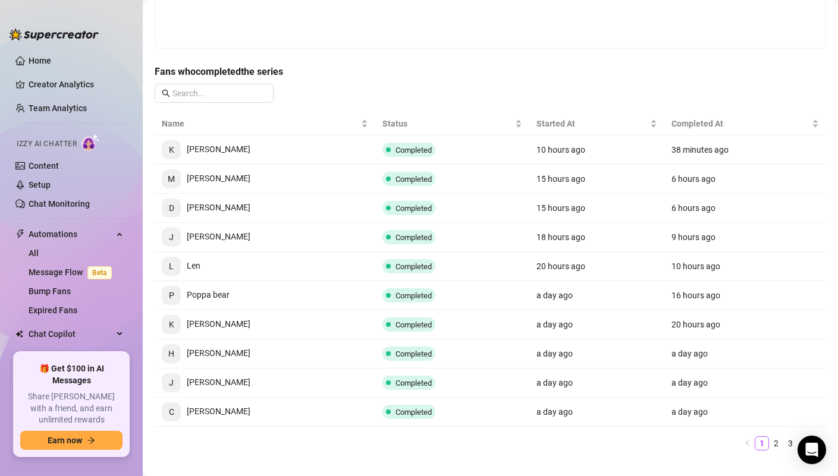
click at [683, 148] on td "38 minutes ago" at bounding box center [745, 150] width 162 height 29
click at [682, 186] on td "6 hours ago" at bounding box center [745, 179] width 162 height 29
click at [57, 171] on link "Content" at bounding box center [44, 166] width 30 height 10
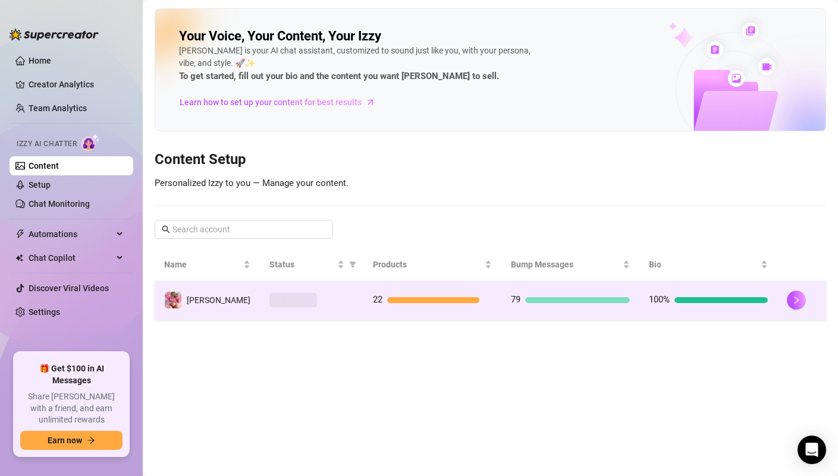
click at [343, 311] on td at bounding box center [312, 300] width 104 height 39
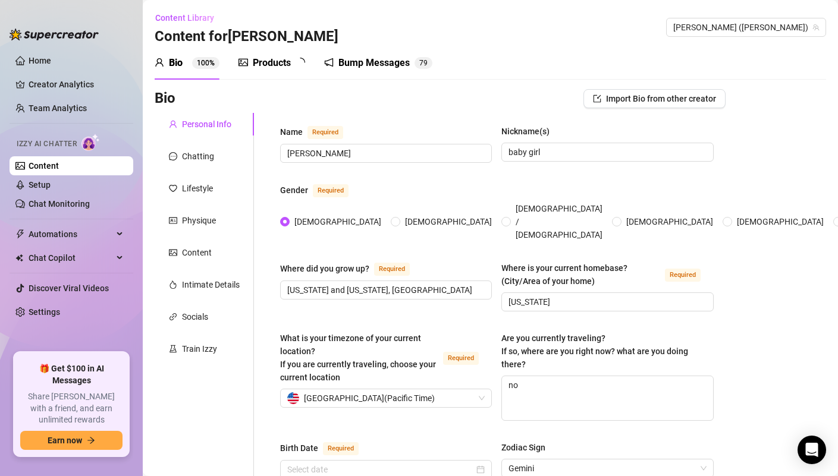
type input "[DATE]"
click at [376, 66] on div "Bump Messages" at bounding box center [382, 63] width 71 height 14
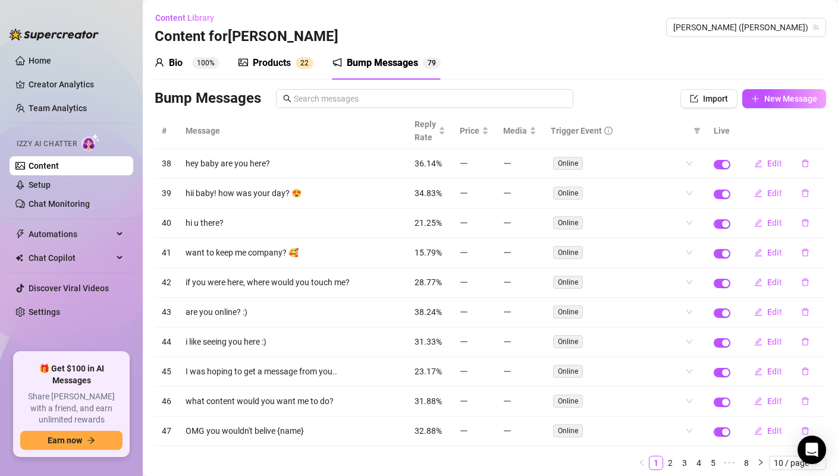
click at [278, 62] on div "Products" at bounding box center [272, 63] width 38 height 14
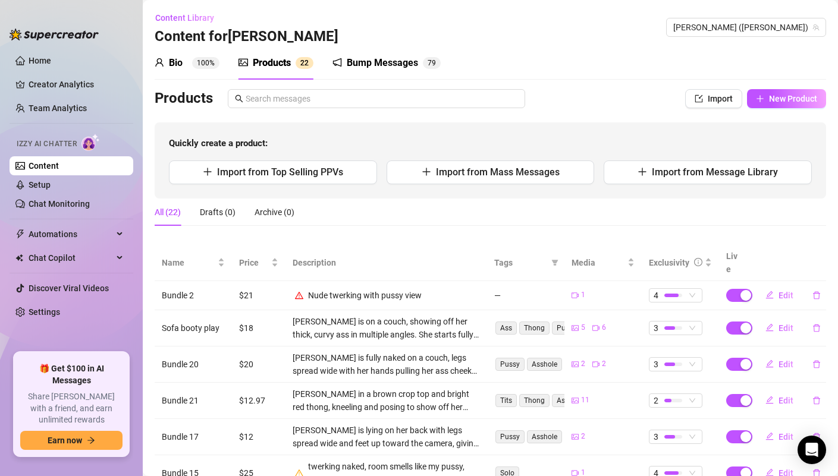
click at [171, 68] on div "Bio" at bounding box center [176, 63] width 14 height 14
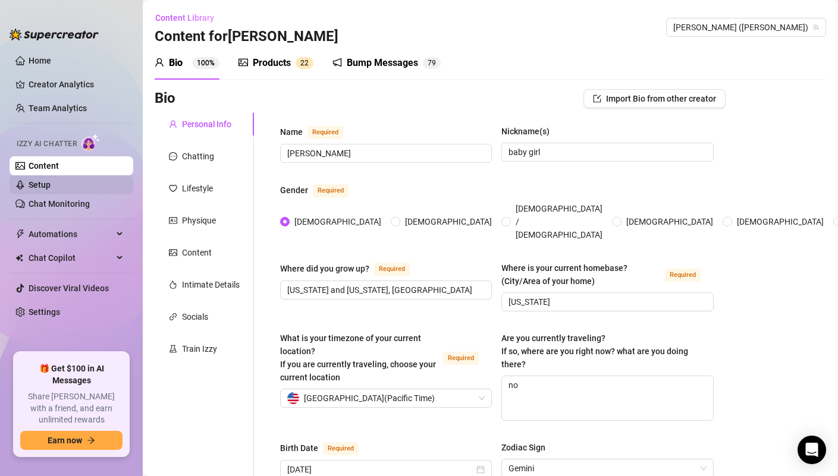
click at [30, 190] on link "Setup" at bounding box center [40, 185] width 22 height 10
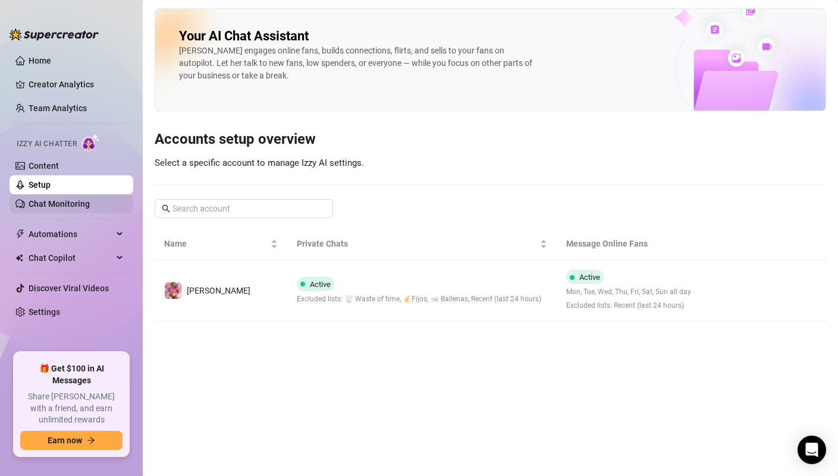
click at [33, 203] on link "Chat Monitoring" at bounding box center [59, 204] width 61 height 10
